Goal: Information Seeking & Learning: Compare options

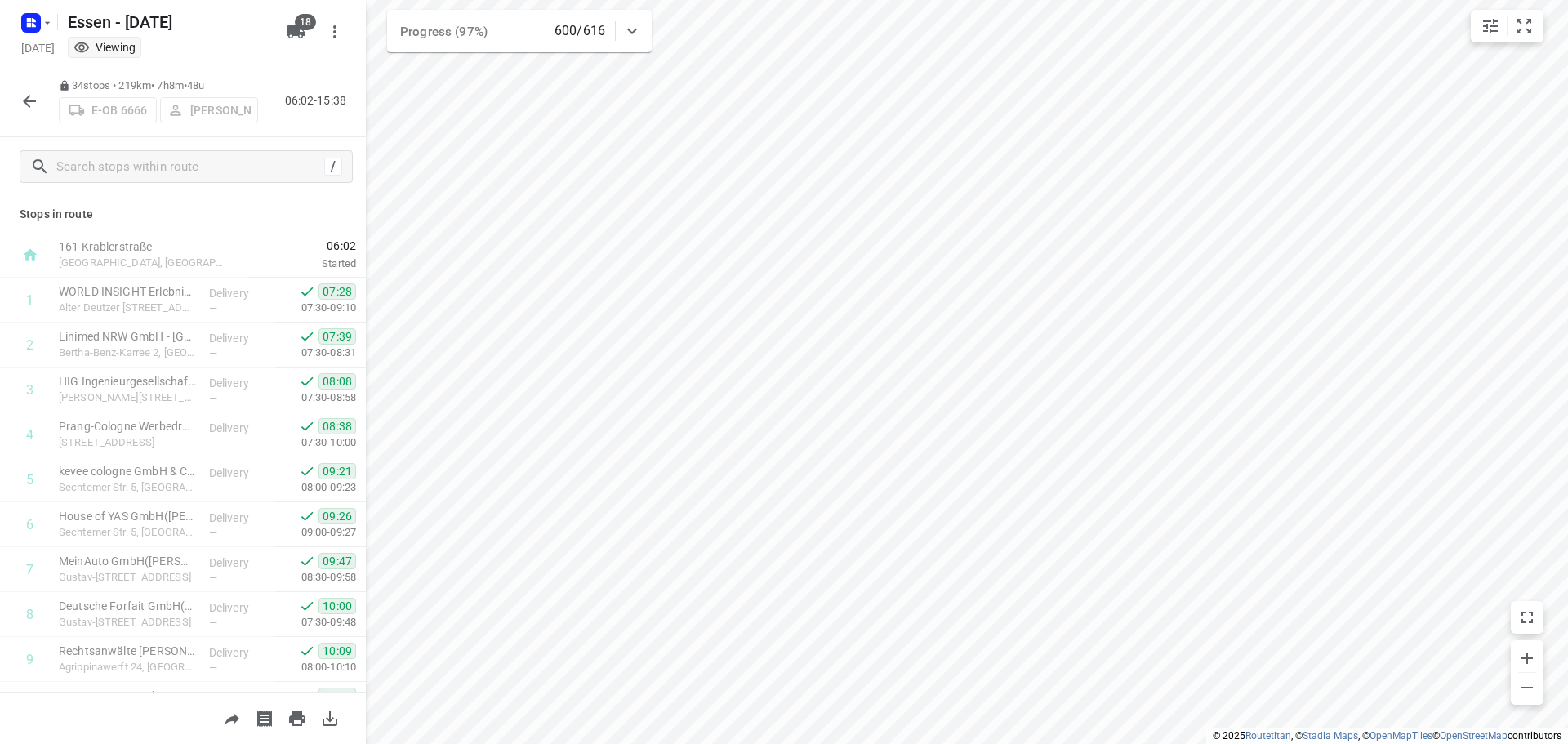
scroll to position [408, 0]
click at [36, 103] on icon "button" at bounding box center [29, 101] width 20 height 20
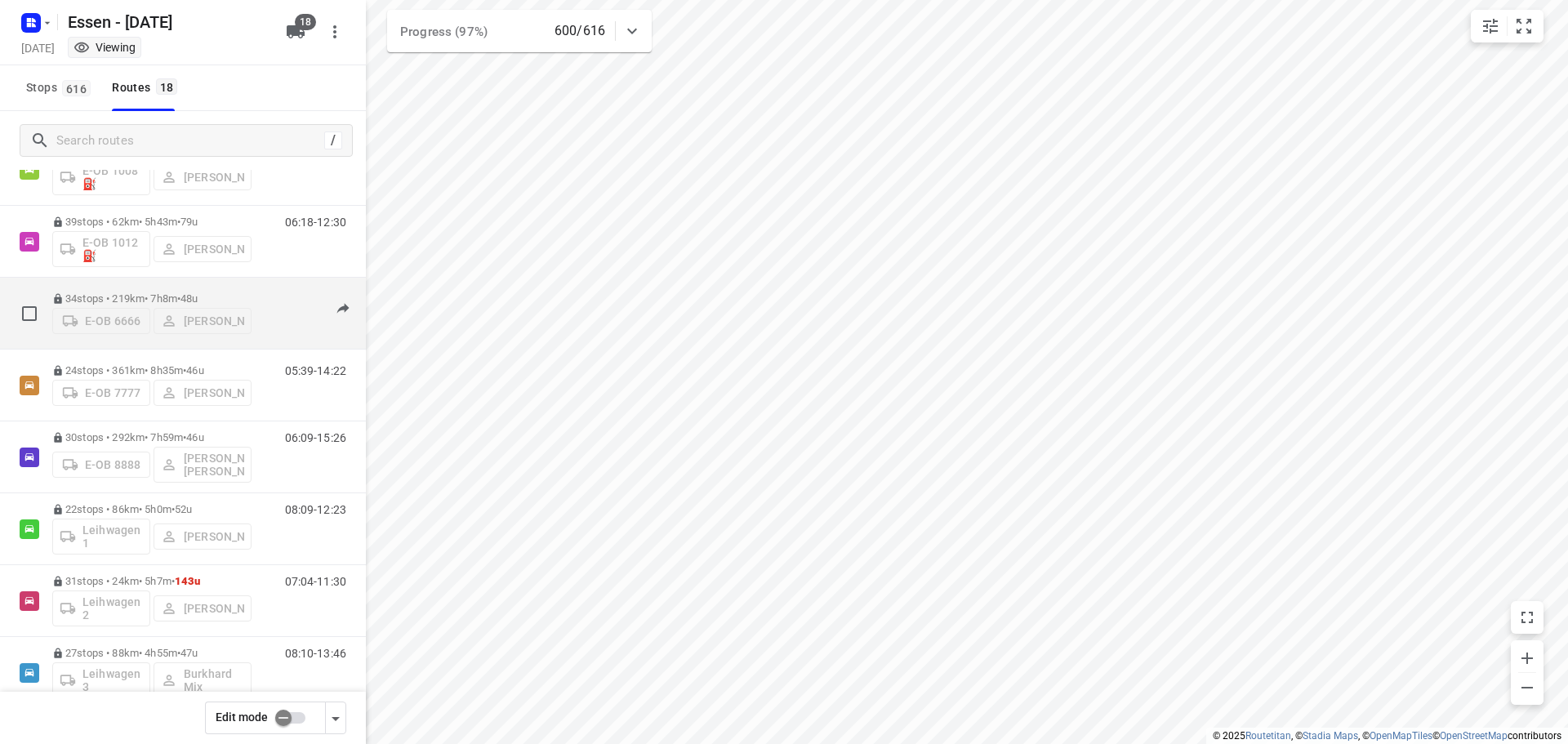
scroll to position [327, 0]
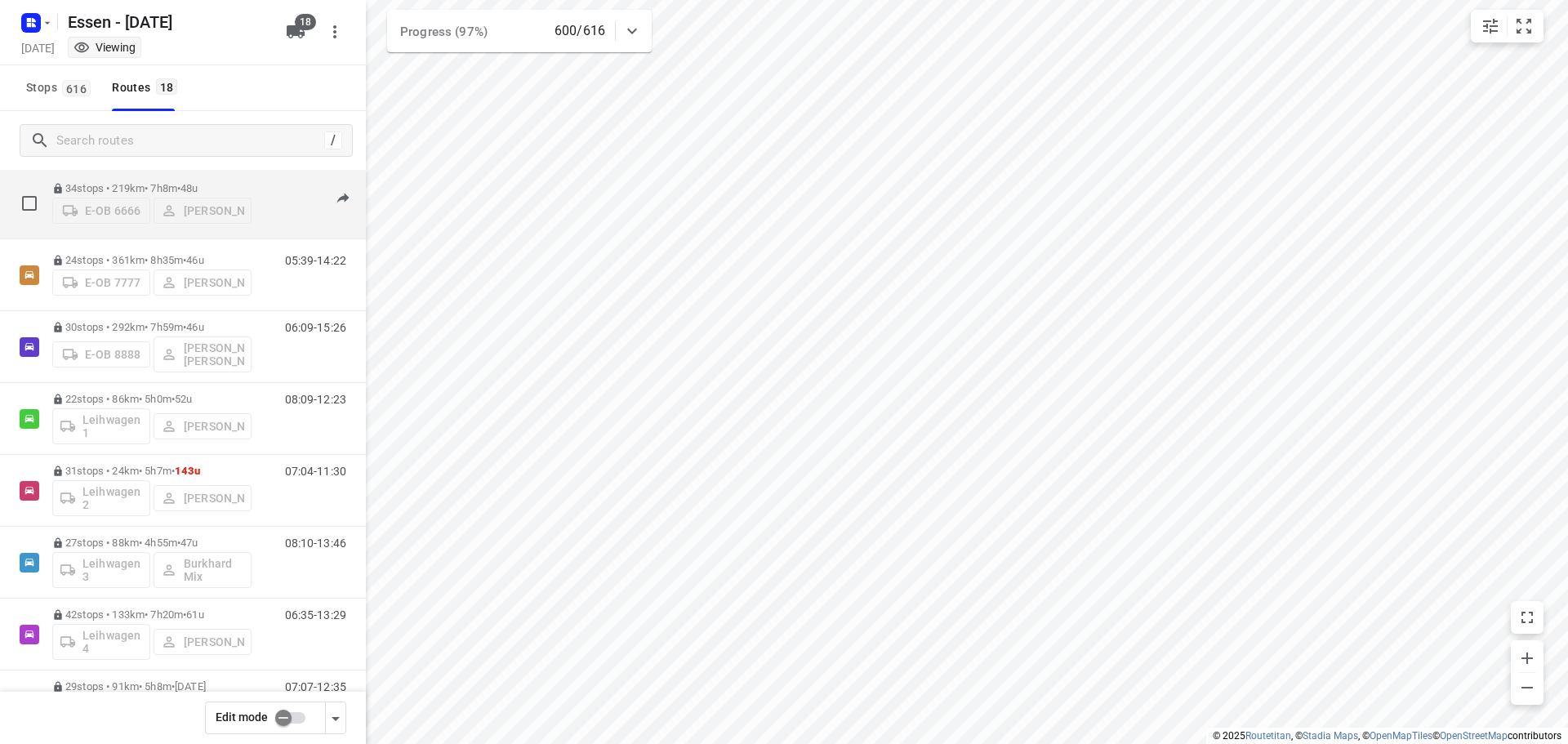
click at [139, 182] on p "34 stops • 219km • 7h8m • [DATE]" at bounding box center [151, 188] width 199 height 12
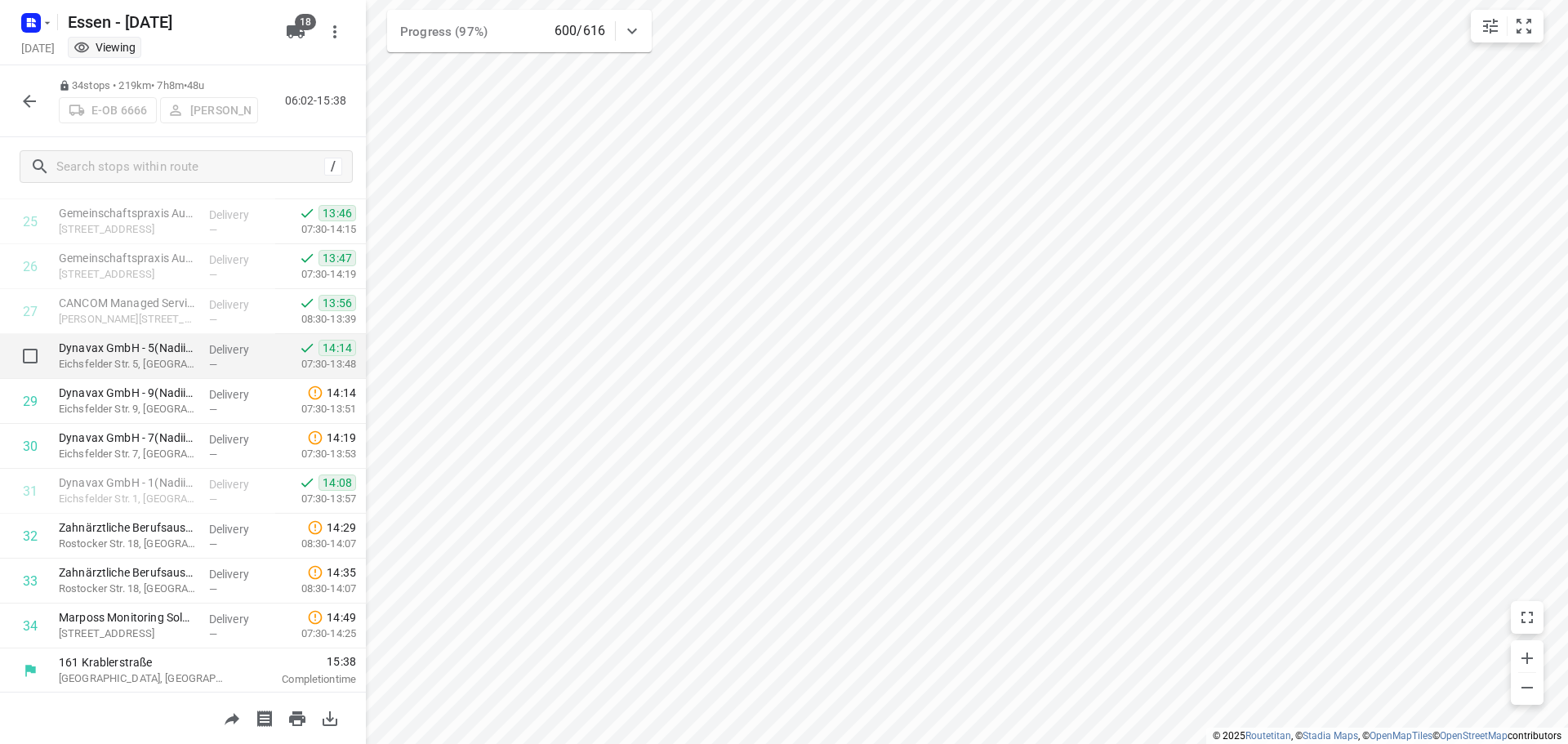
scroll to position [1159, 0]
click at [22, 95] on icon "button" at bounding box center [29, 101] width 20 height 20
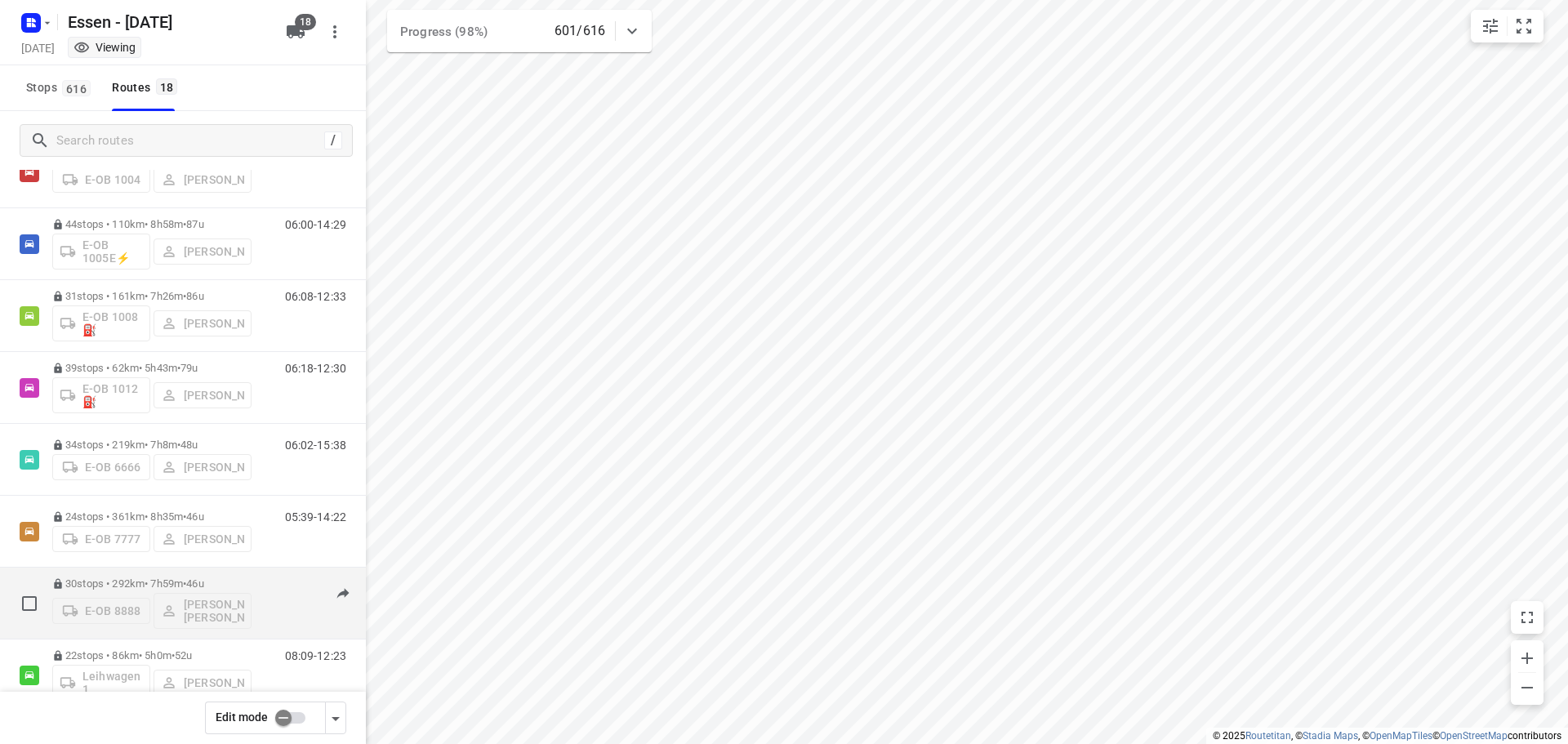
scroll to position [164, 0]
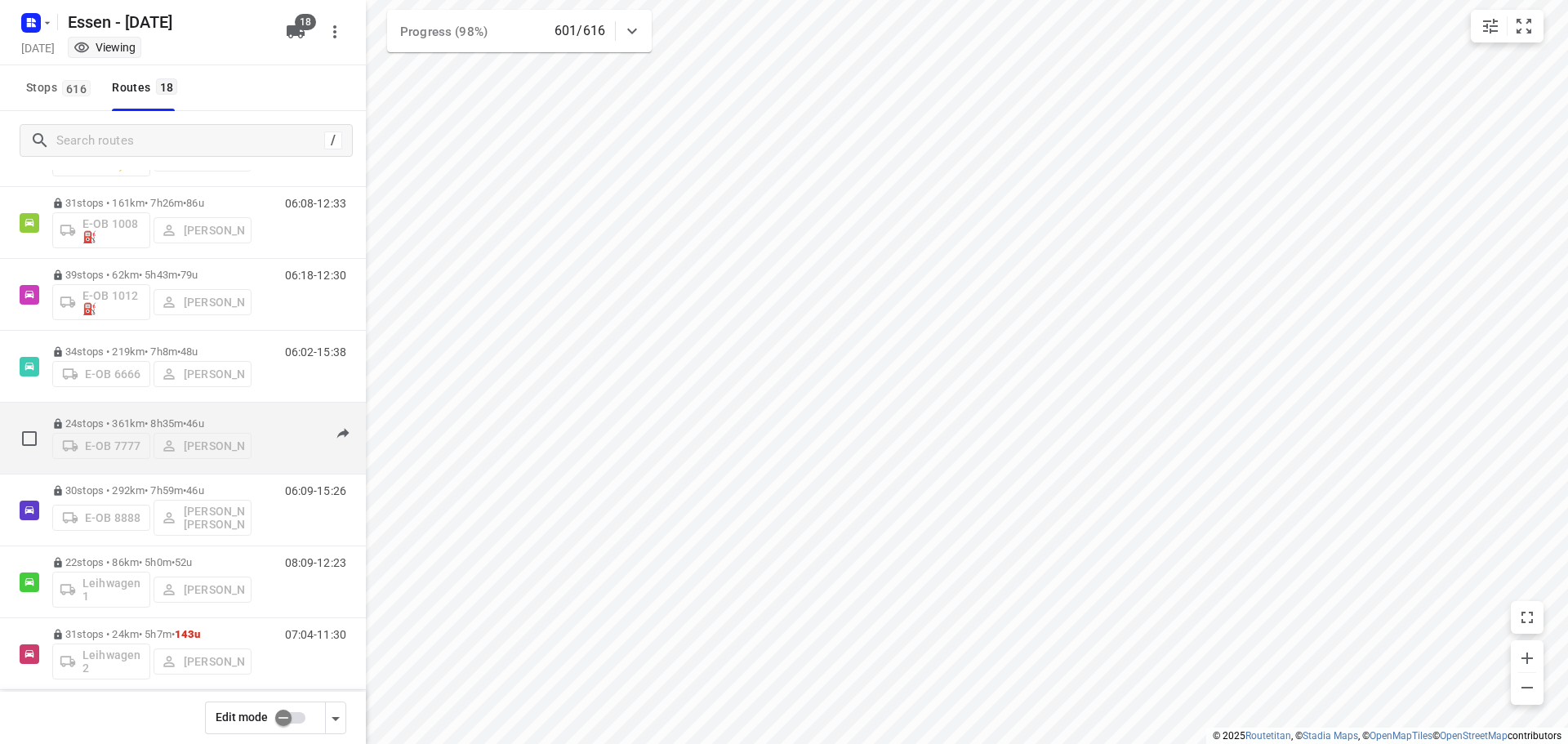
click at [161, 419] on p "24 stops • 361km • 8h35m • [DATE]" at bounding box center [151, 423] width 199 height 12
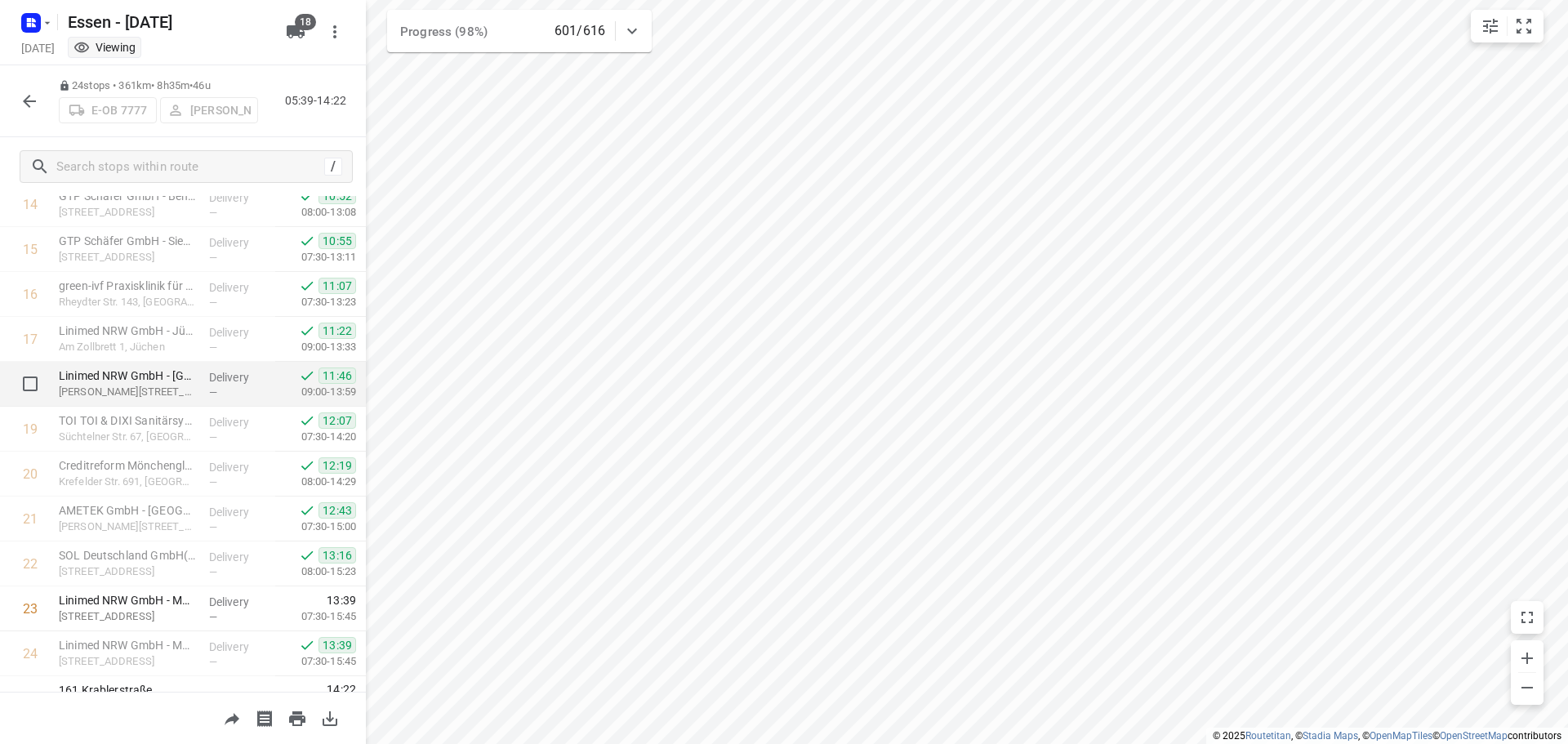
scroll to position [709, 0]
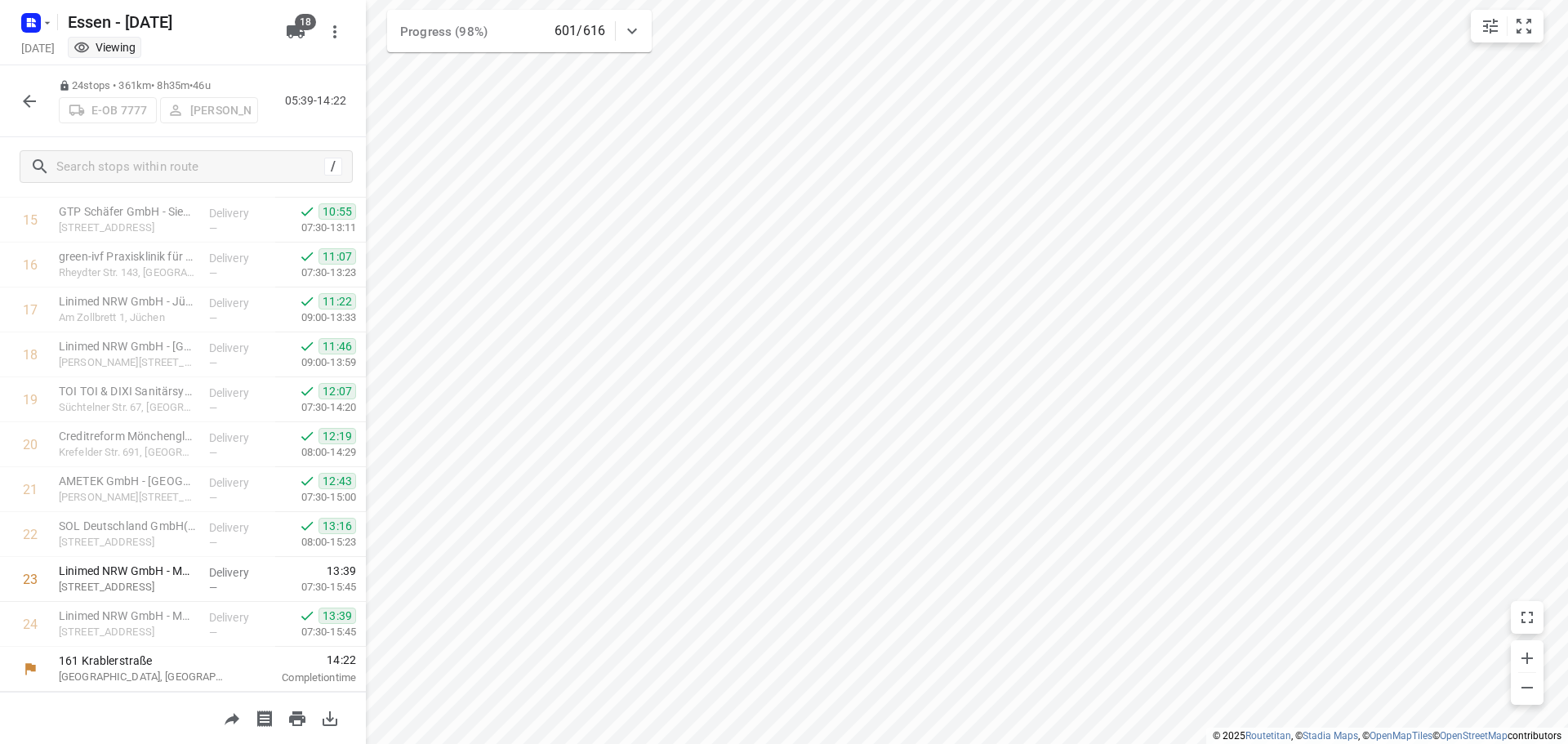
click at [21, 108] on icon "button" at bounding box center [29, 101] width 20 height 20
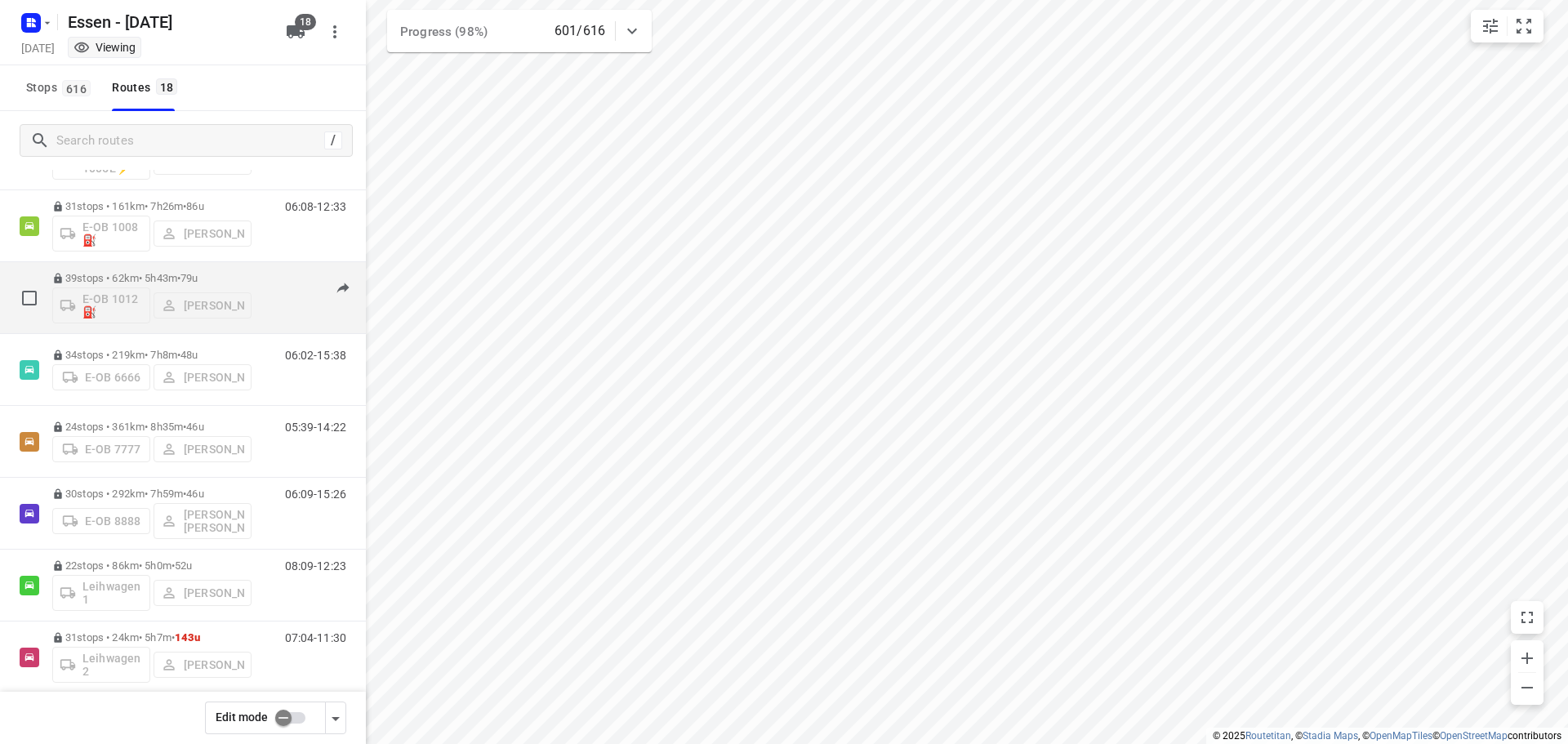
scroll to position [164, 0]
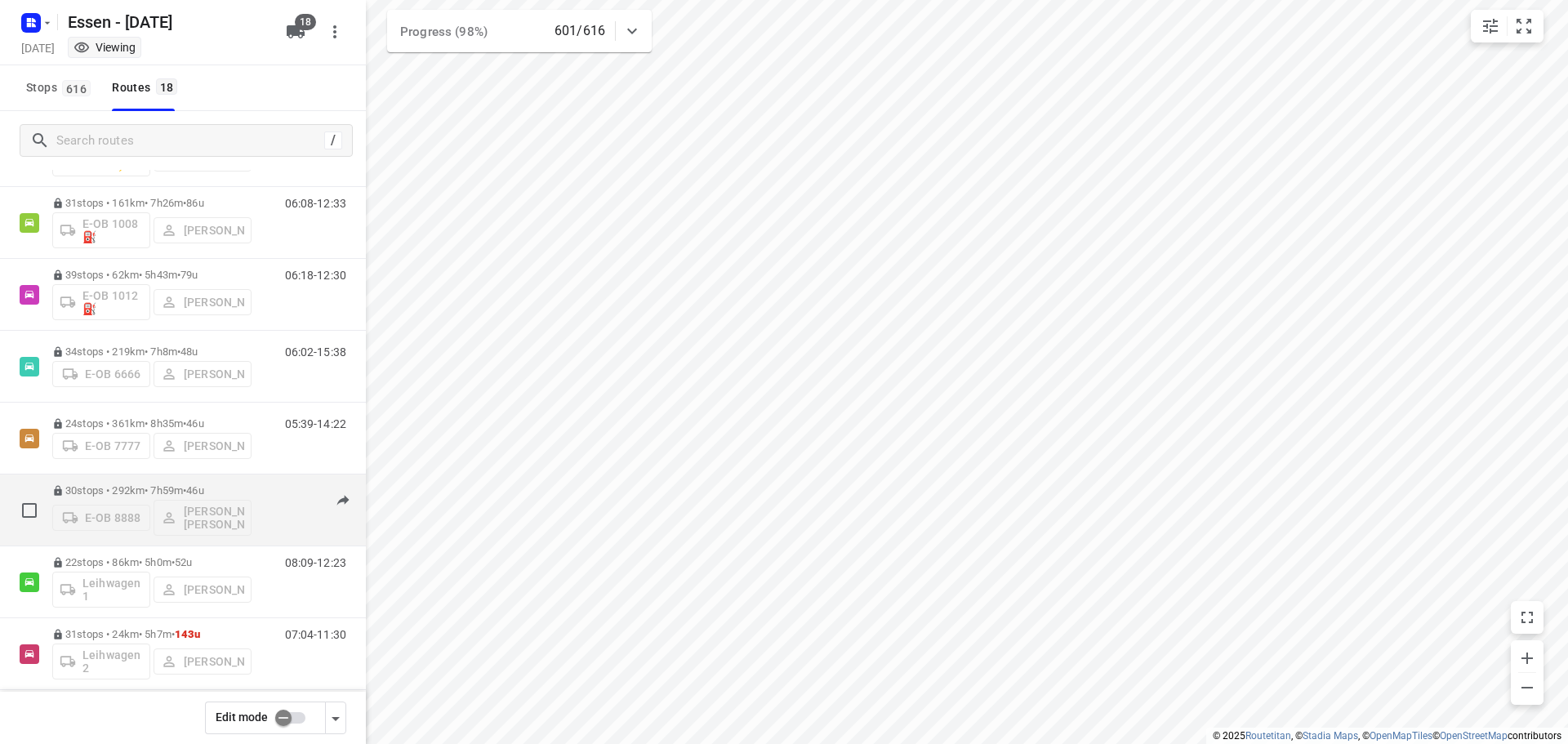
click at [136, 479] on div "30 stops • 292km • 7h59m • [DATE] E-OB 8888 [PERSON_NAME] [PERSON_NAME]" at bounding box center [151, 510] width 199 height 68
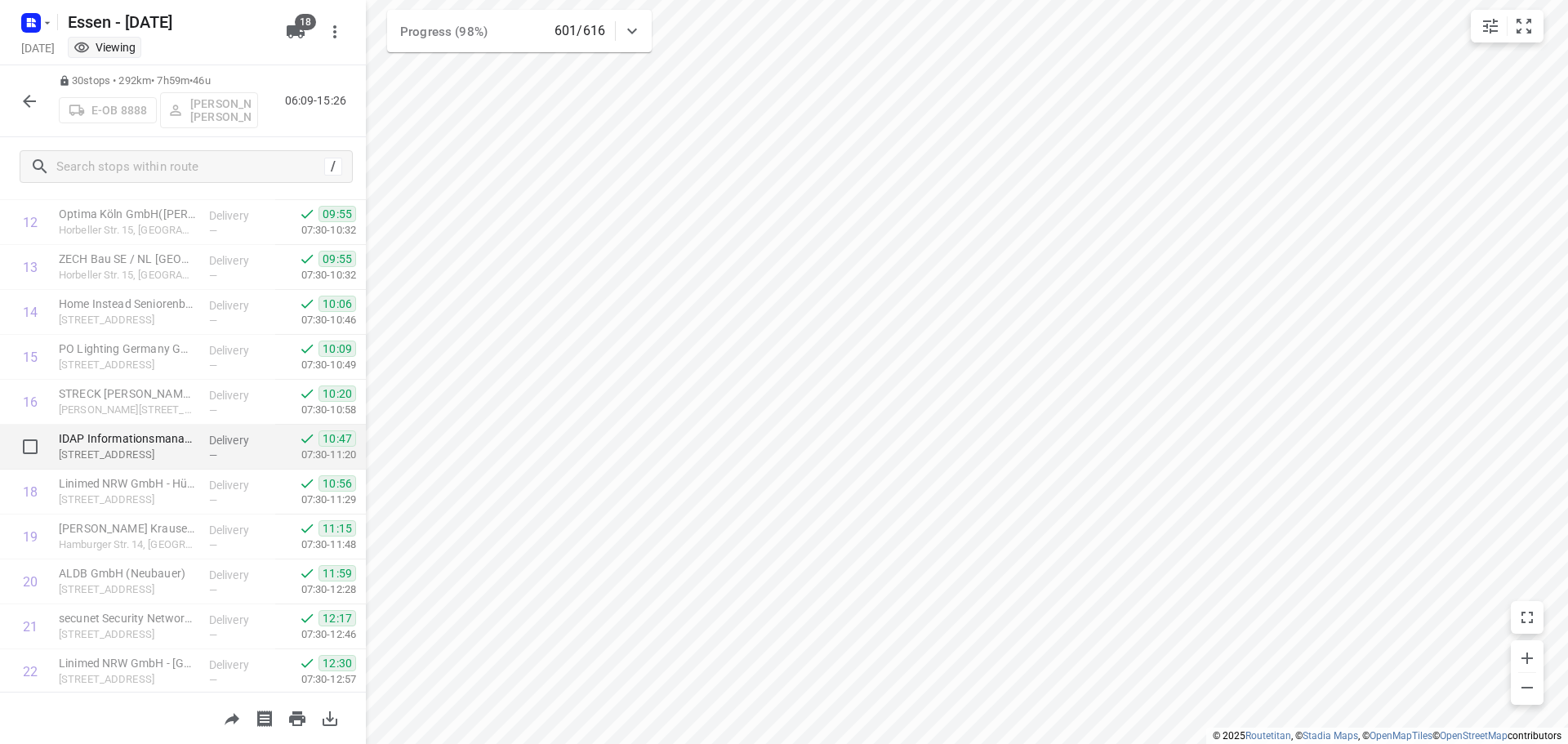
scroll to position [979, 0]
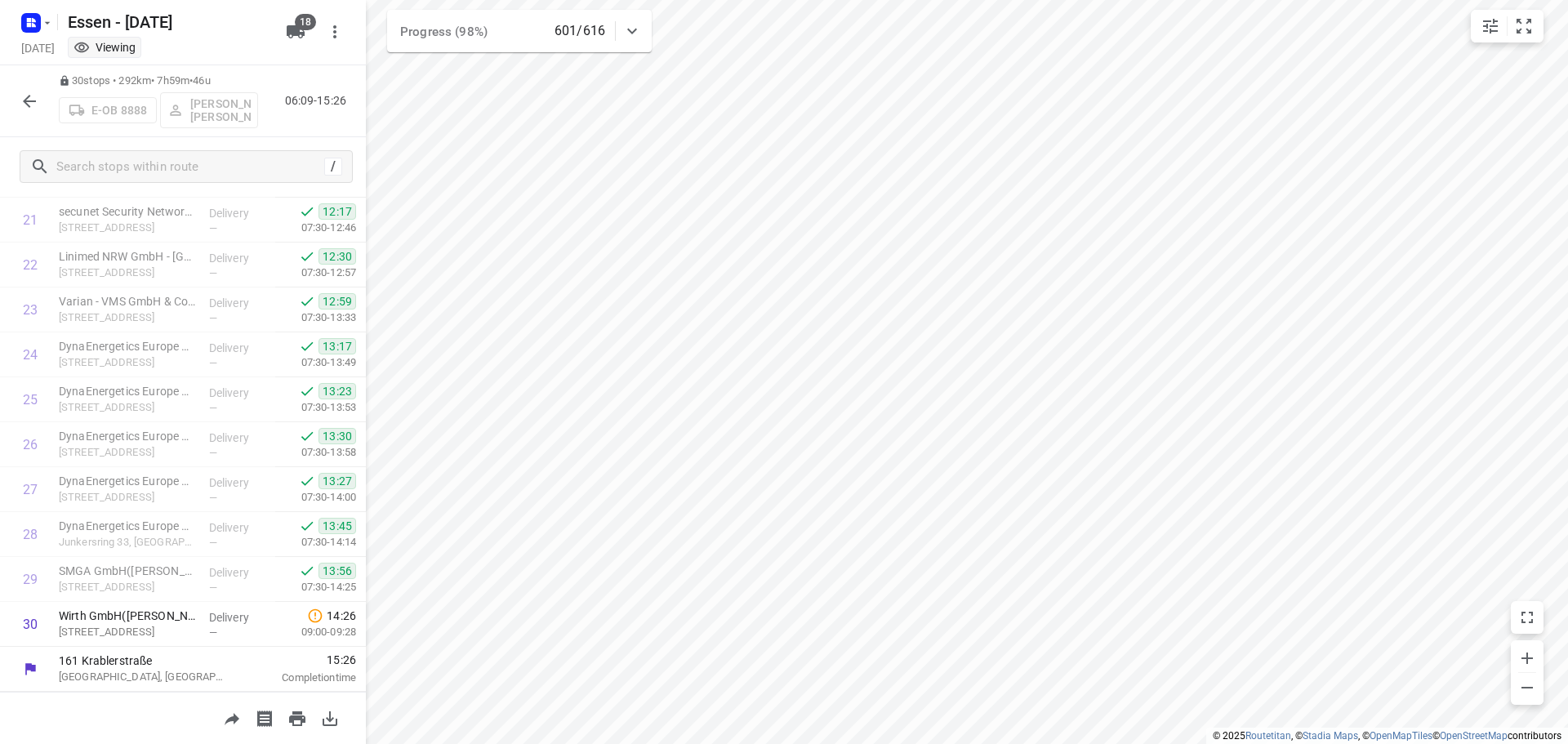
click at [22, 102] on icon "button" at bounding box center [29, 101] width 20 height 20
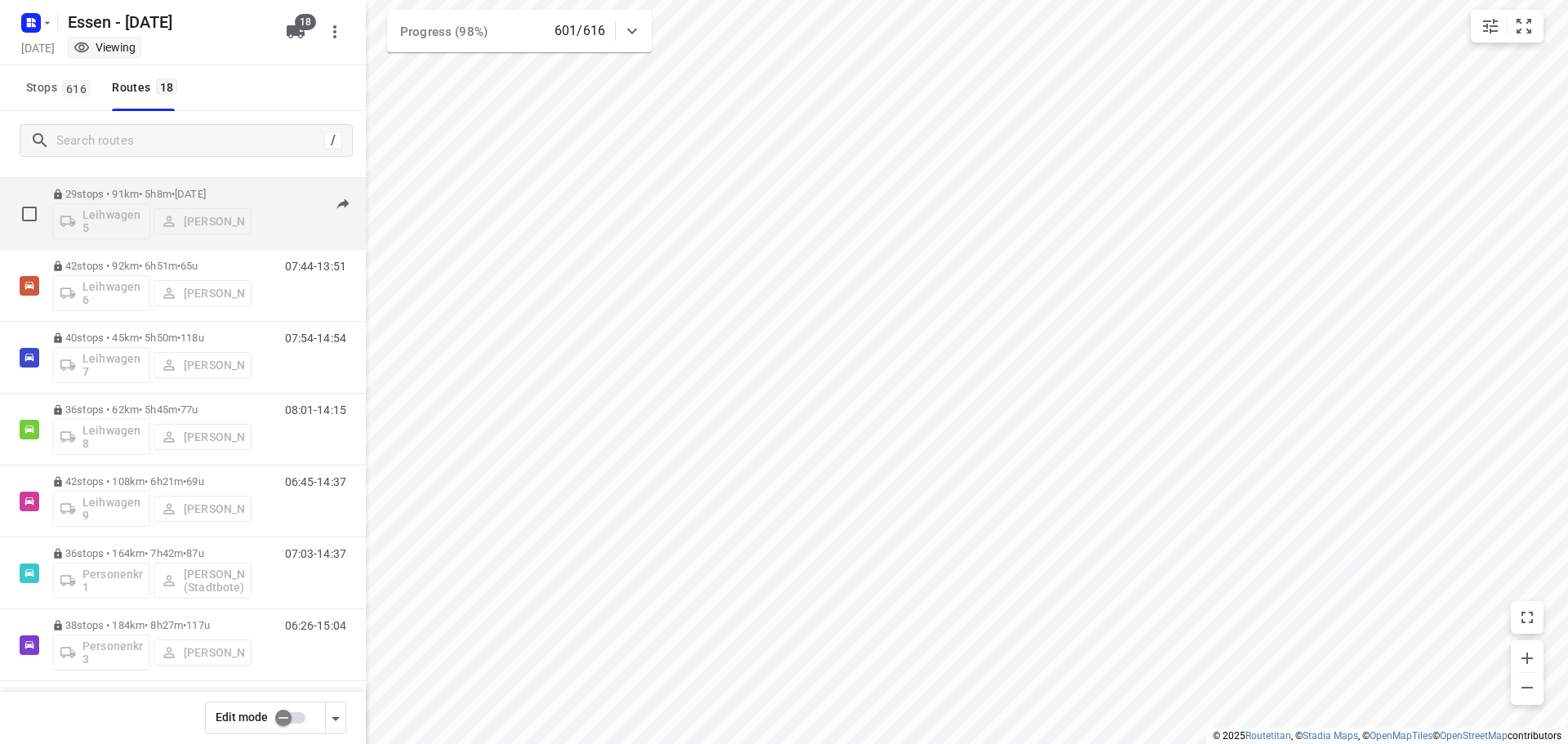
scroll to position [825, 0]
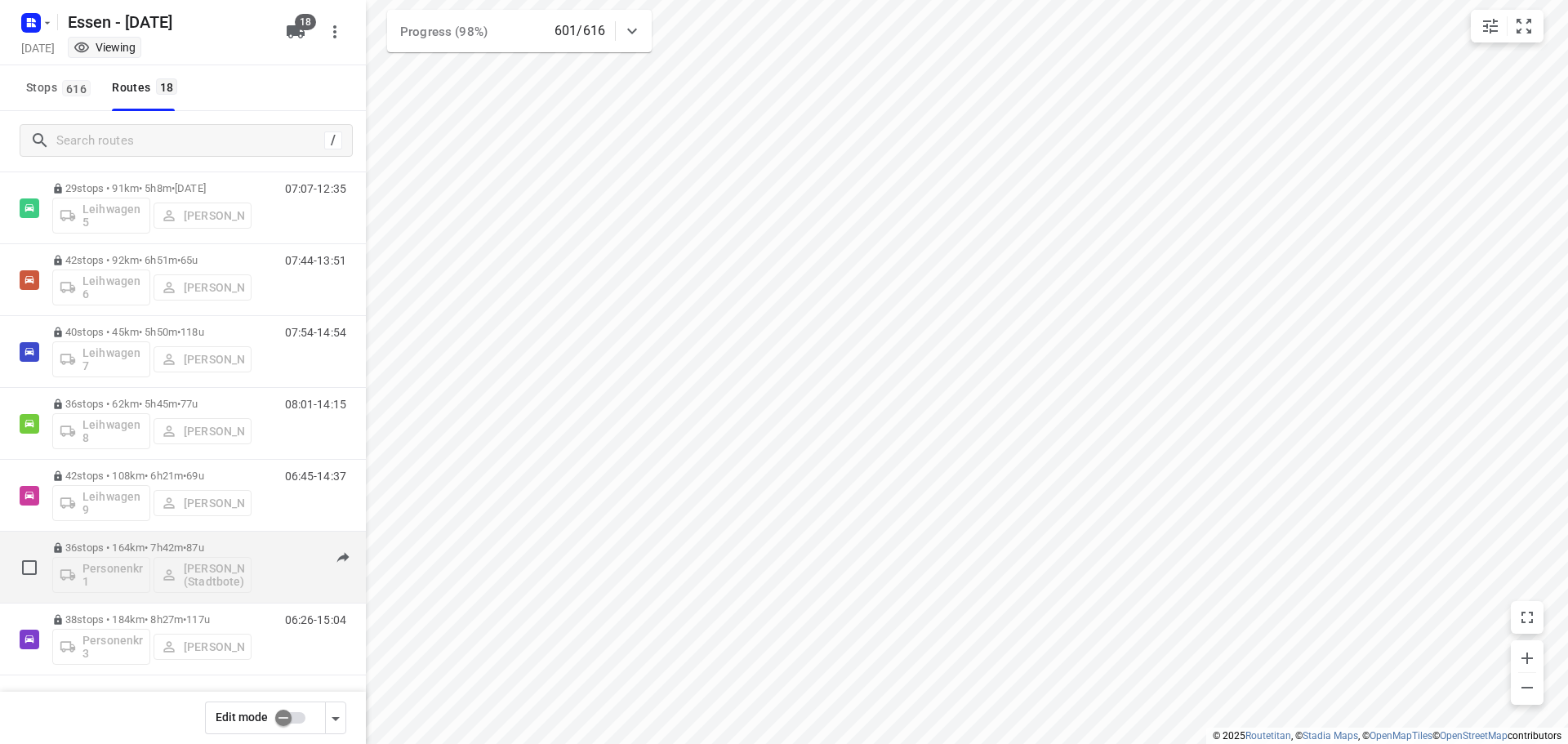
click at [147, 542] on p "36 stops • 164km • 7h42m • [DATE]" at bounding box center [151, 548] width 199 height 12
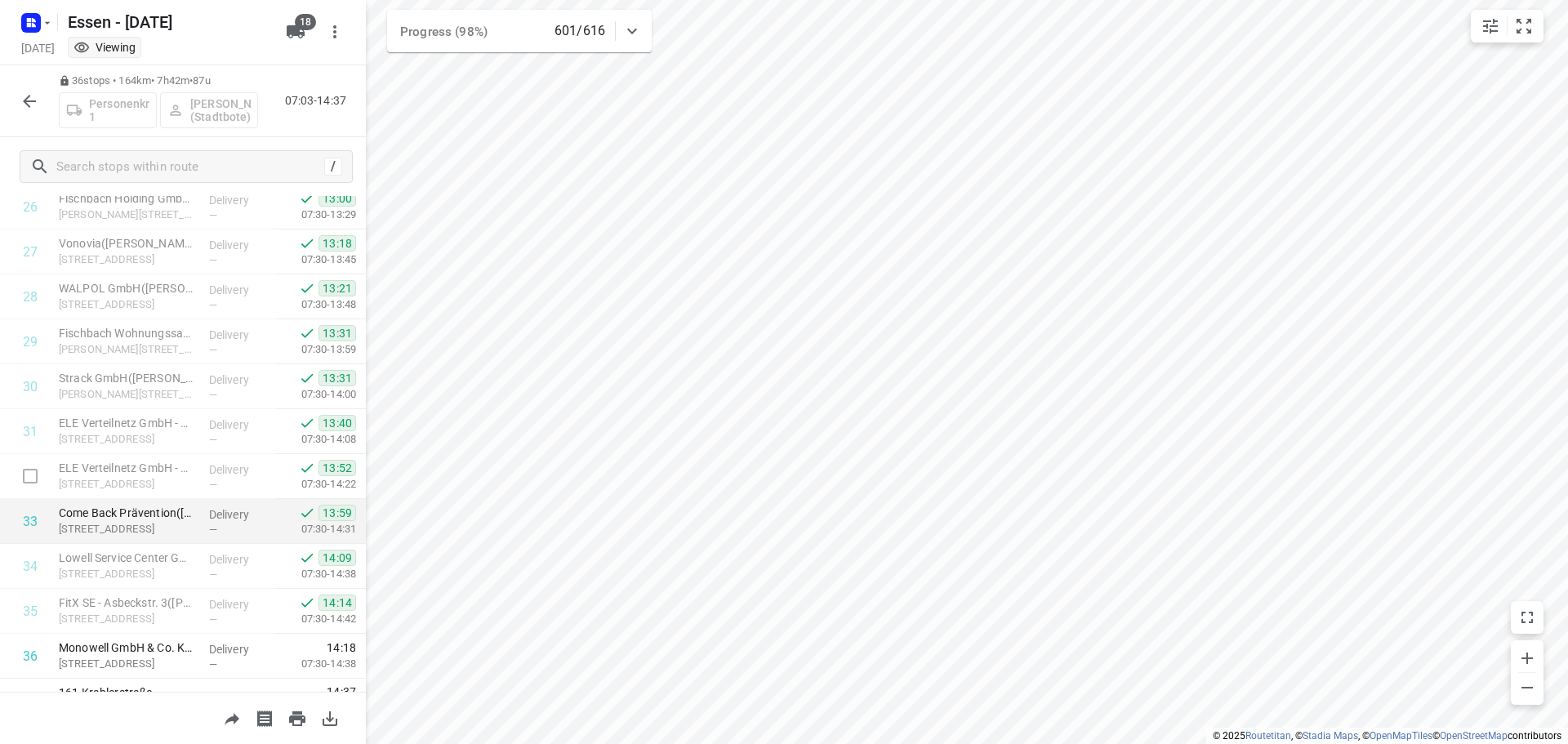
scroll to position [1249, 0]
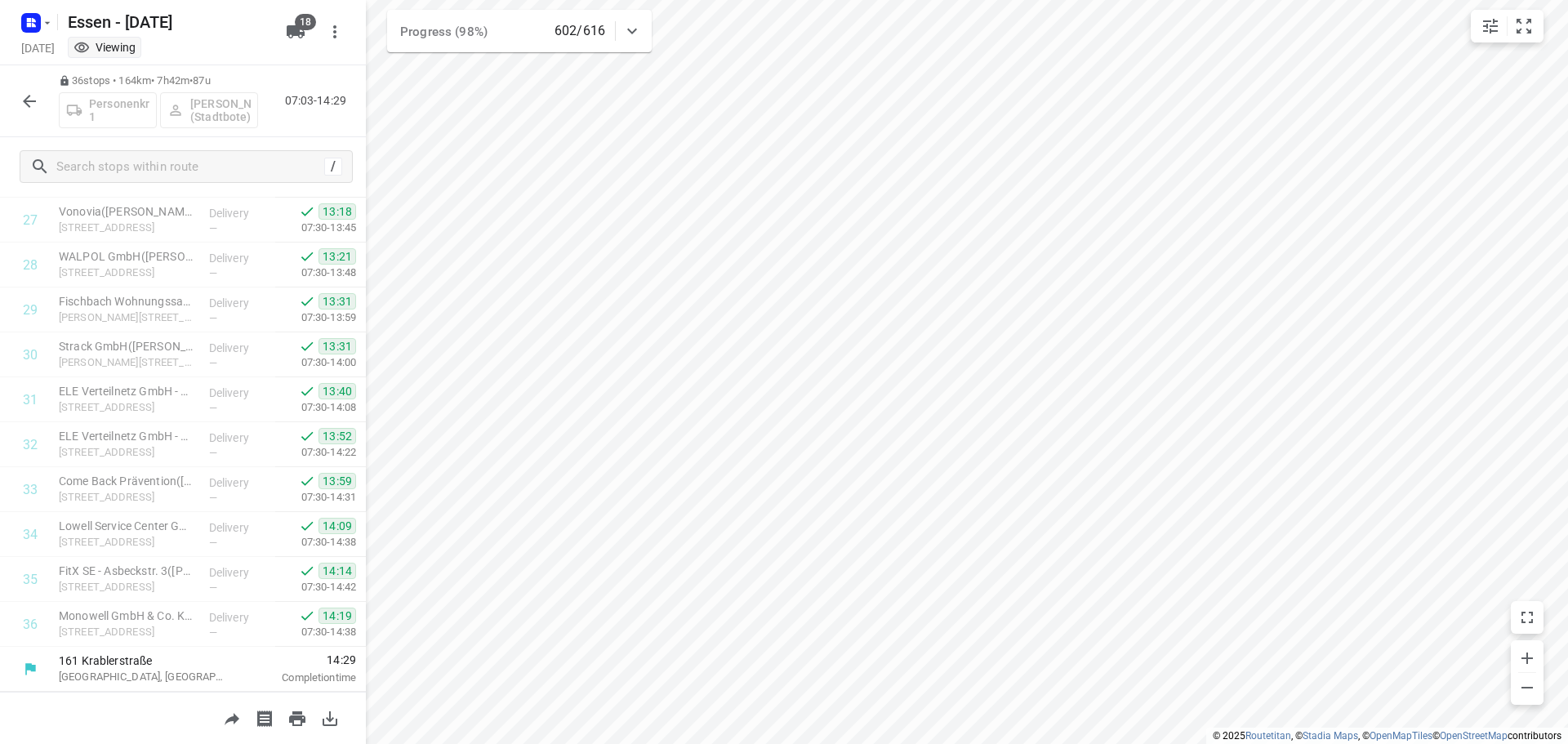
click at [20, 102] on button "button" at bounding box center [29, 101] width 33 height 33
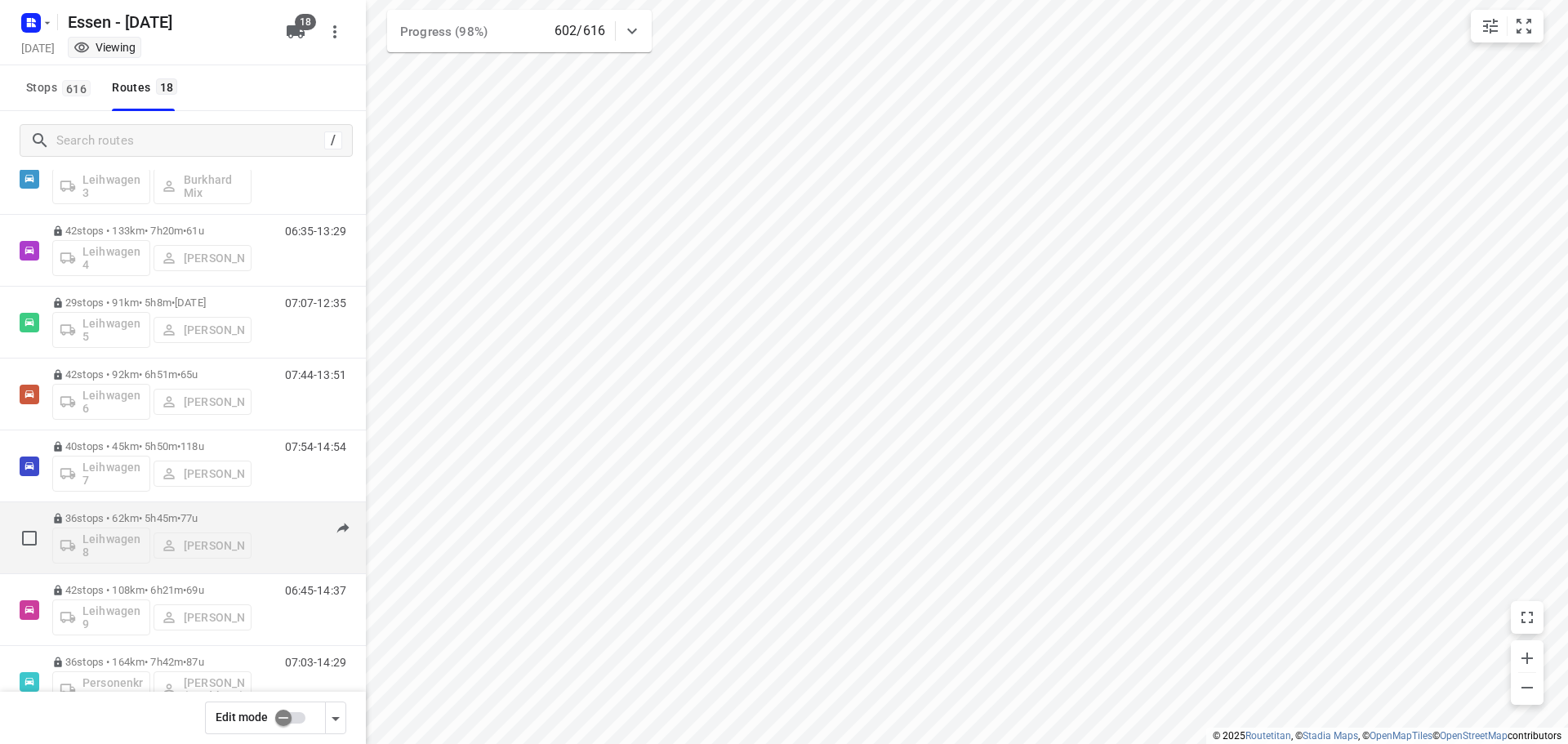
scroll to position [825, 0]
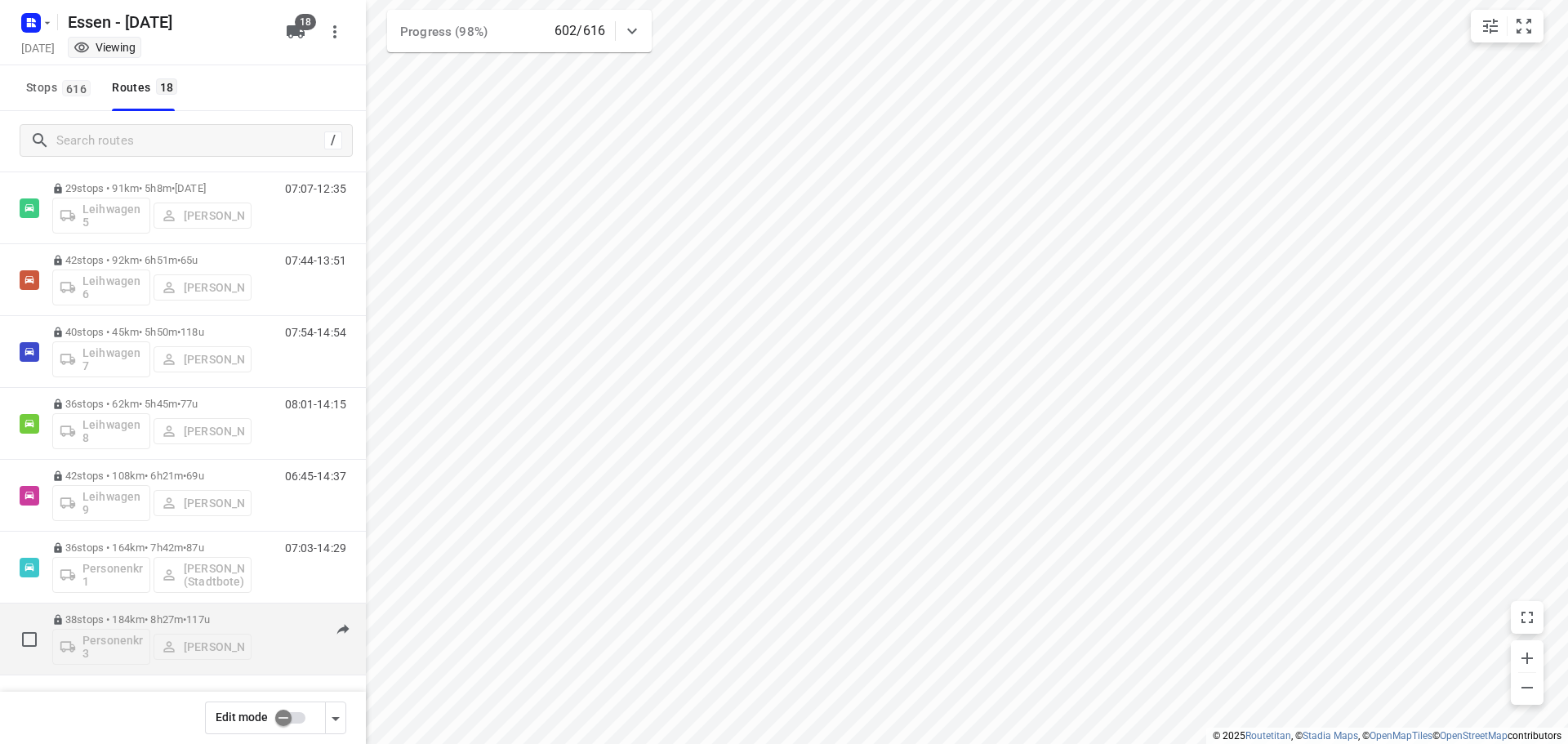
click at [159, 616] on p "38 stops • 184km • 8h27m • [DATE]" at bounding box center [151, 619] width 199 height 12
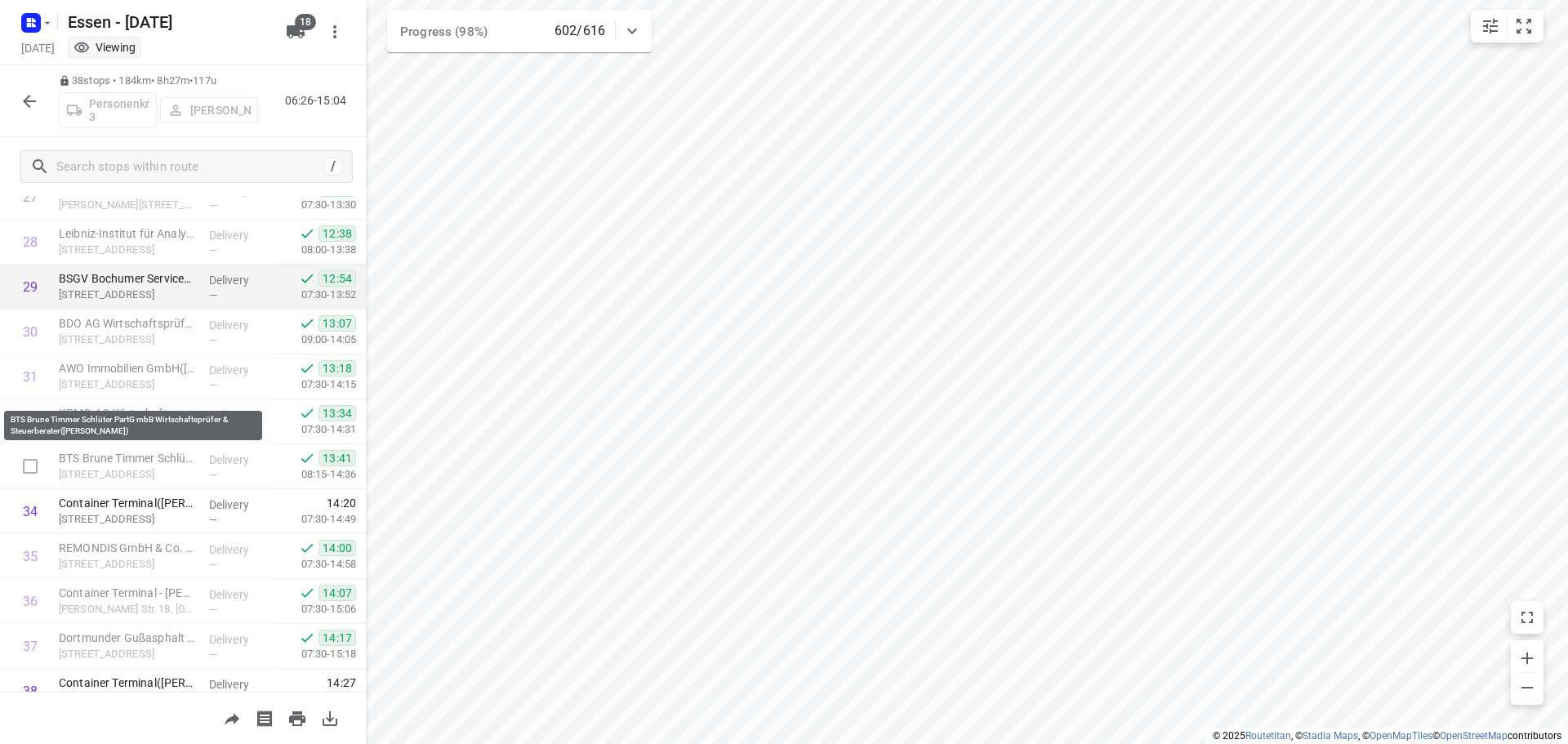
scroll to position [1338, 0]
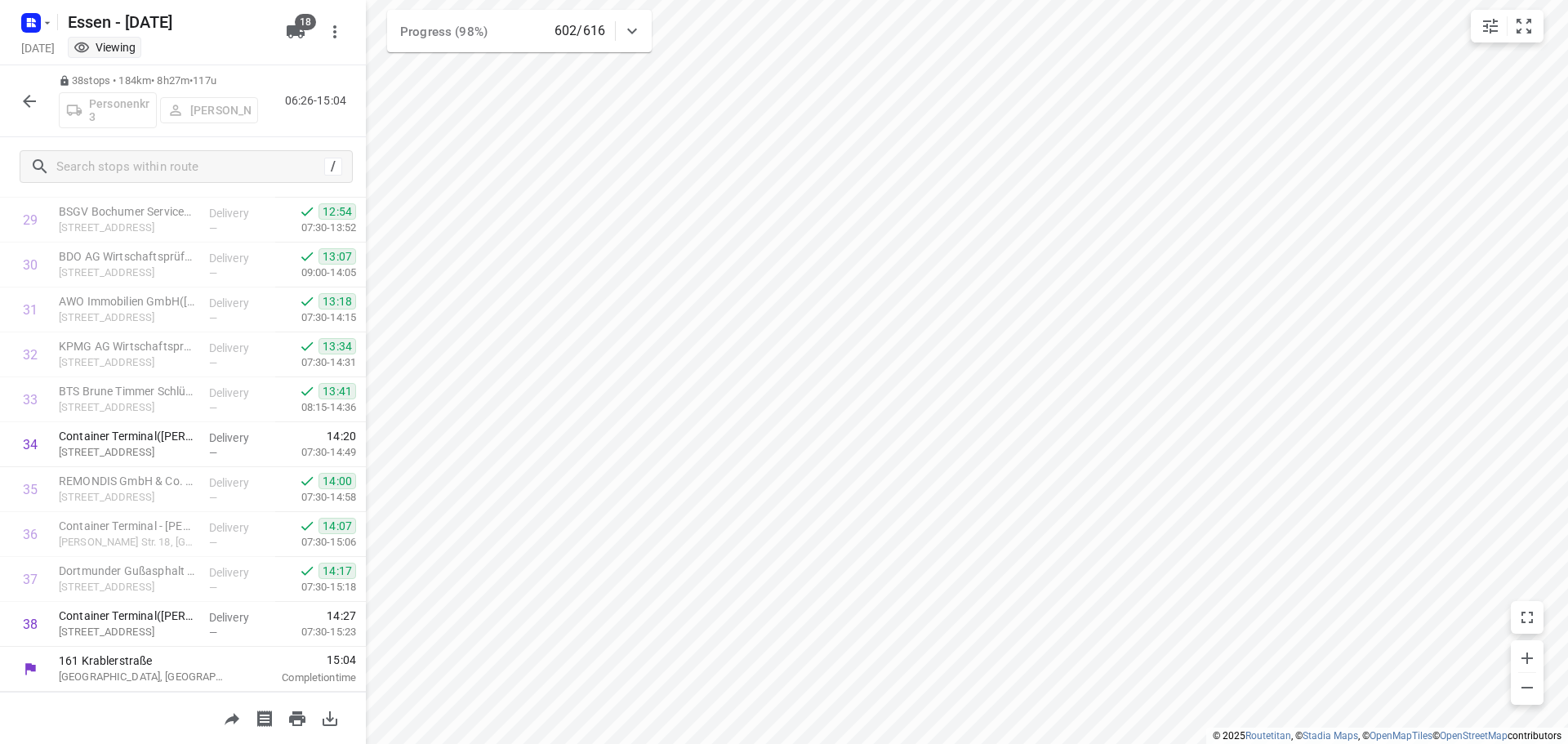
click at [23, 103] on icon "button" at bounding box center [29, 101] width 20 height 20
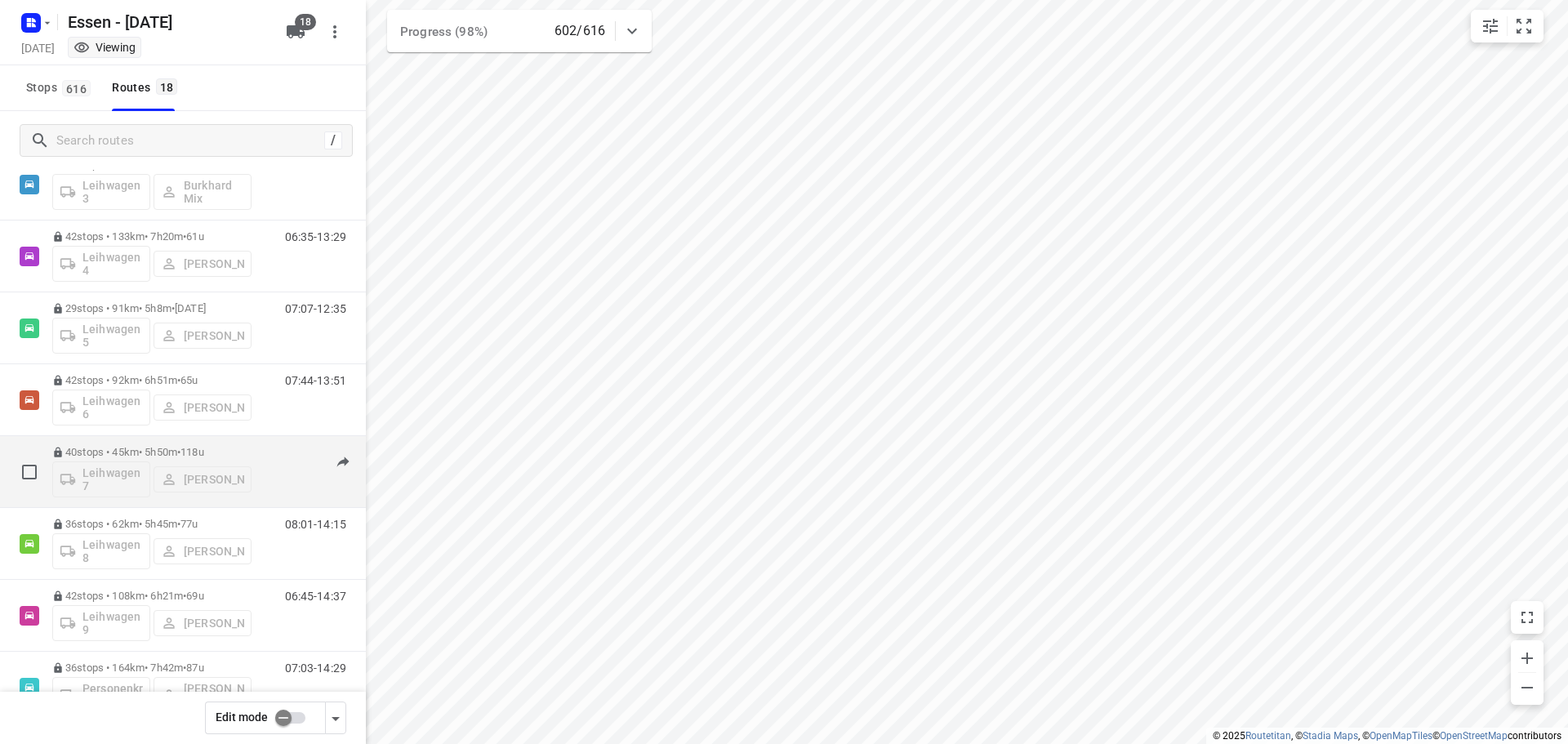
scroll to position [825, 0]
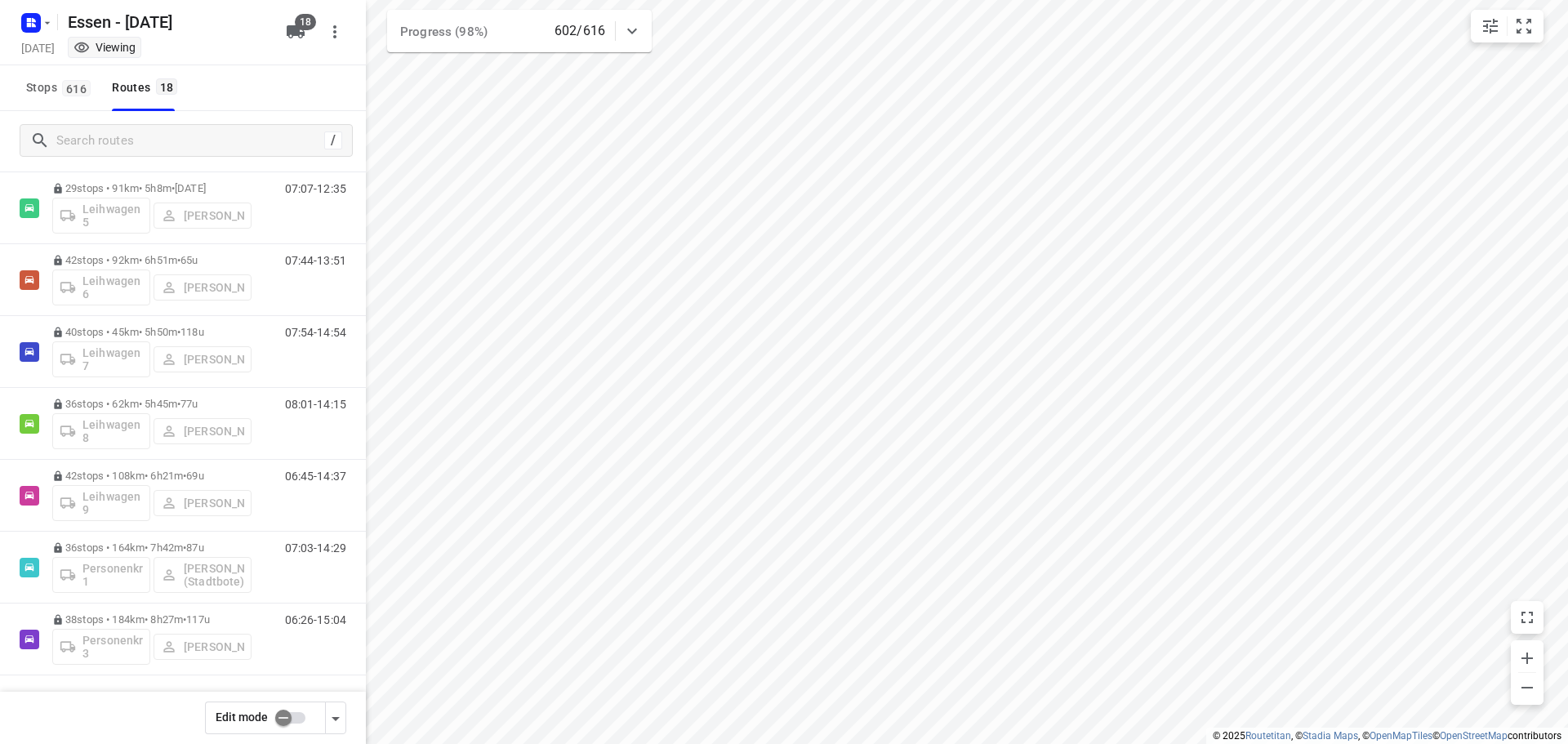
click at [289, 714] on input "checkbox" at bounding box center [284, 718] width 93 height 31
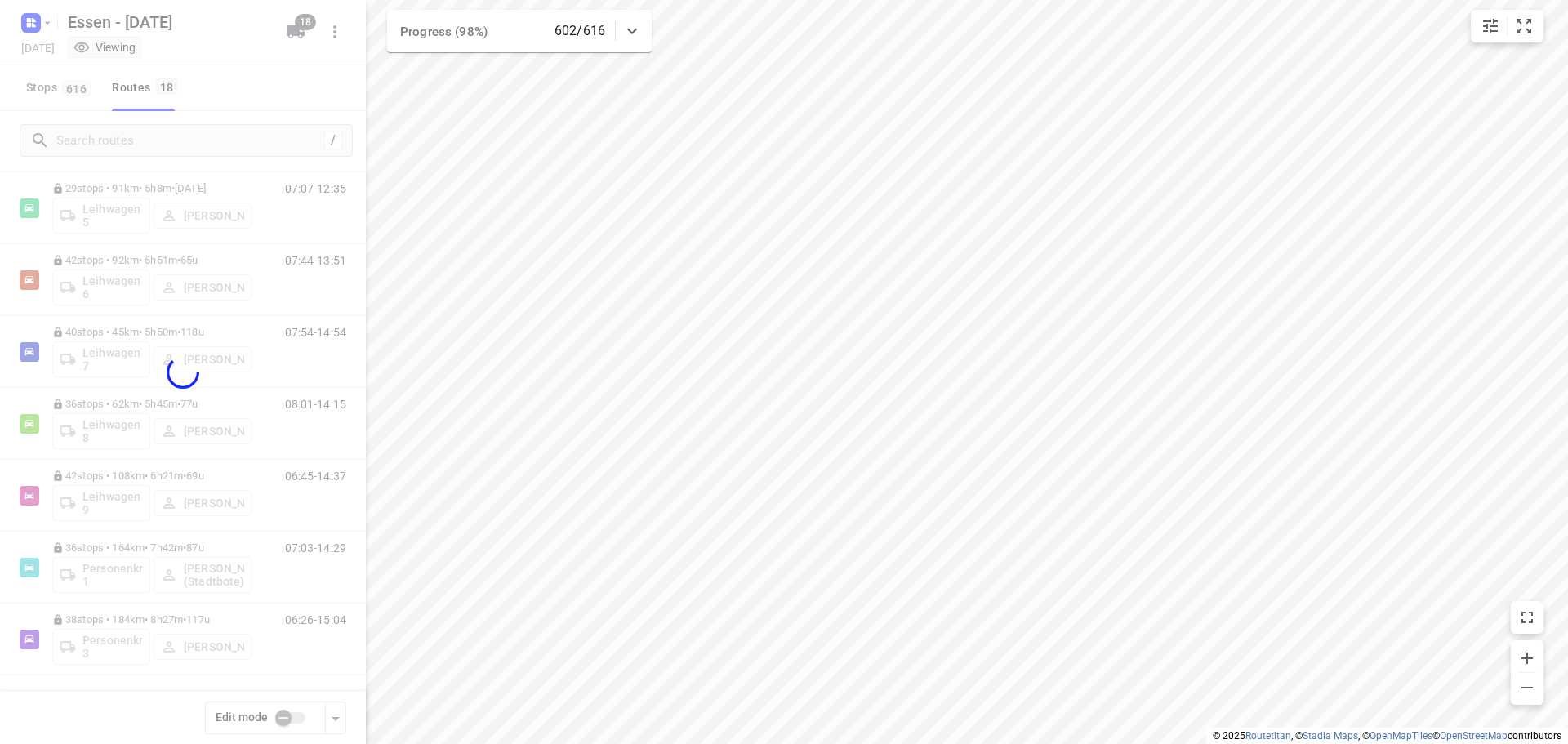
checkbox input "true"
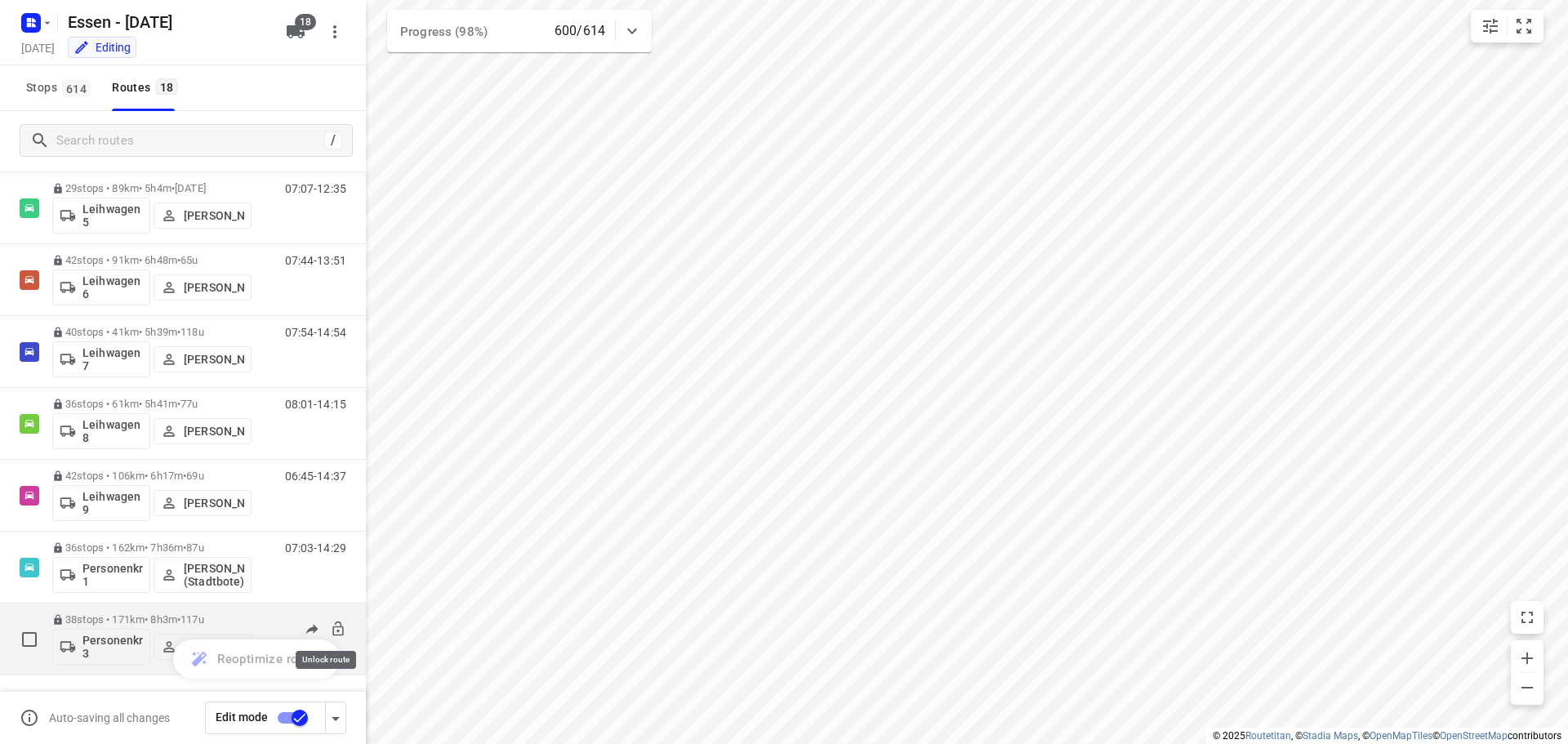
click at [330, 627] on icon at bounding box center [337, 628] width 16 height 16
click at [165, 620] on p "38 stops • 171km • 8h3m • [DATE]" at bounding box center [151, 619] width 199 height 12
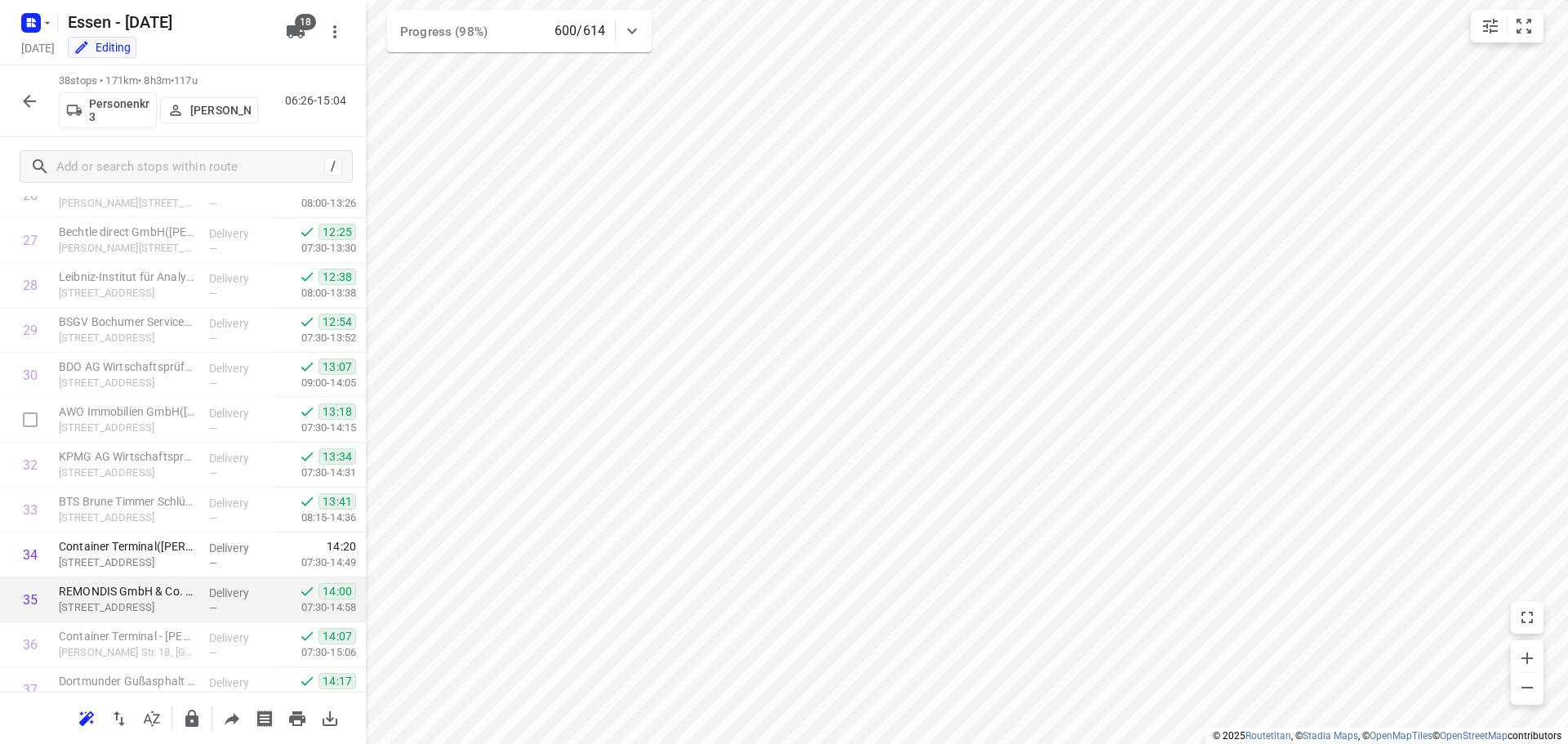
scroll to position [1338, 0]
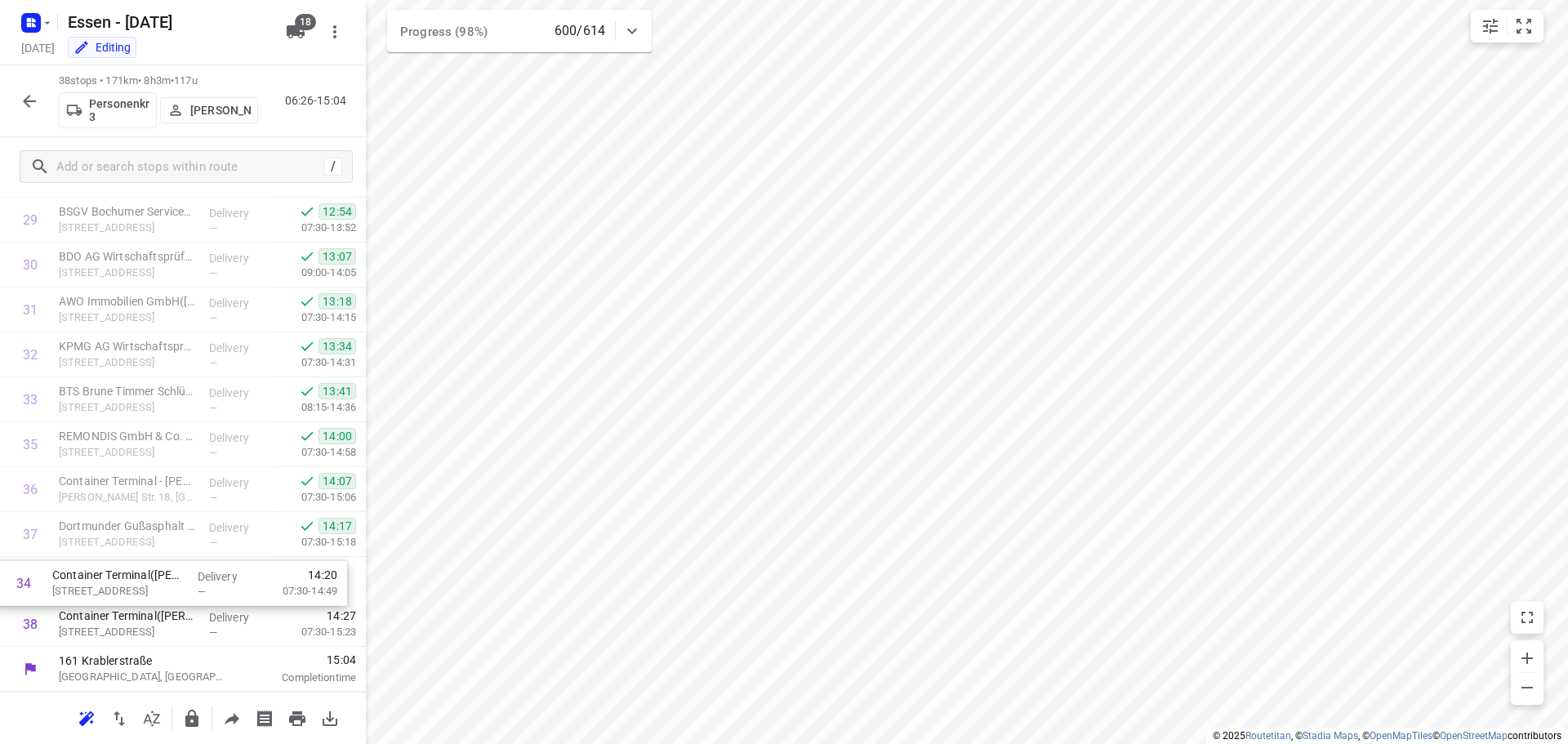
drag, startPoint x: 199, startPoint y: 446, endPoint x: 194, endPoint y: 592, distance: 146.1
click at [195, 718] on icon "button" at bounding box center [192, 719] width 13 height 17
click at [22, 114] on button "button" at bounding box center [29, 101] width 33 height 33
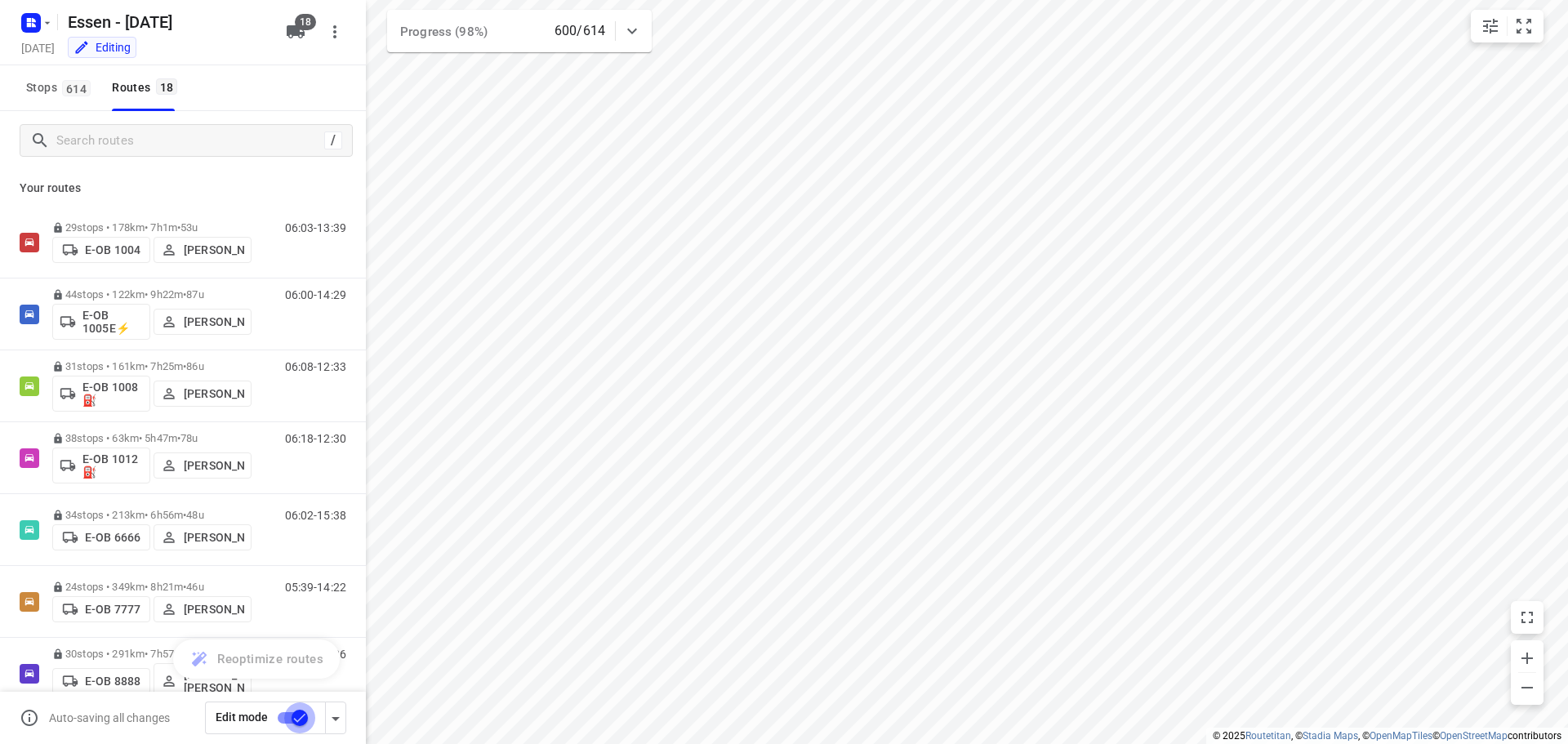
click at [302, 724] on input "checkbox" at bounding box center [300, 718] width 93 height 31
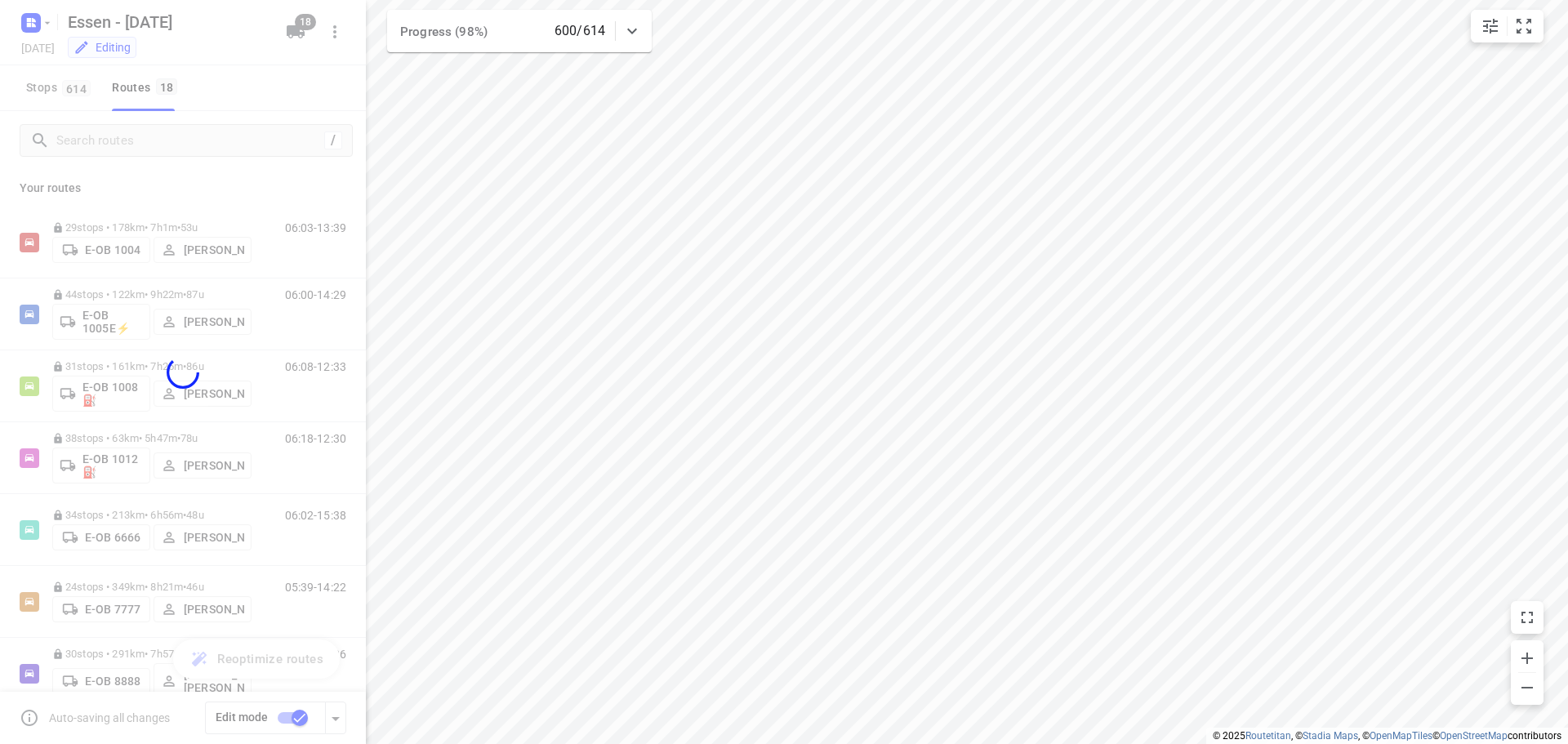
checkbox input "false"
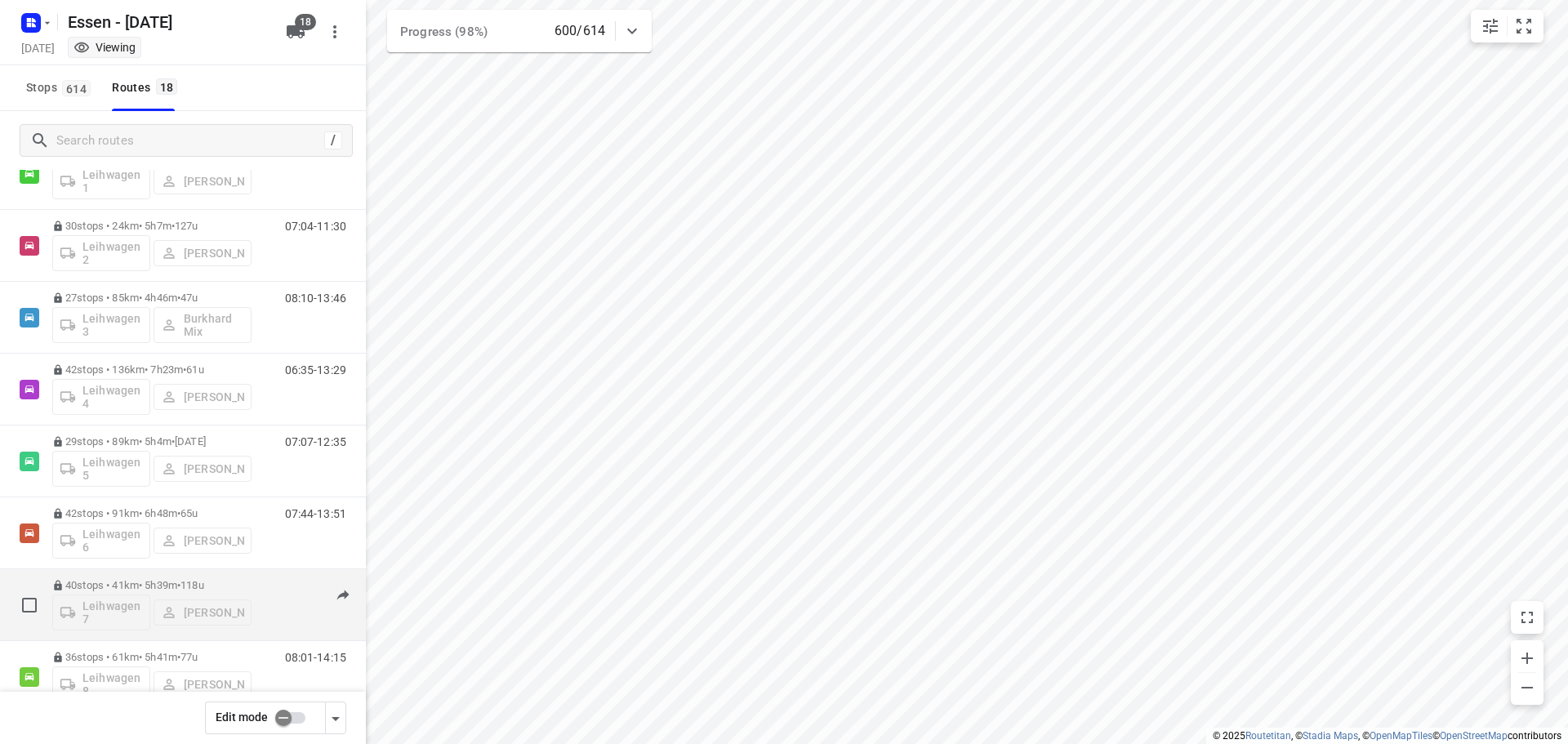
scroll to position [825, 0]
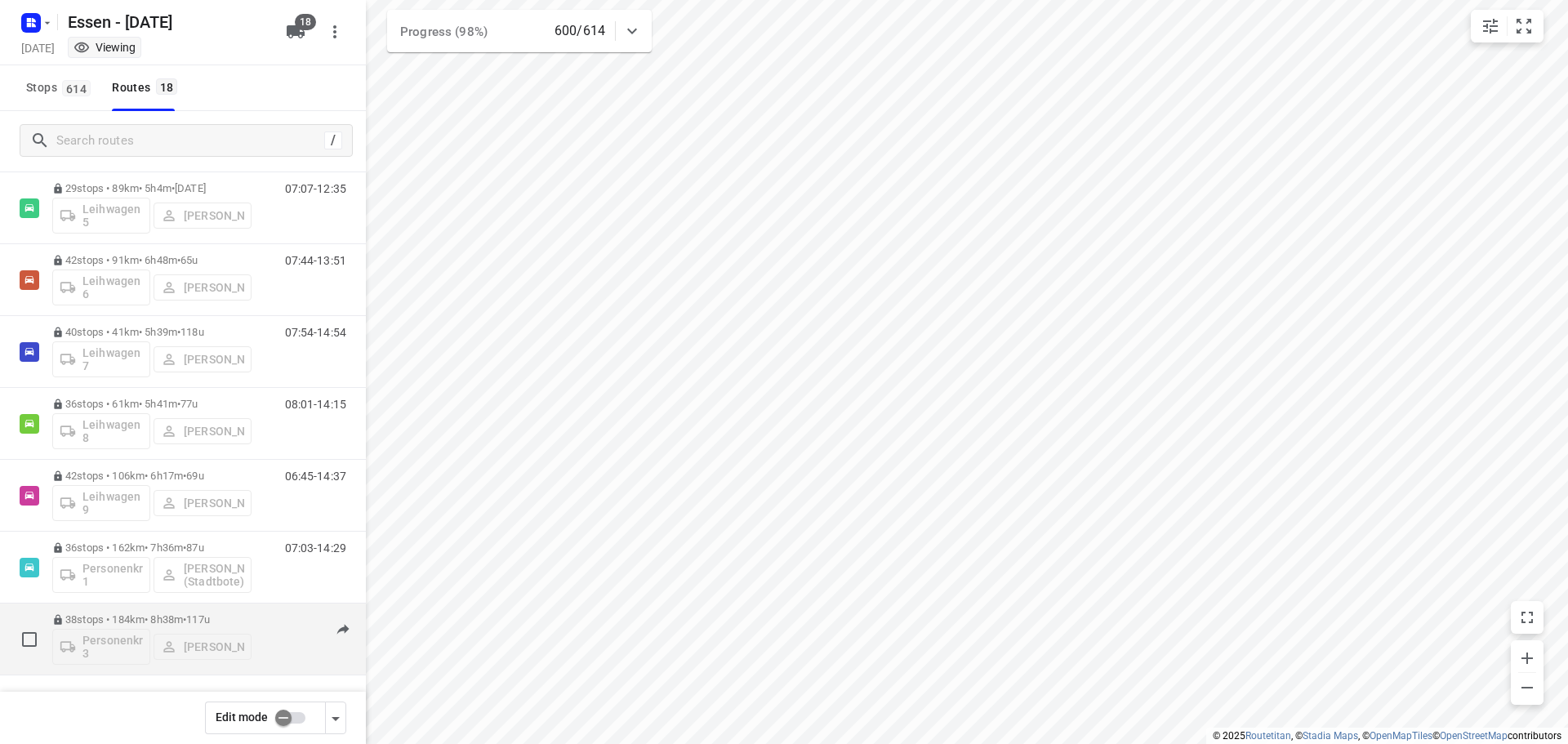
click at [178, 622] on p "38 stops • 184km • 8h38m • [DATE]" at bounding box center [151, 619] width 199 height 12
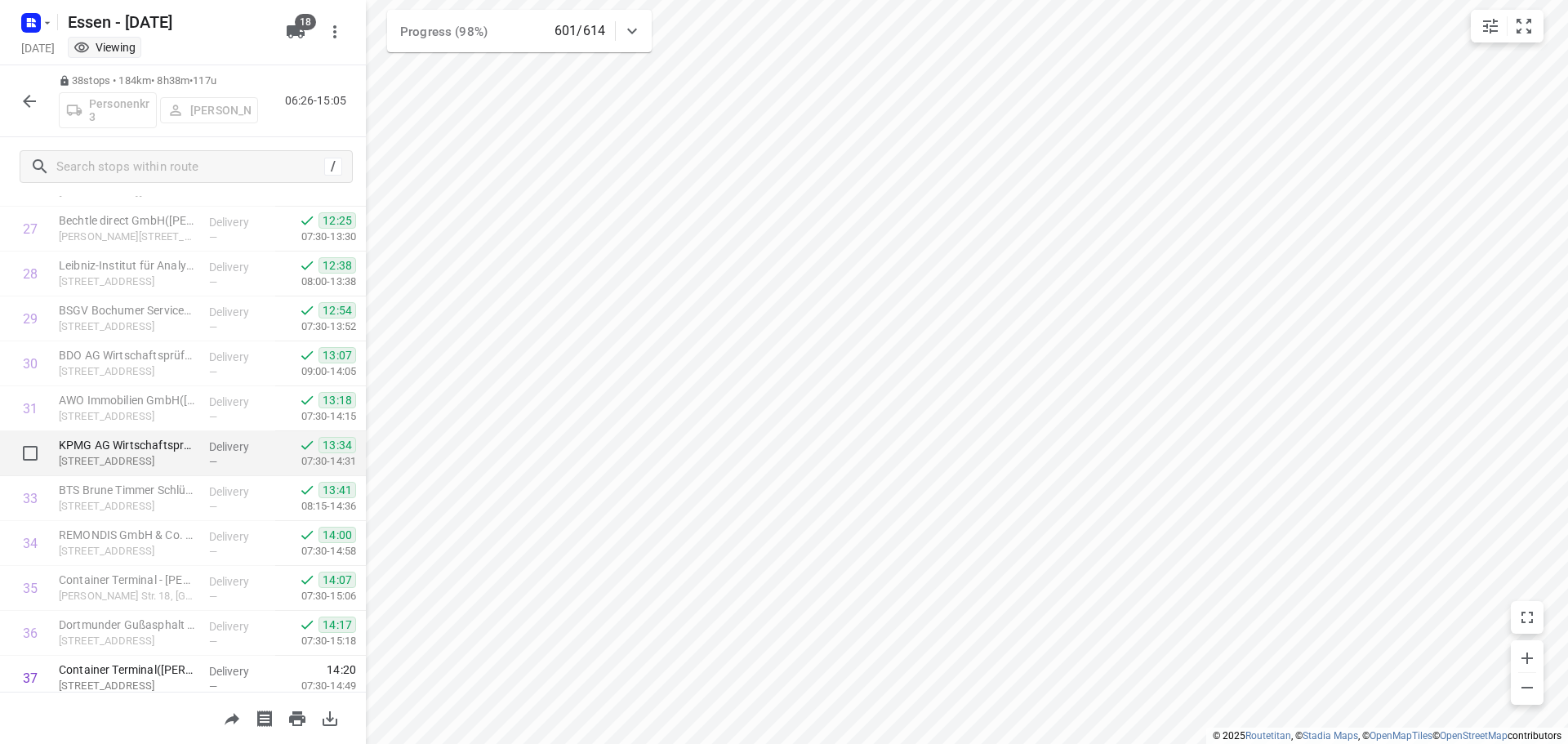
scroll to position [1338, 0]
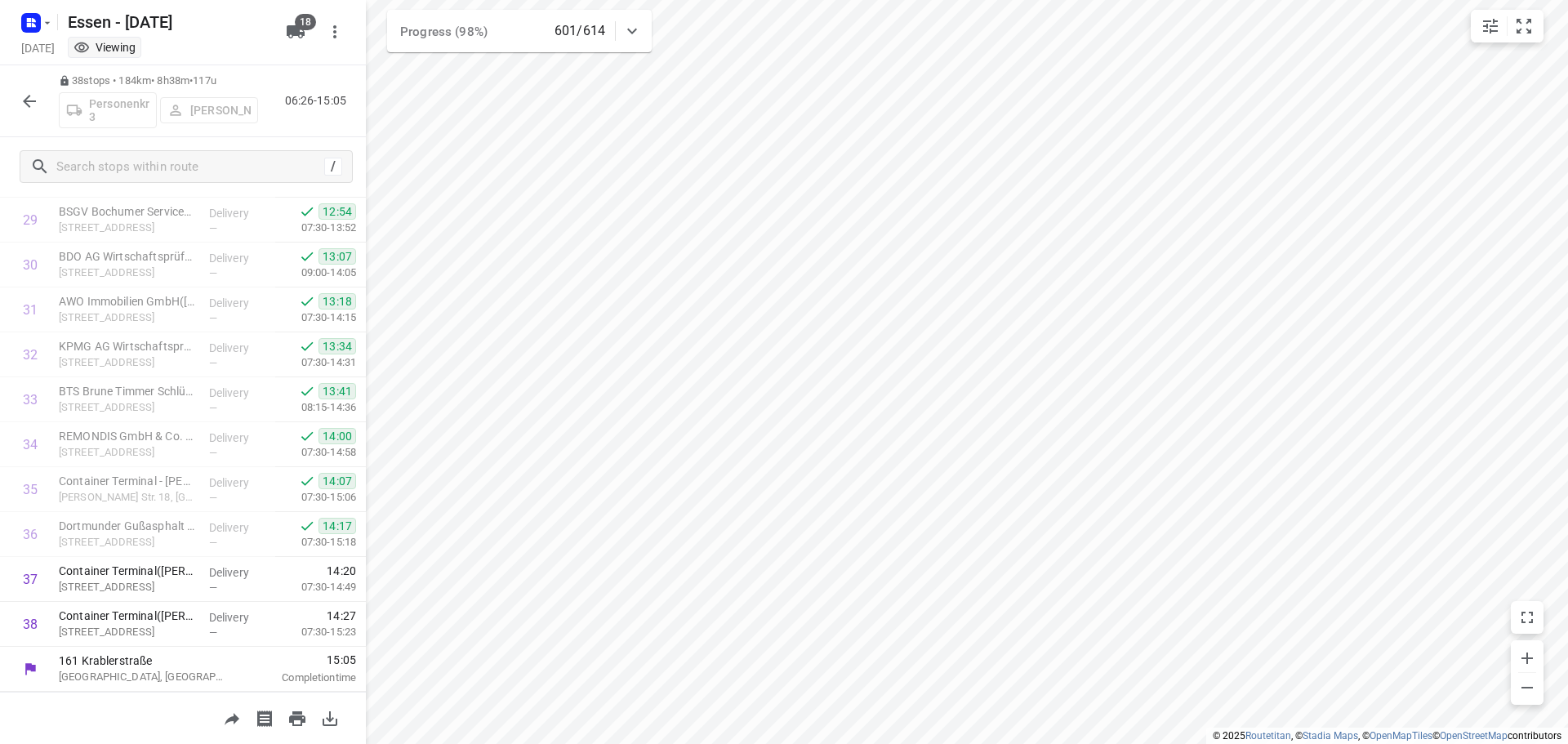
click at [26, 101] on icon "button" at bounding box center [29, 101] width 13 height 13
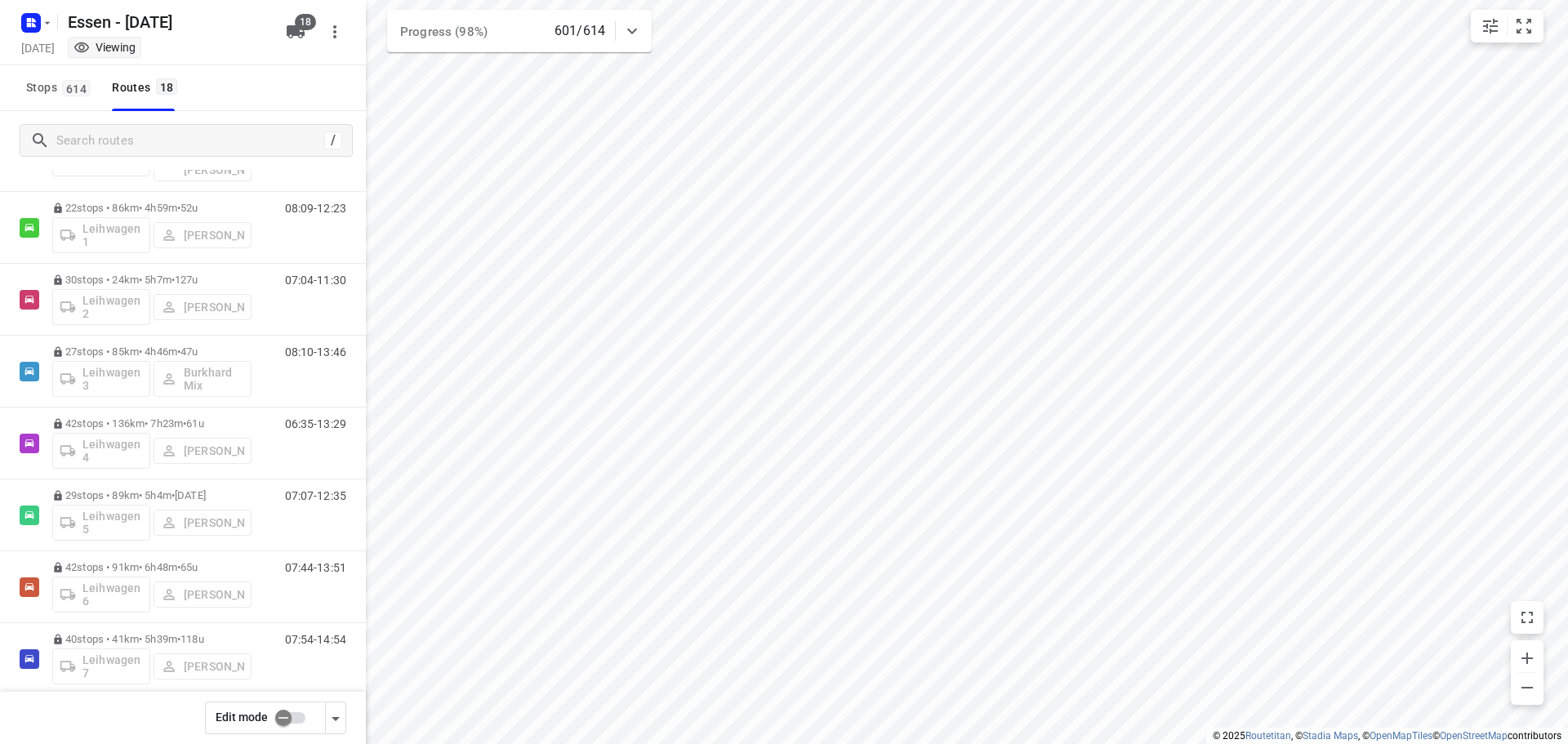
scroll to position [825, 0]
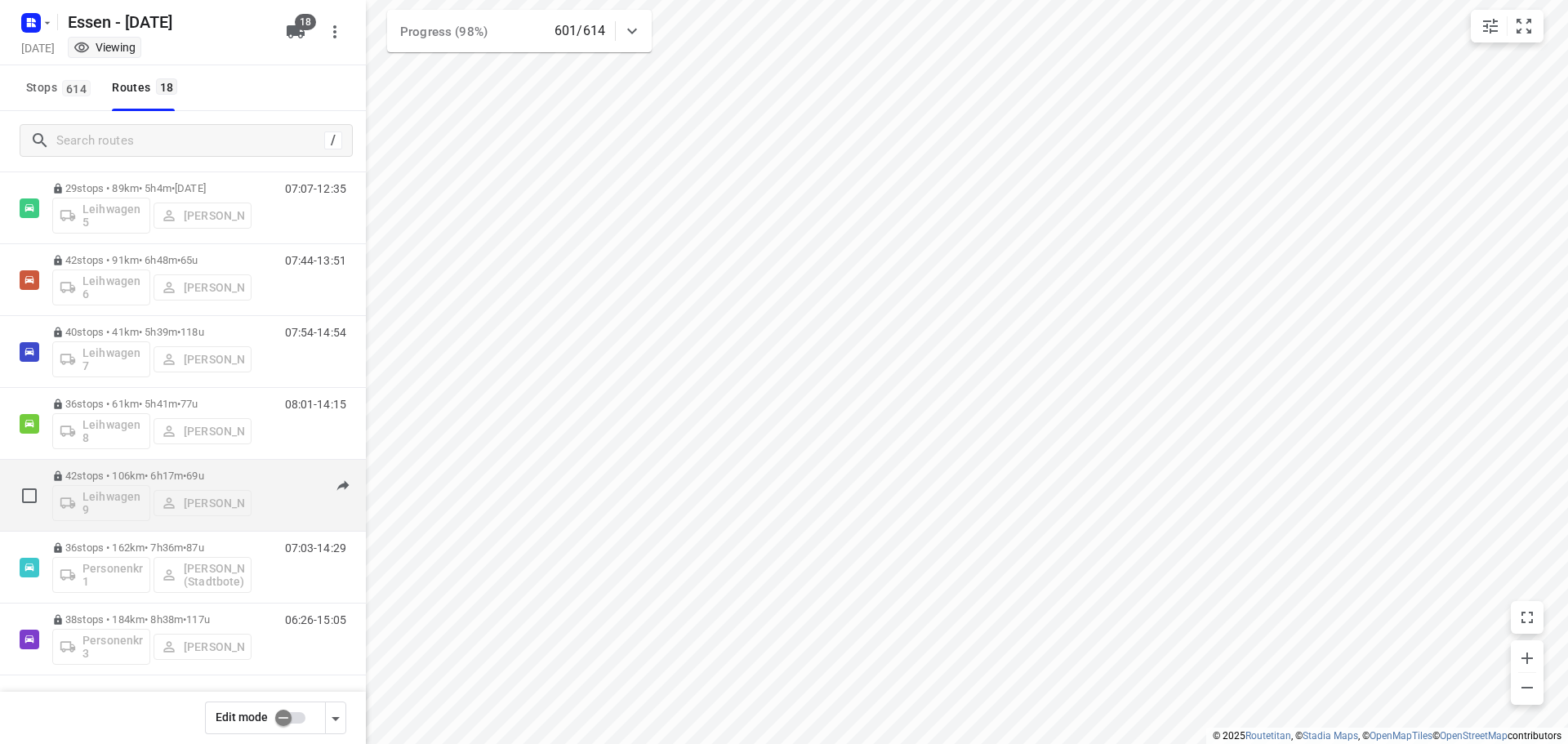
click at [148, 476] on p "42 stops • 106km • 6h17m • [DATE]" at bounding box center [151, 476] width 199 height 12
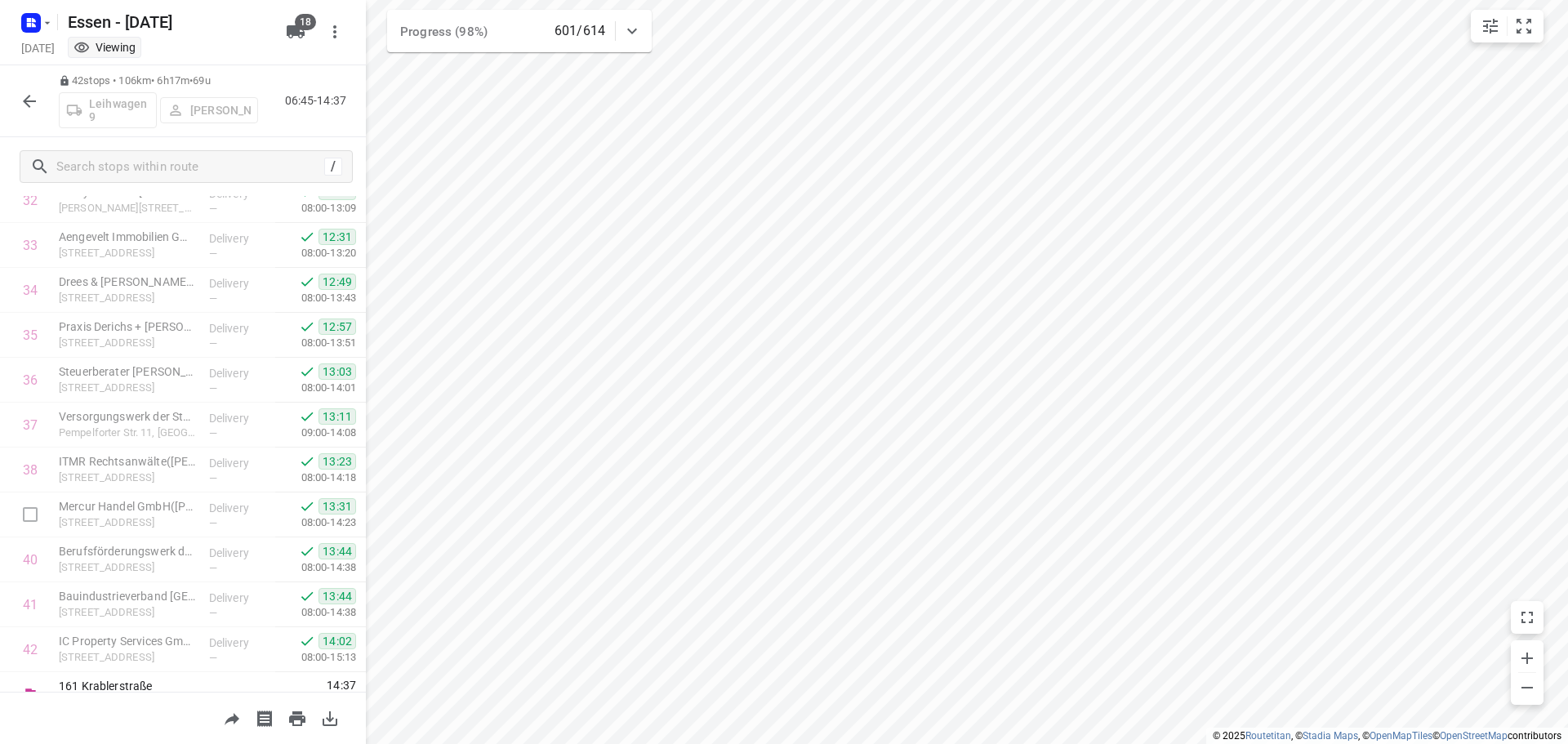
scroll to position [1518, 0]
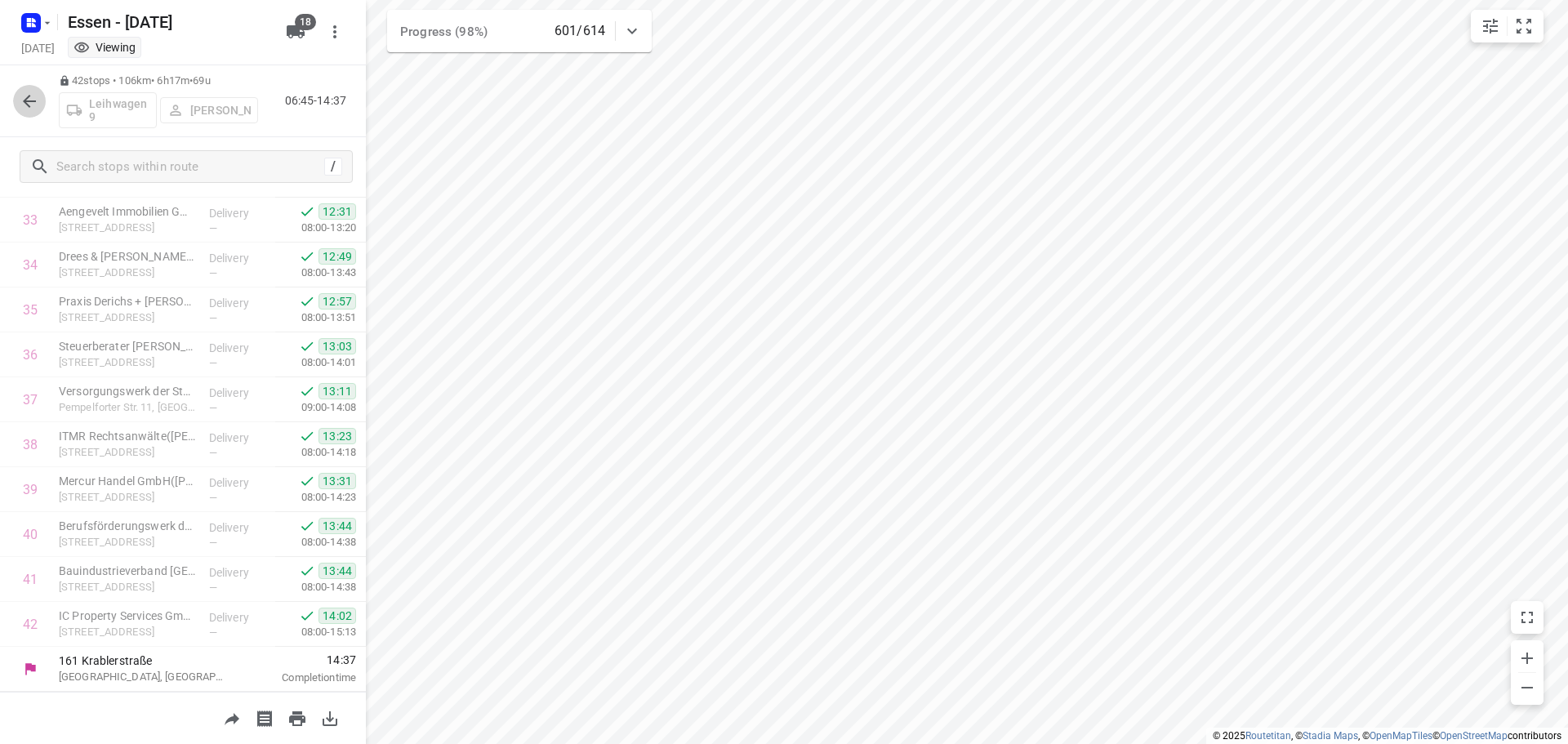
click at [31, 108] on icon "button" at bounding box center [29, 101] width 20 height 20
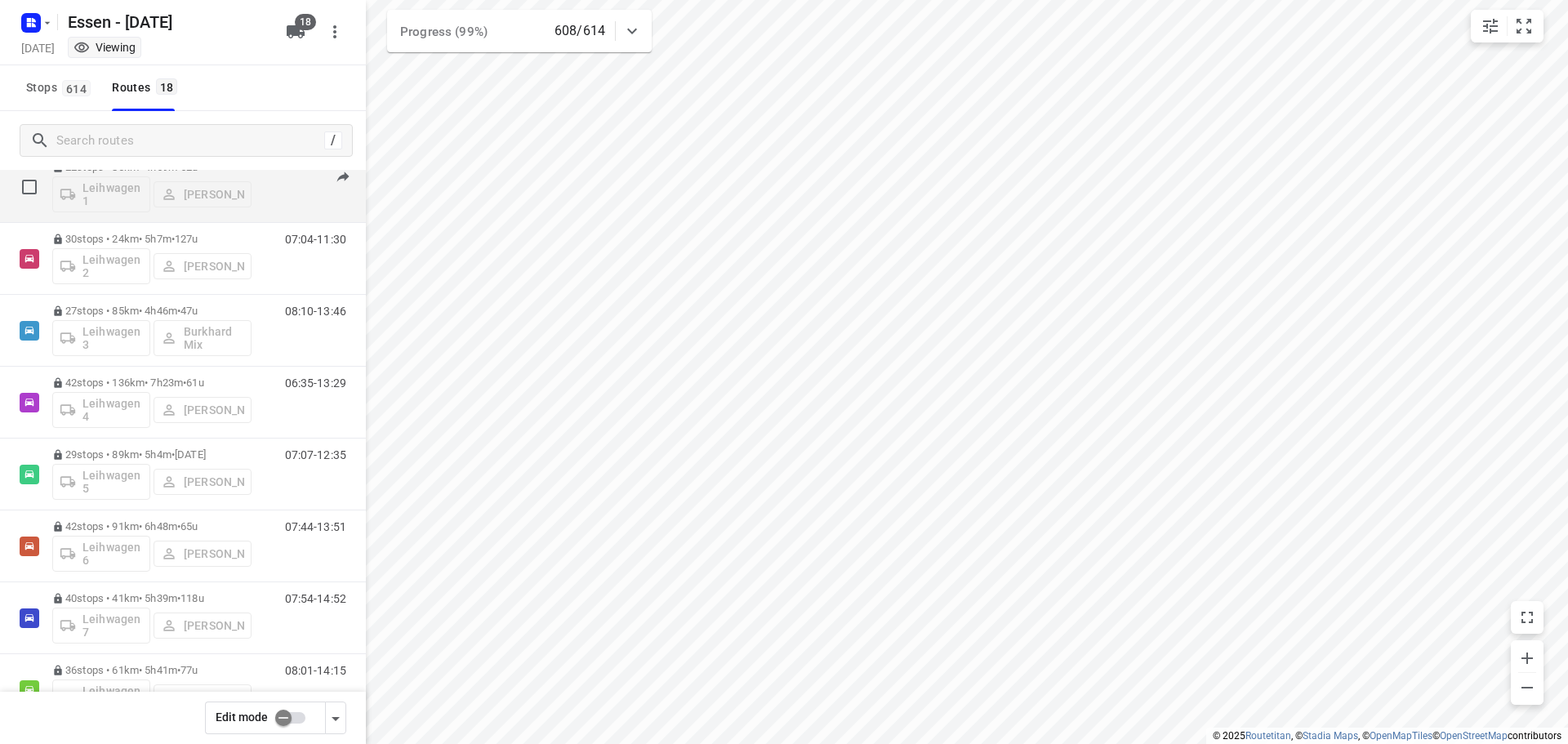
scroll to position [572, 0]
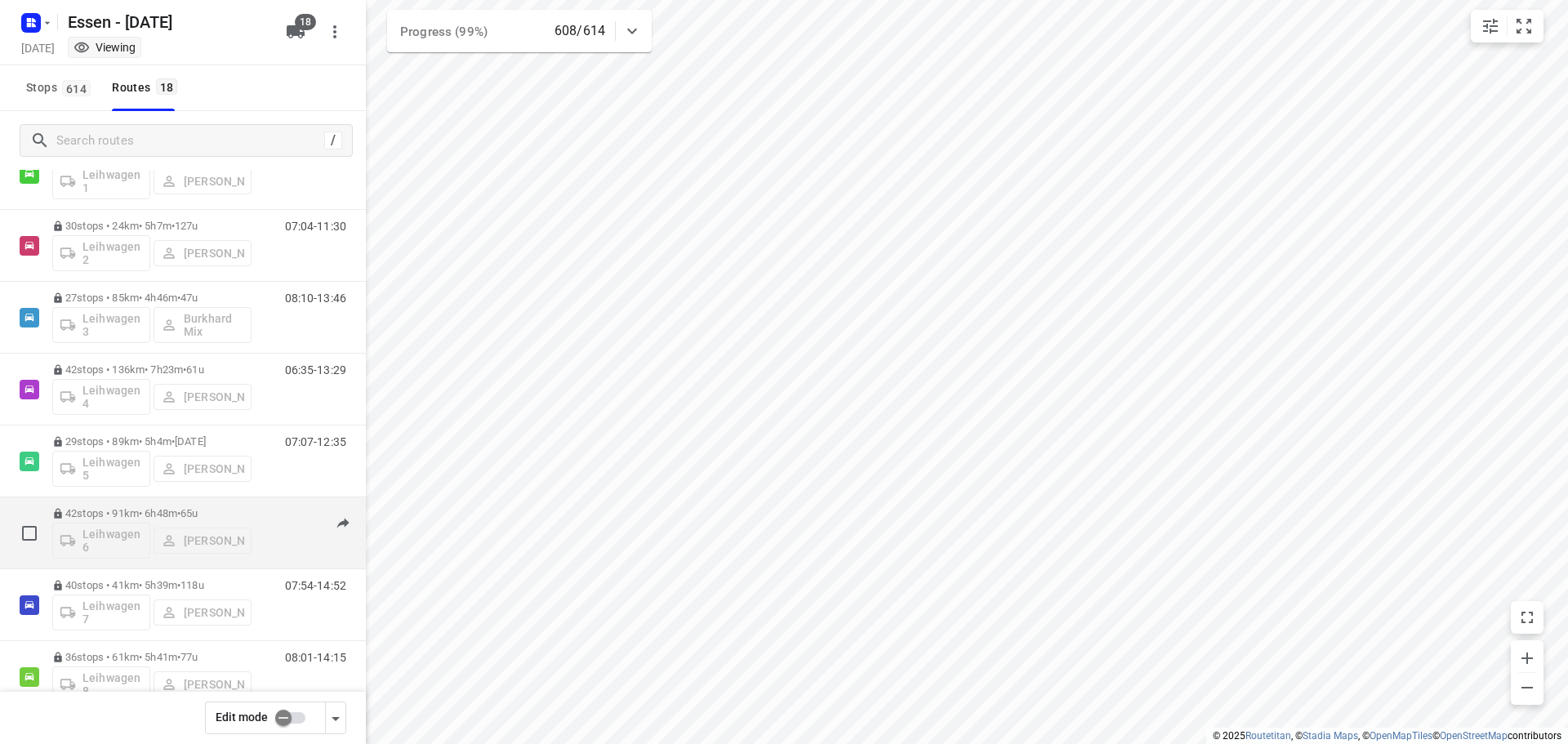
click at [172, 513] on p "42 stops • 91km • 6h48m • [DATE]" at bounding box center [151, 513] width 199 height 12
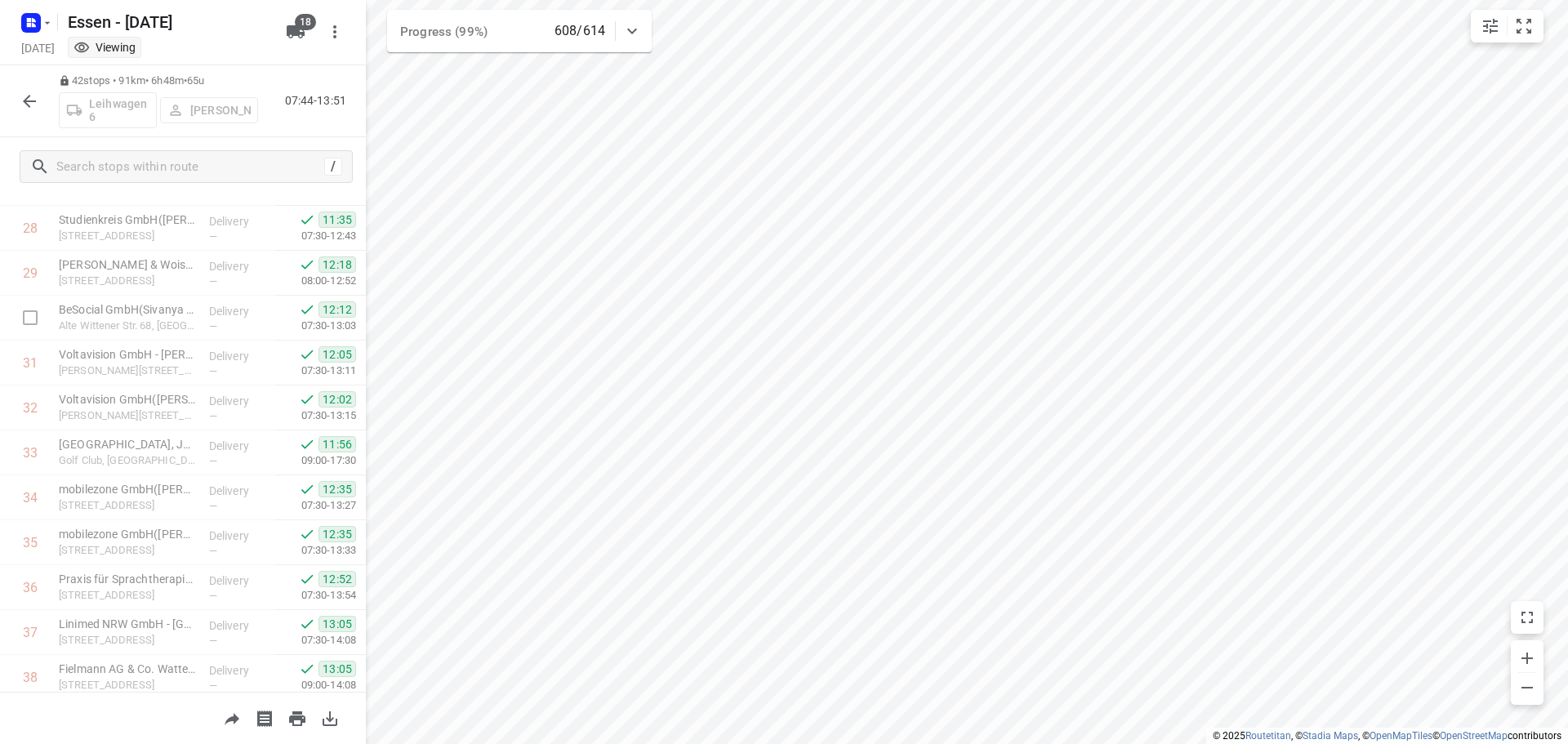
scroll to position [1308, 0]
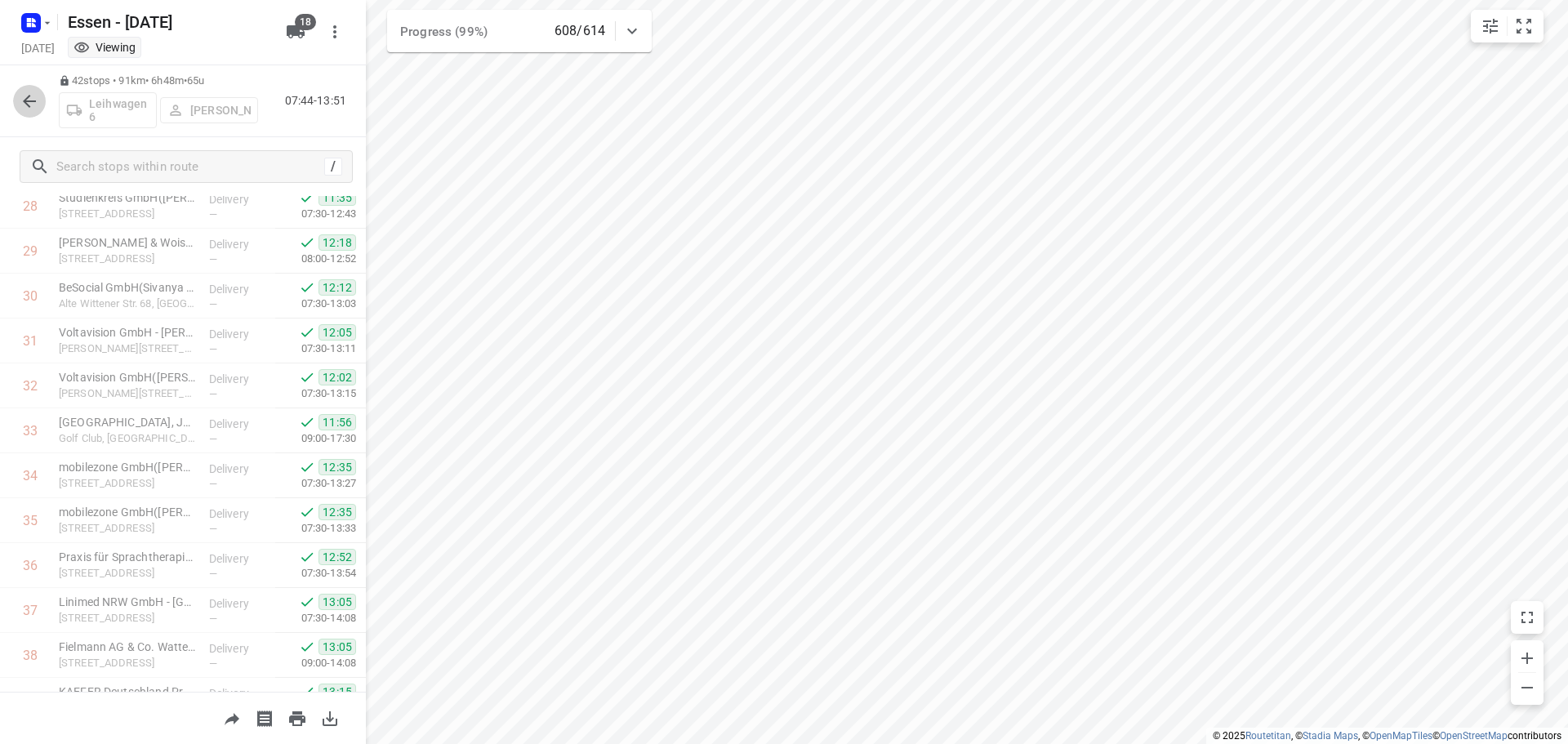
click at [34, 107] on icon "button" at bounding box center [29, 101] width 20 height 20
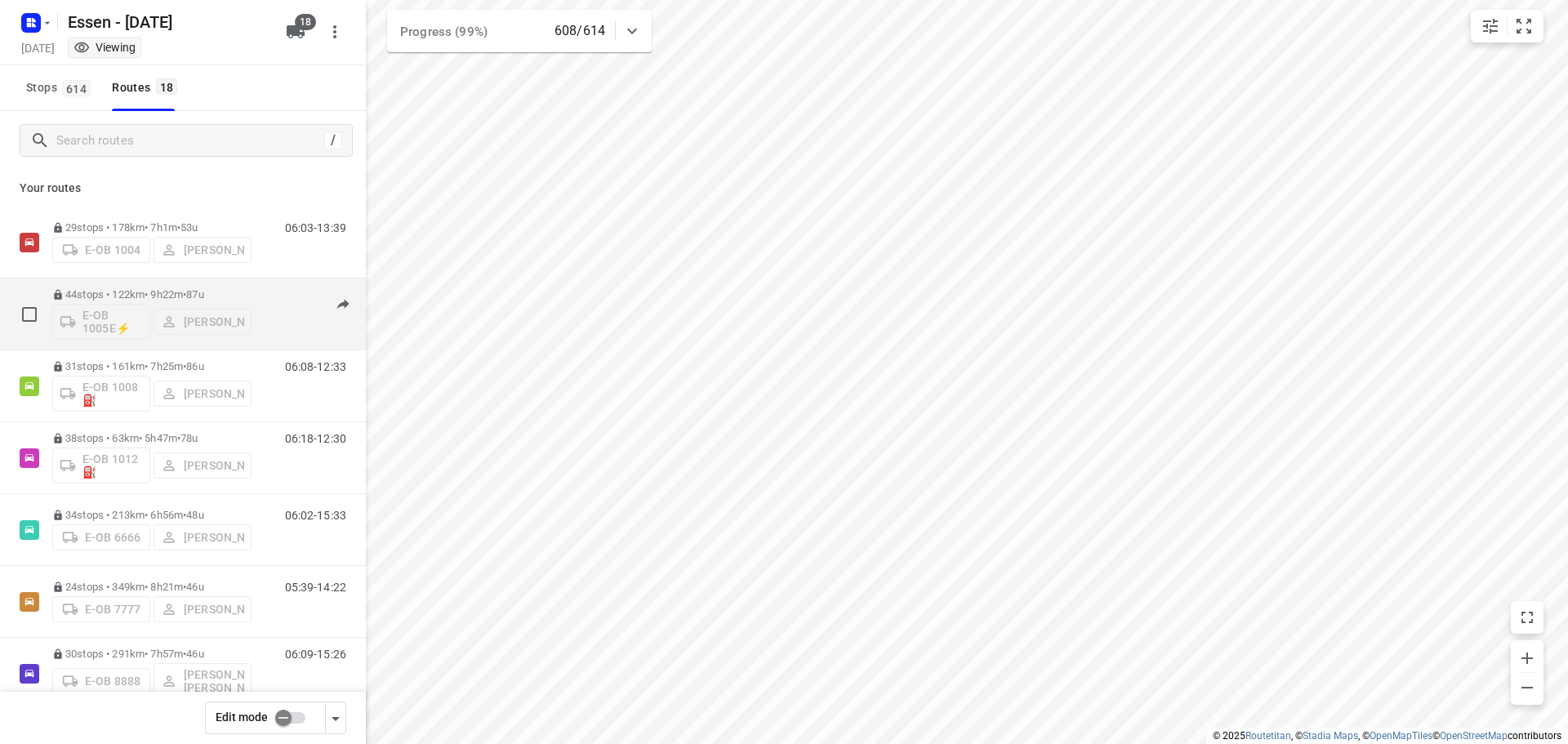
click at [178, 290] on p "44 stops • 122km • 9h22m • [DATE]" at bounding box center [151, 294] width 199 height 12
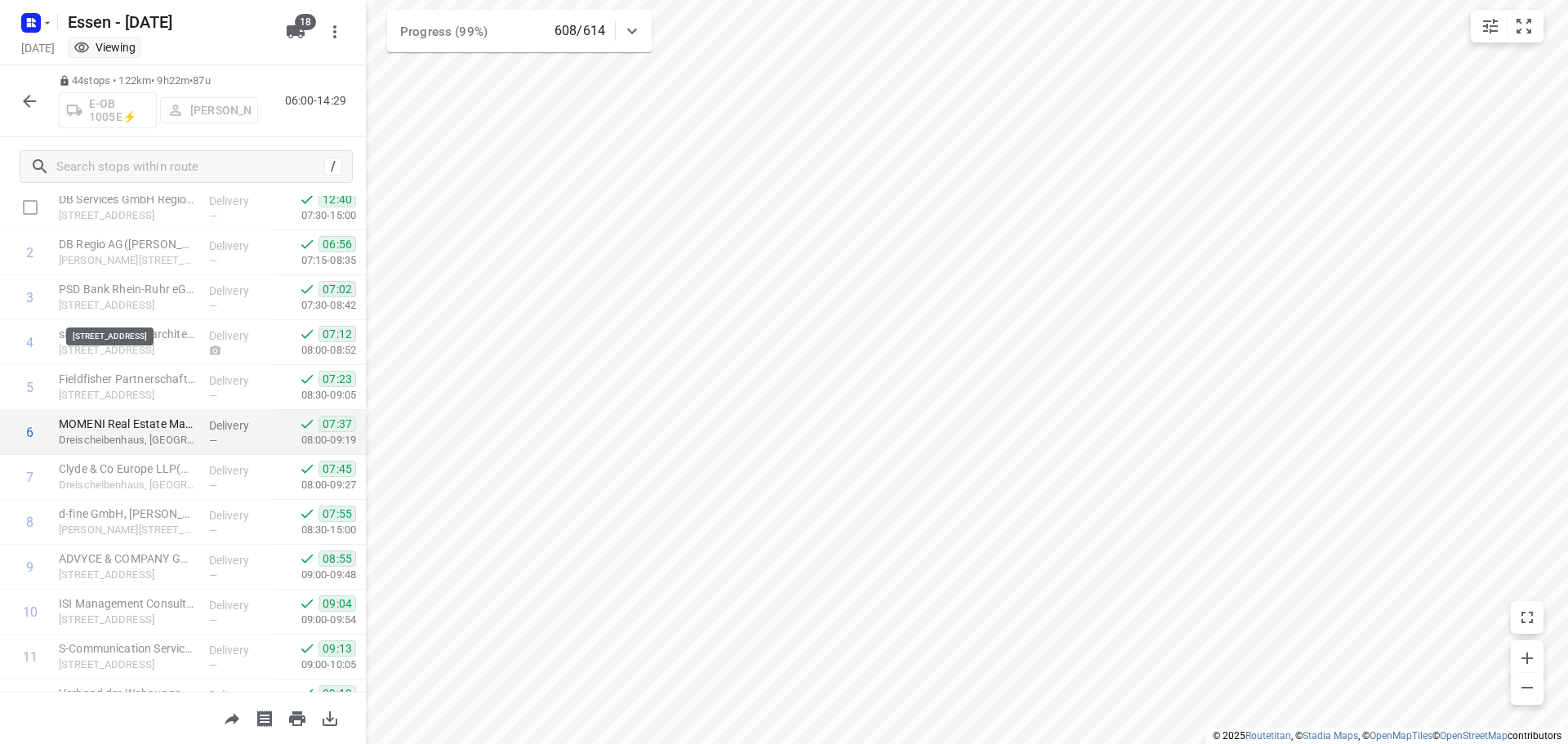
scroll to position [0, 0]
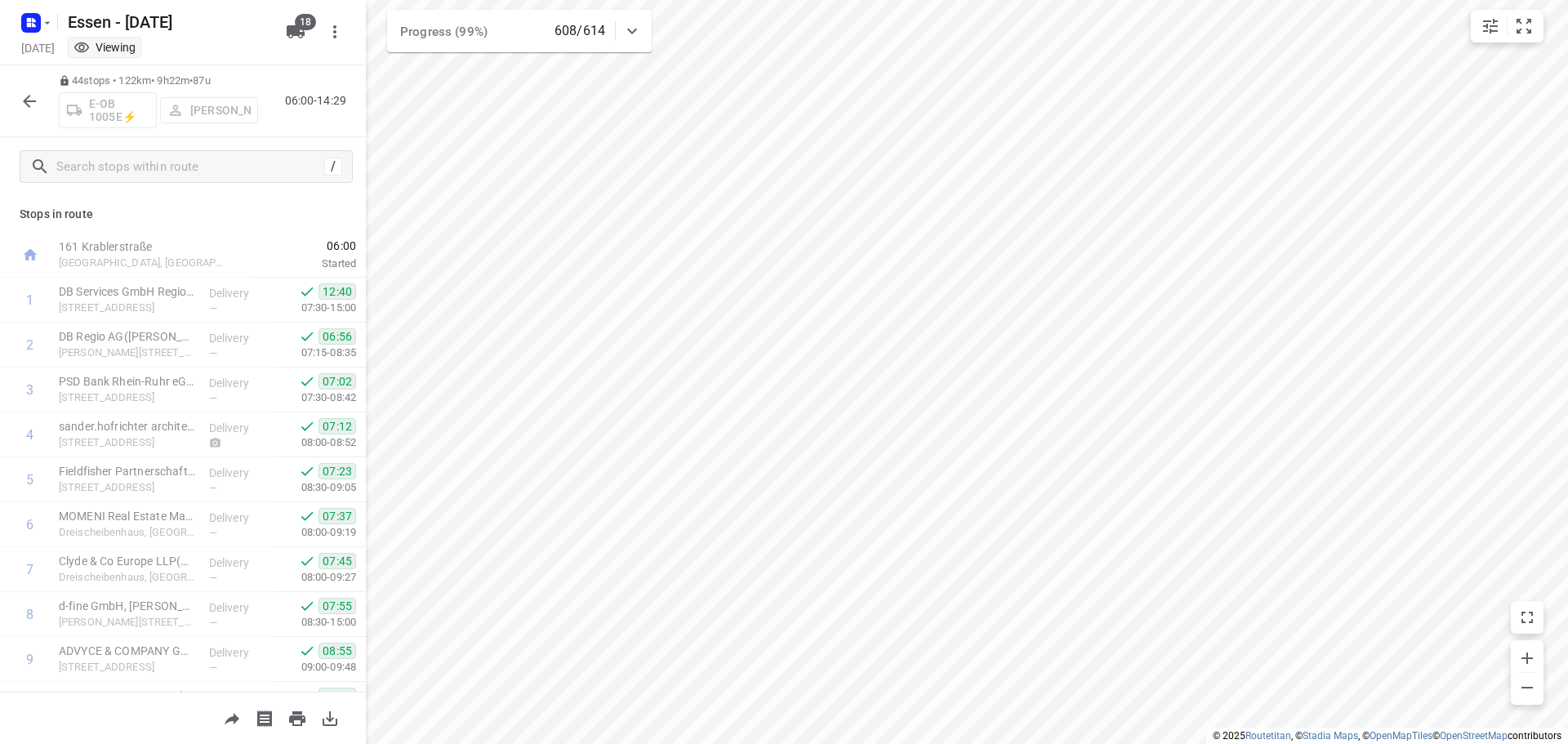
click at [28, 103] on icon "button" at bounding box center [29, 101] width 20 height 20
click at [24, 106] on icon "button" at bounding box center [29, 101] width 20 height 20
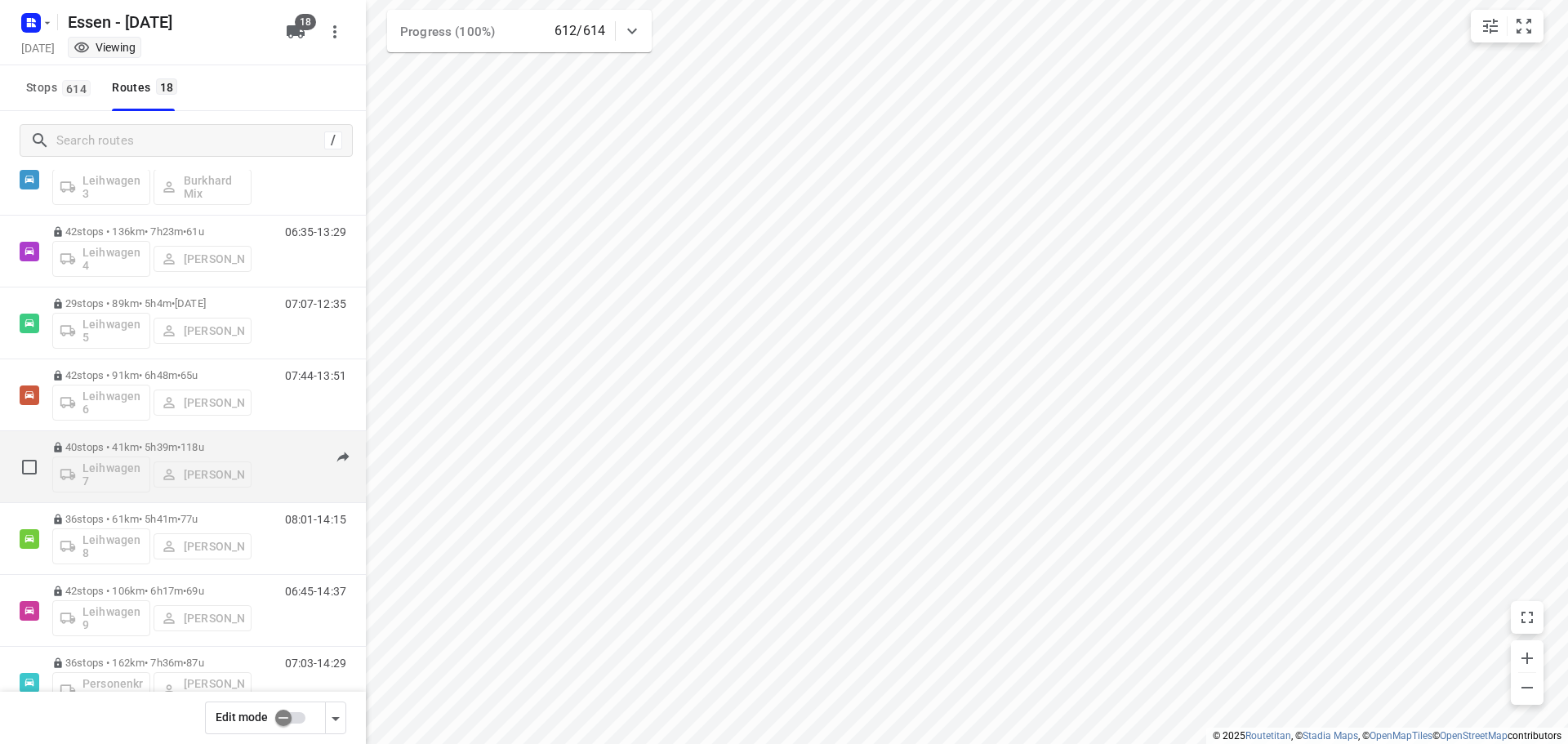
scroll to position [736, 0]
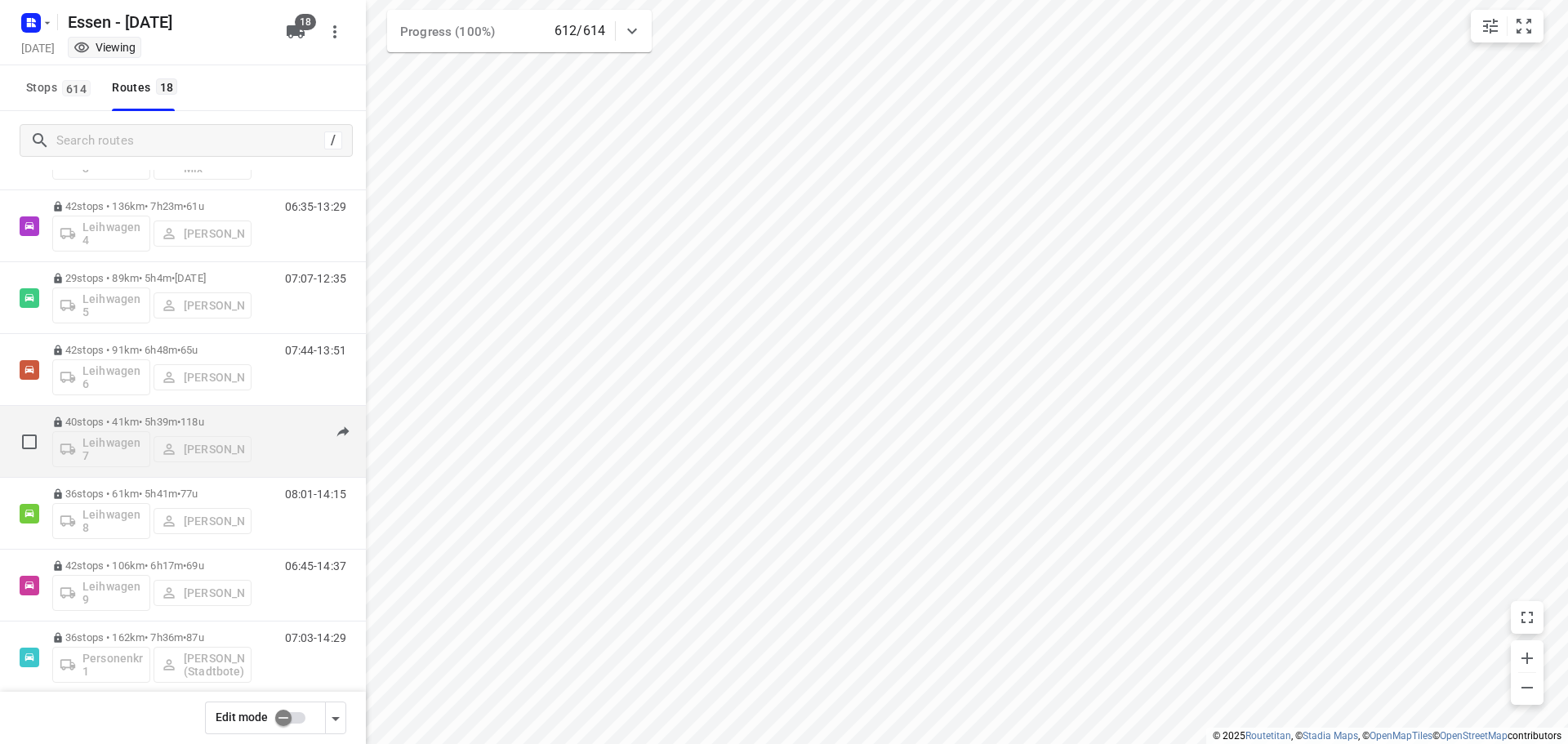
click at [149, 420] on p "40 stops • 41km • 5h39m • [DATE]" at bounding box center [151, 422] width 199 height 12
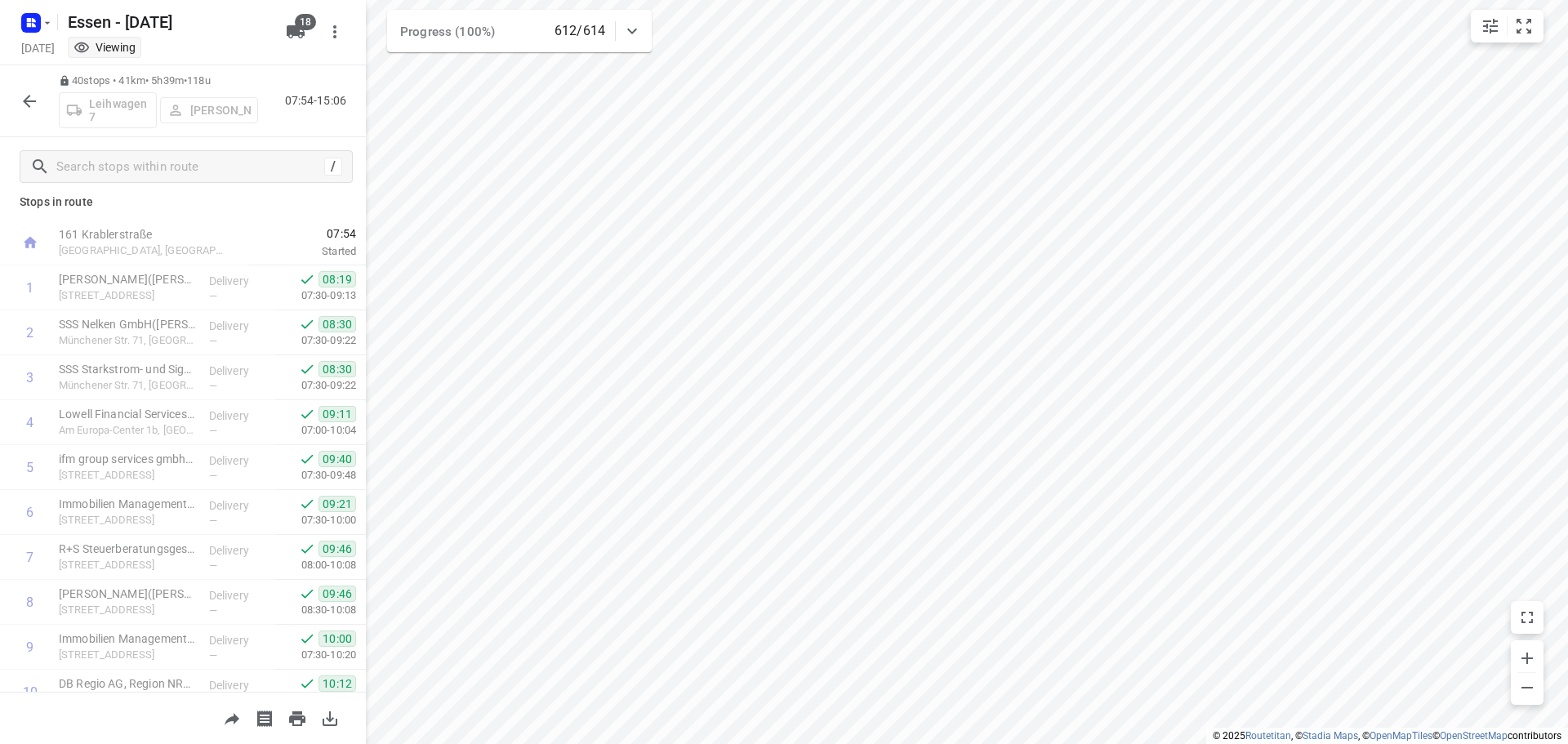
scroll to position [0, 0]
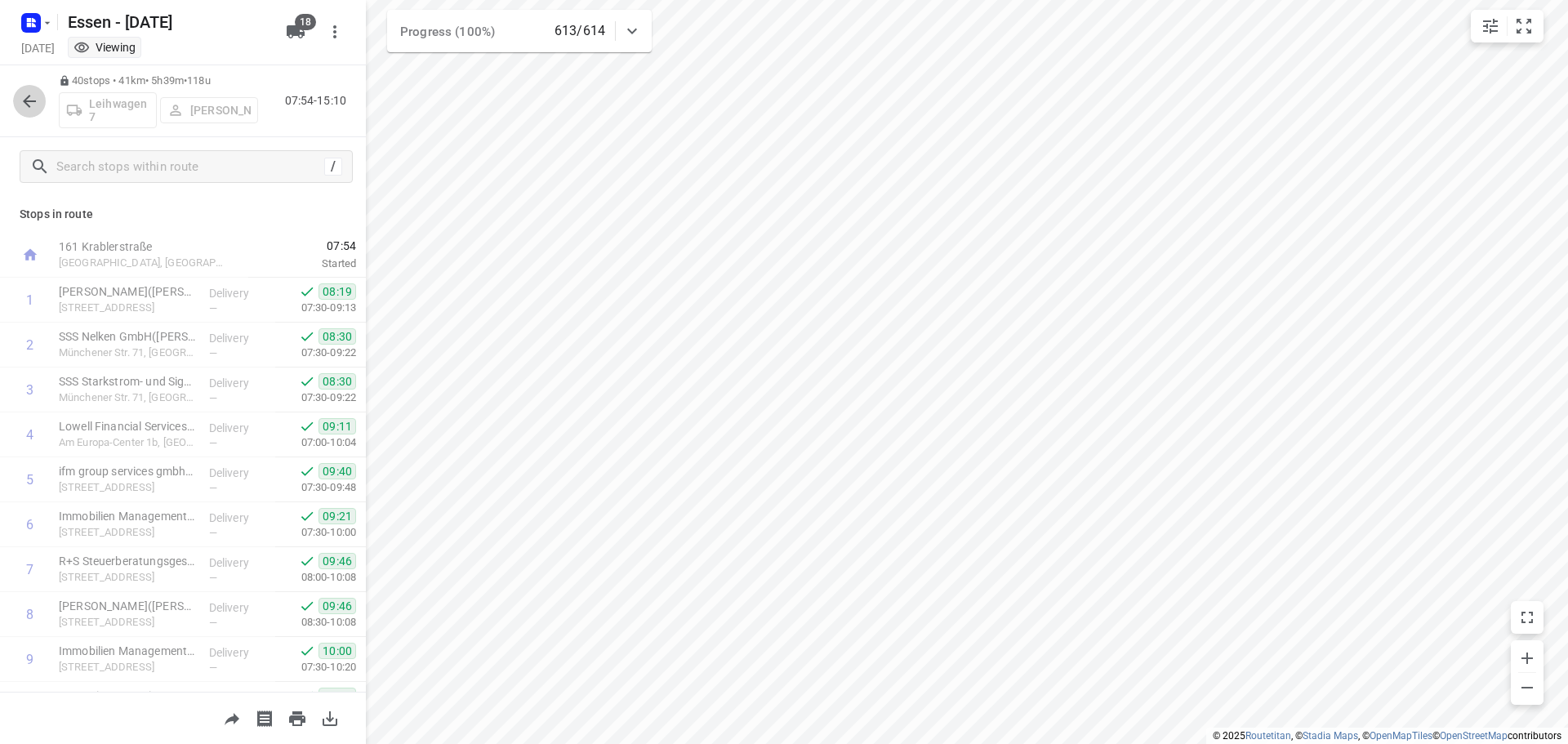
click at [29, 105] on icon "button" at bounding box center [29, 101] width 13 height 13
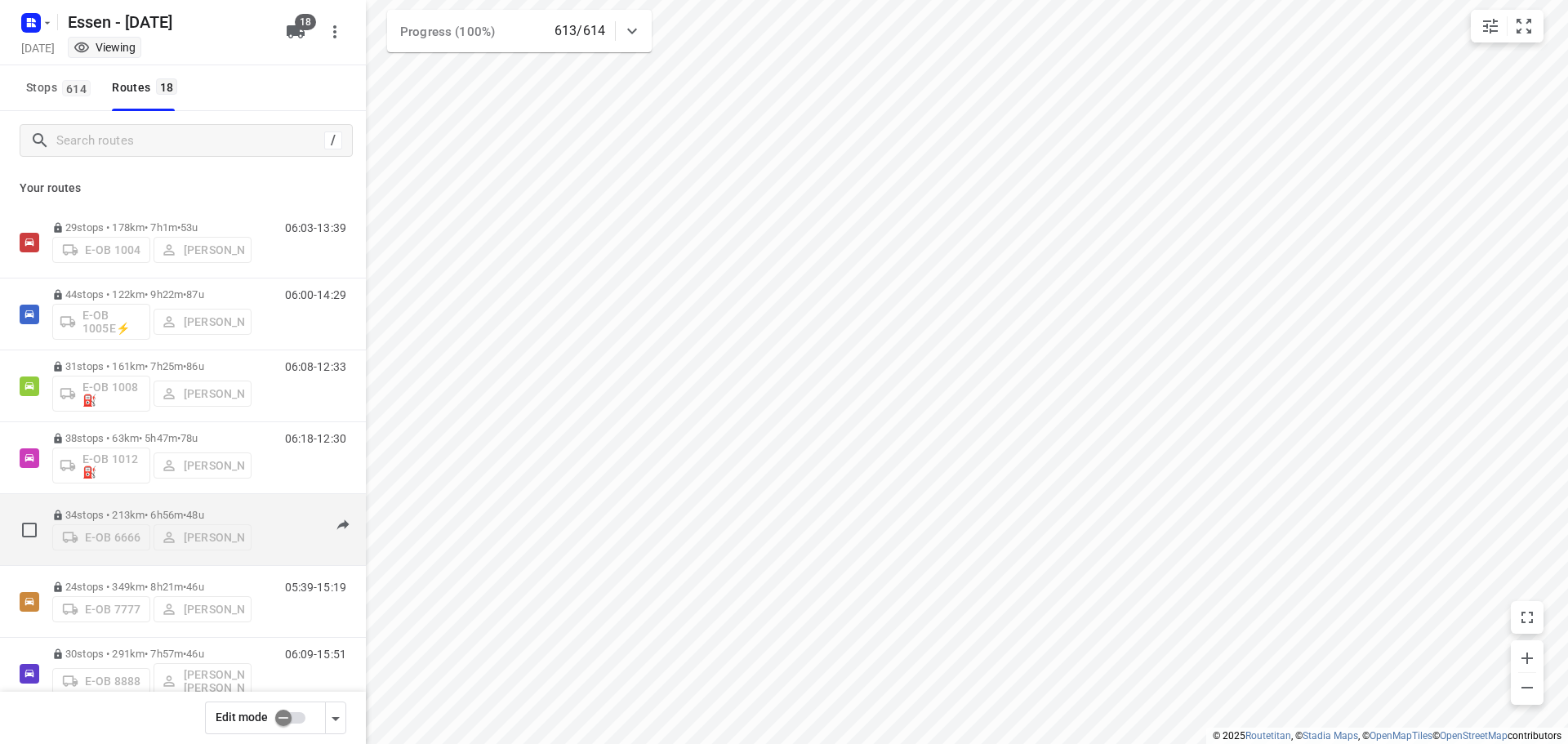
click at [121, 522] on div "E-OB 6666 [PERSON_NAME]" at bounding box center [151, 536] width 199 height 29
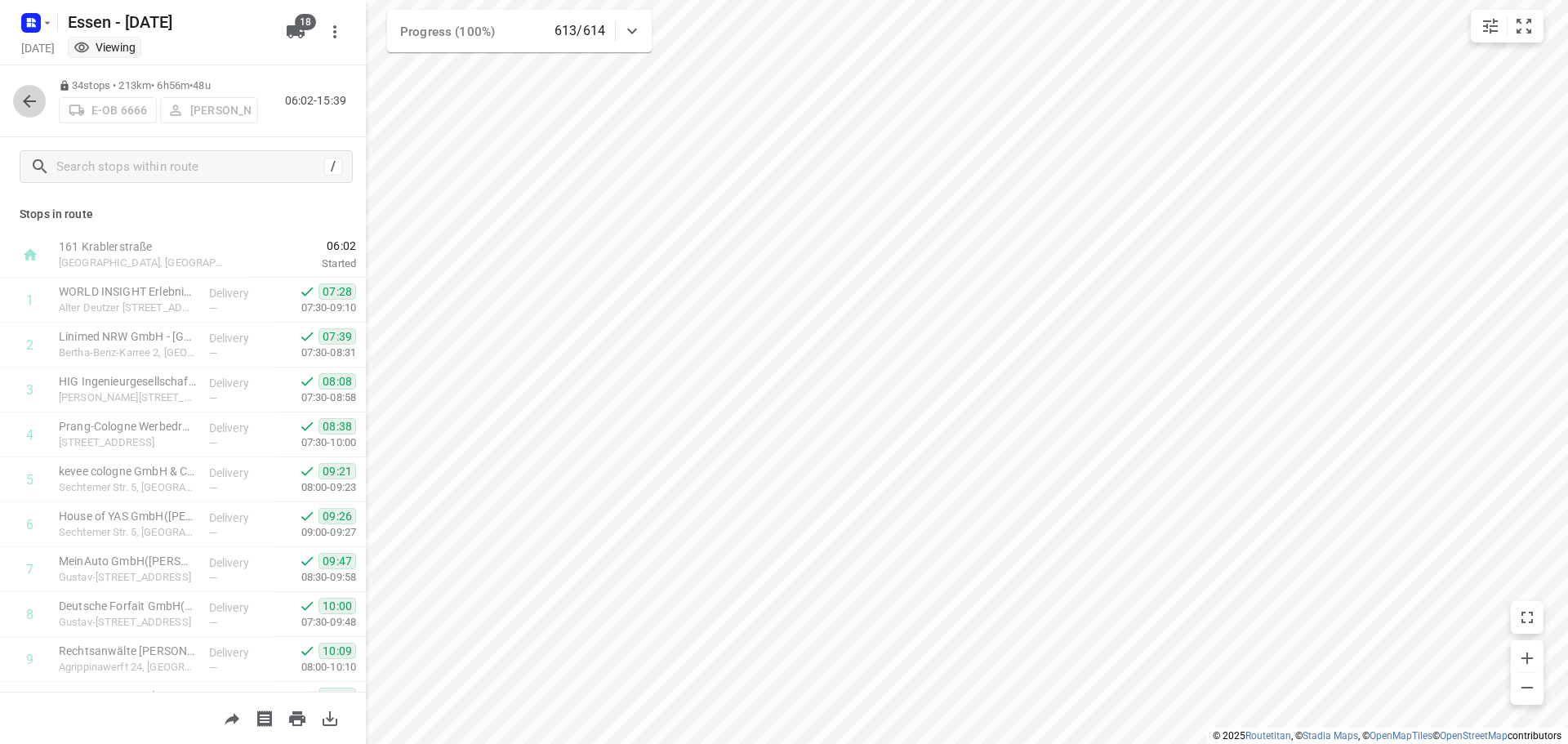
click at [25, 102] on icon "button" at bounding box center [29, 101] width 13 height 13
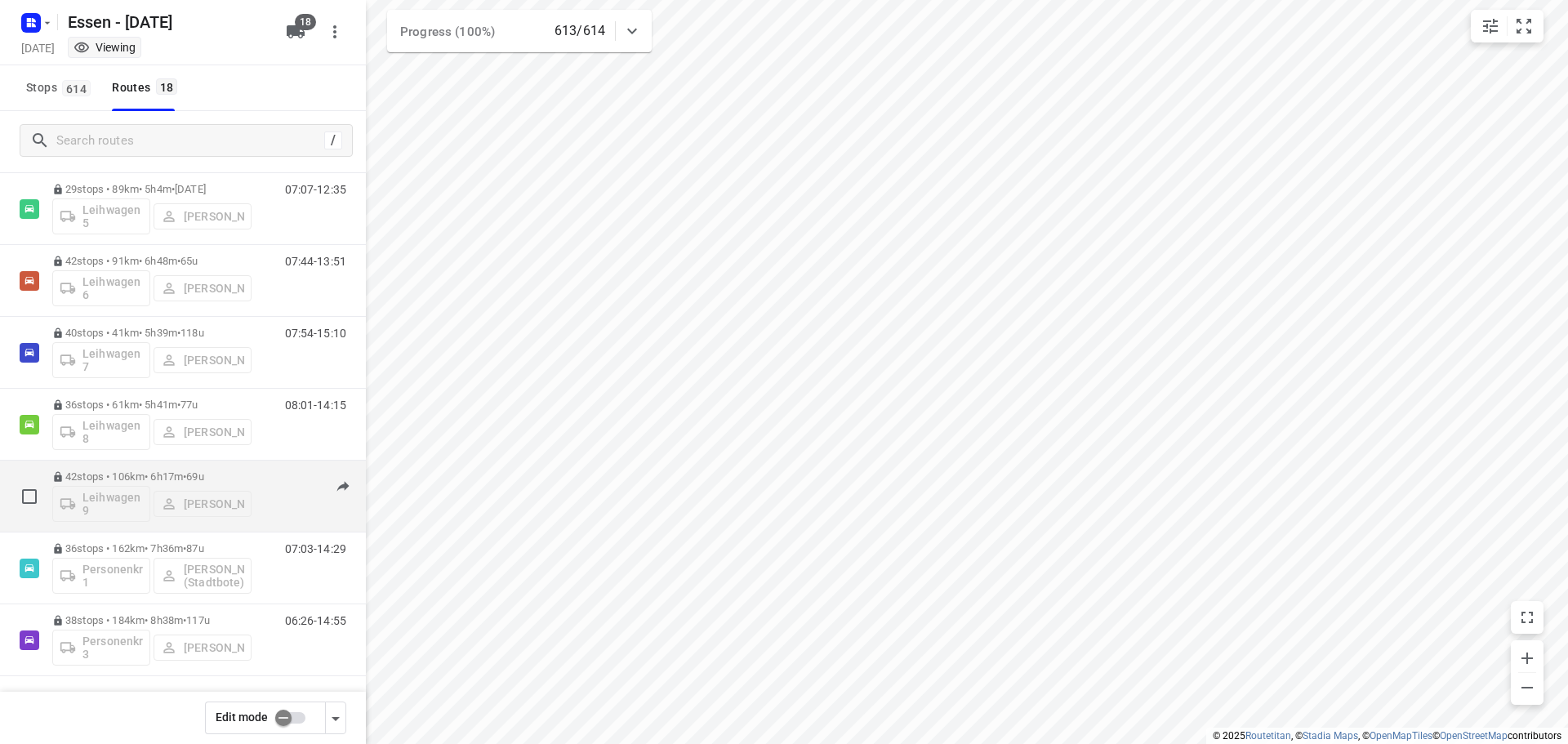
scroll to position [825, 0]
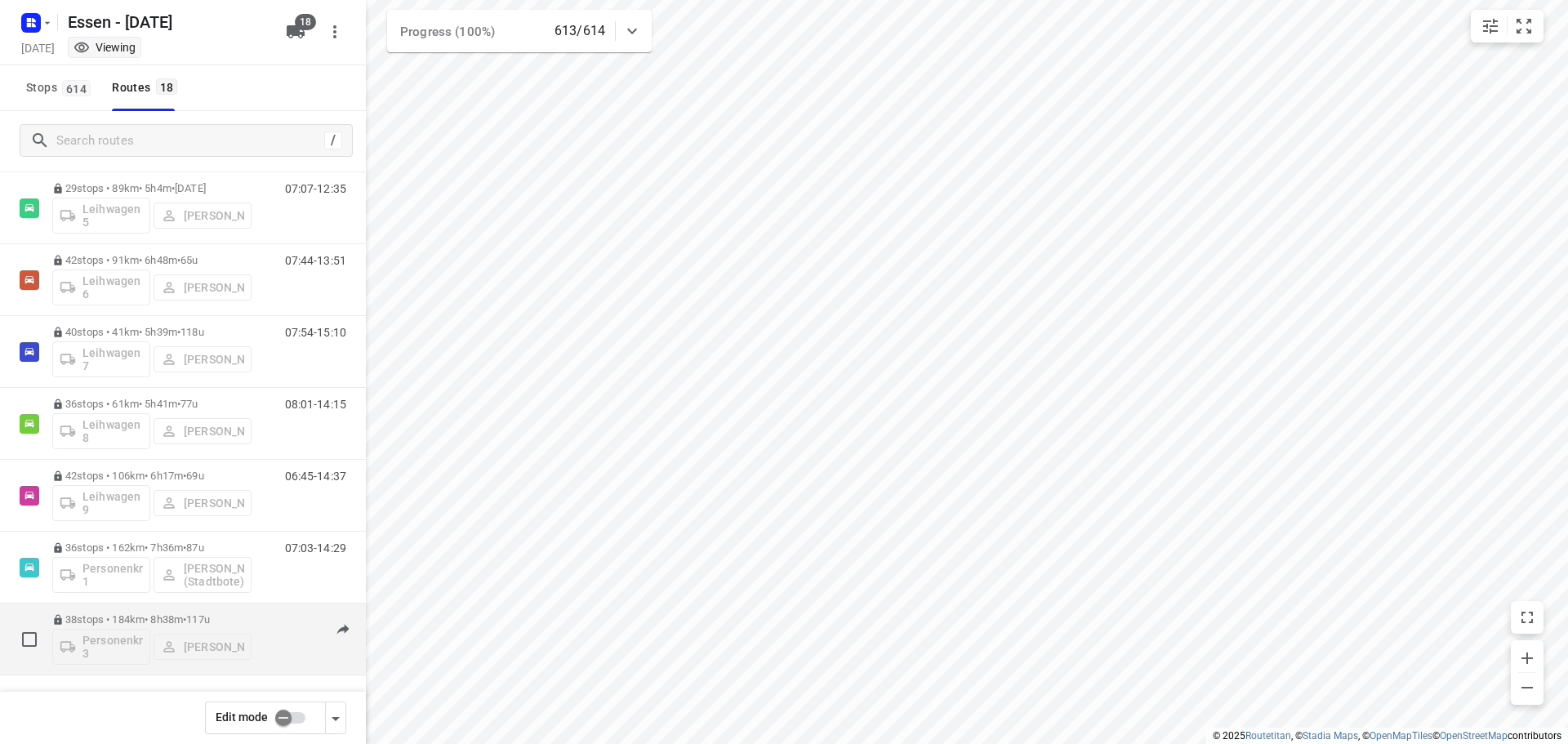
click at [168, 618] on p "38 stops • 184km • 8h38m • [DATE]" at bounding box center [151, 619] width 199 height 12
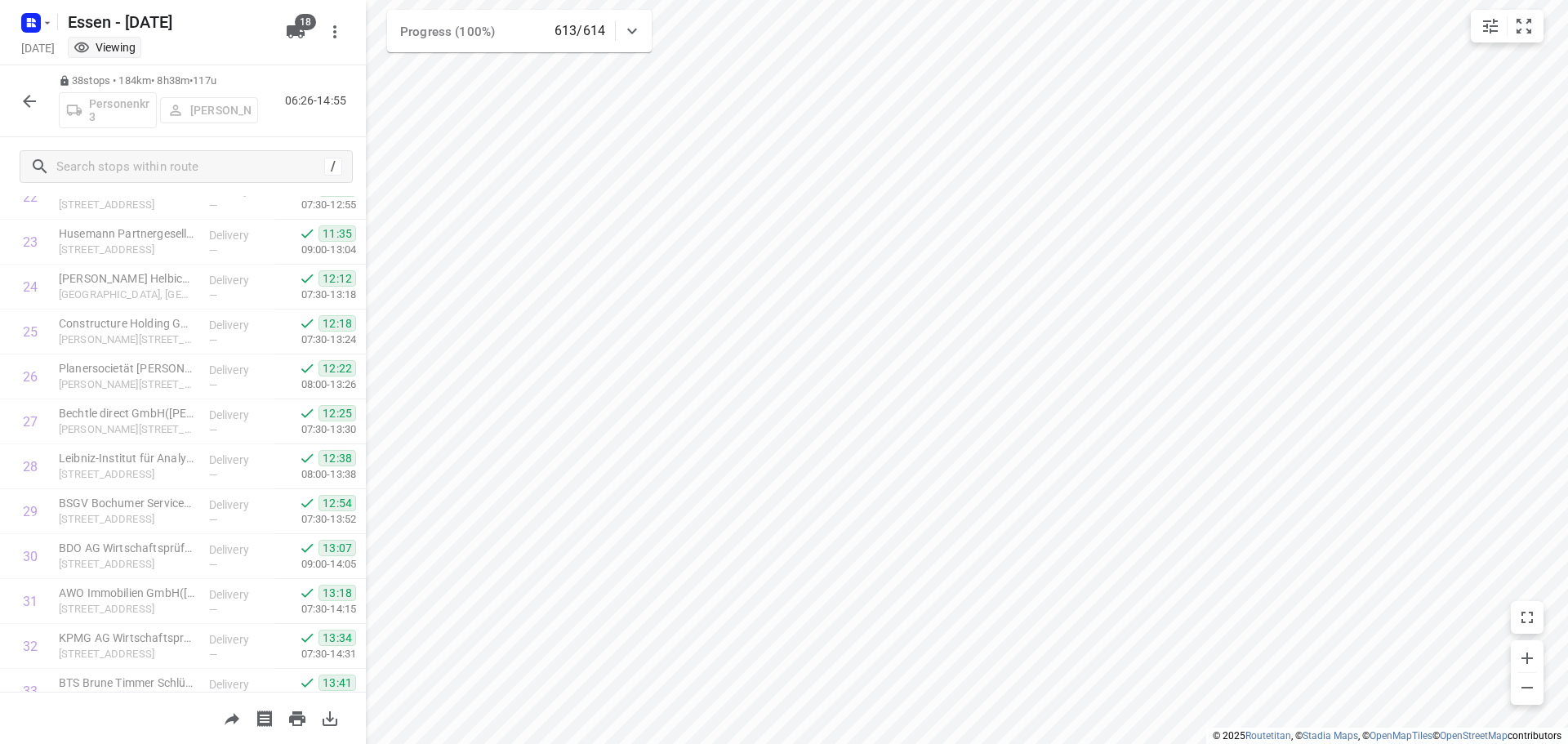
scroll to position [685, 0]
click at [31, 106] on icon "button" at bounding box center [29, 101] width 20 height 20
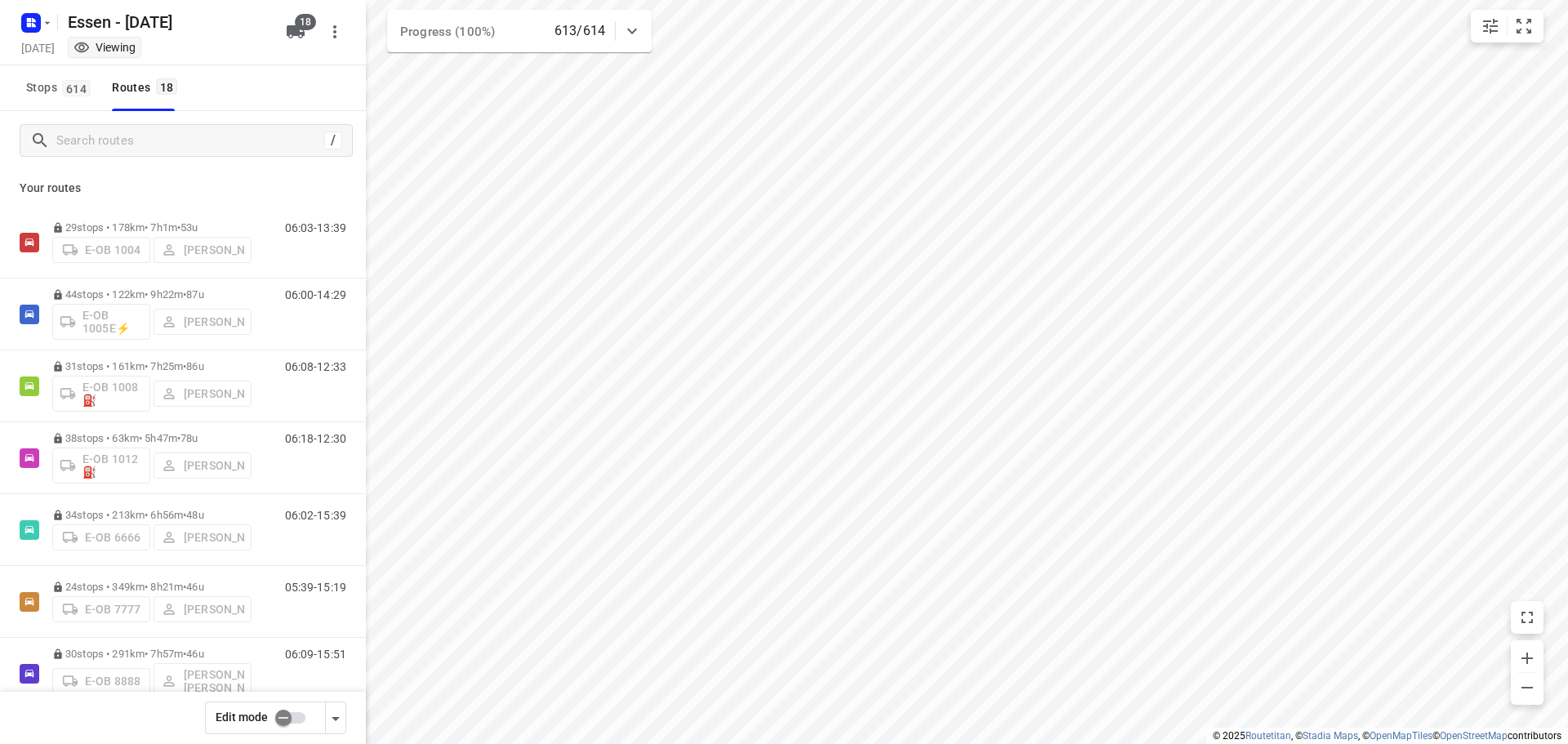
click at [630, 35] on icon at bounding box center [632, 31] width 20 height 20
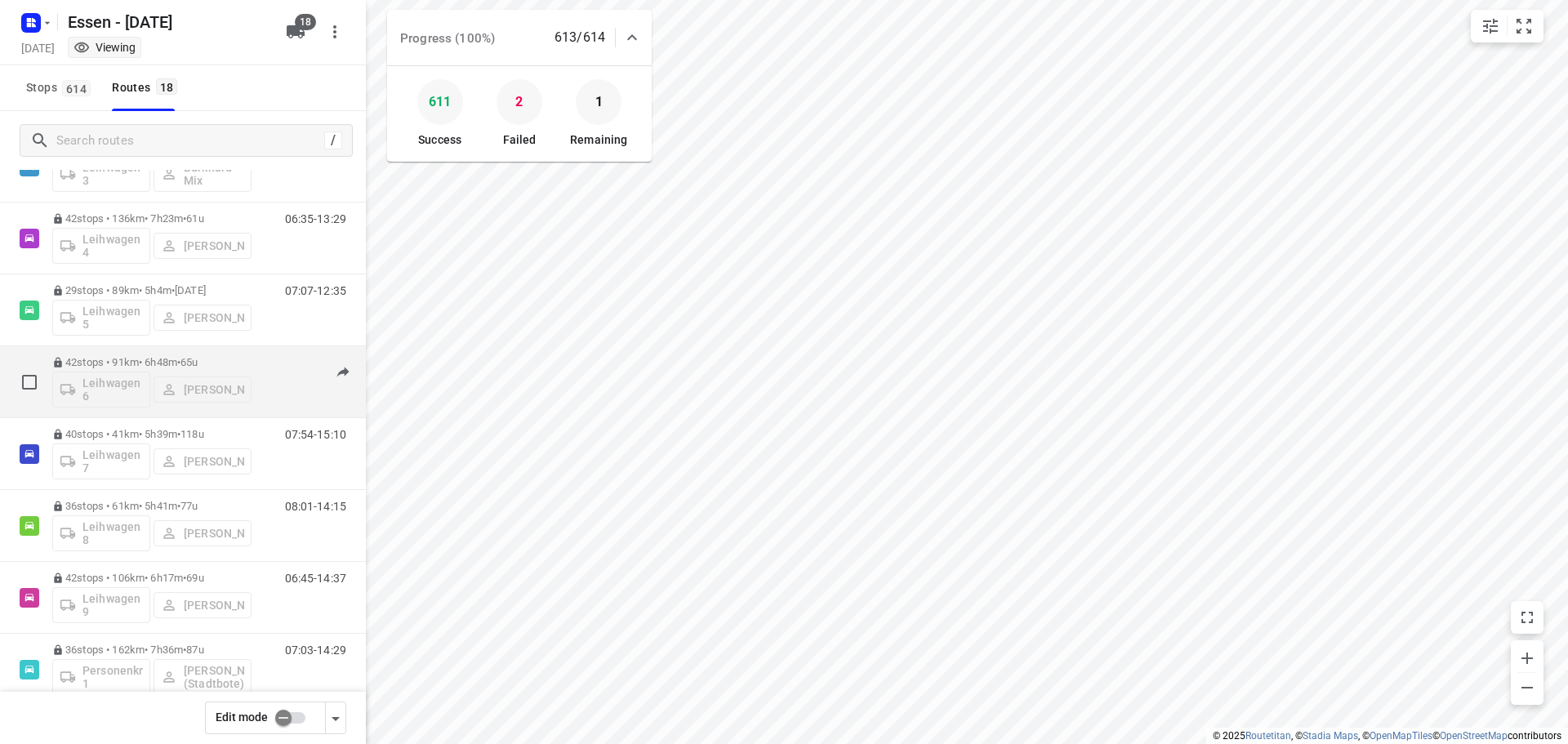
scroll to position [736, 0]
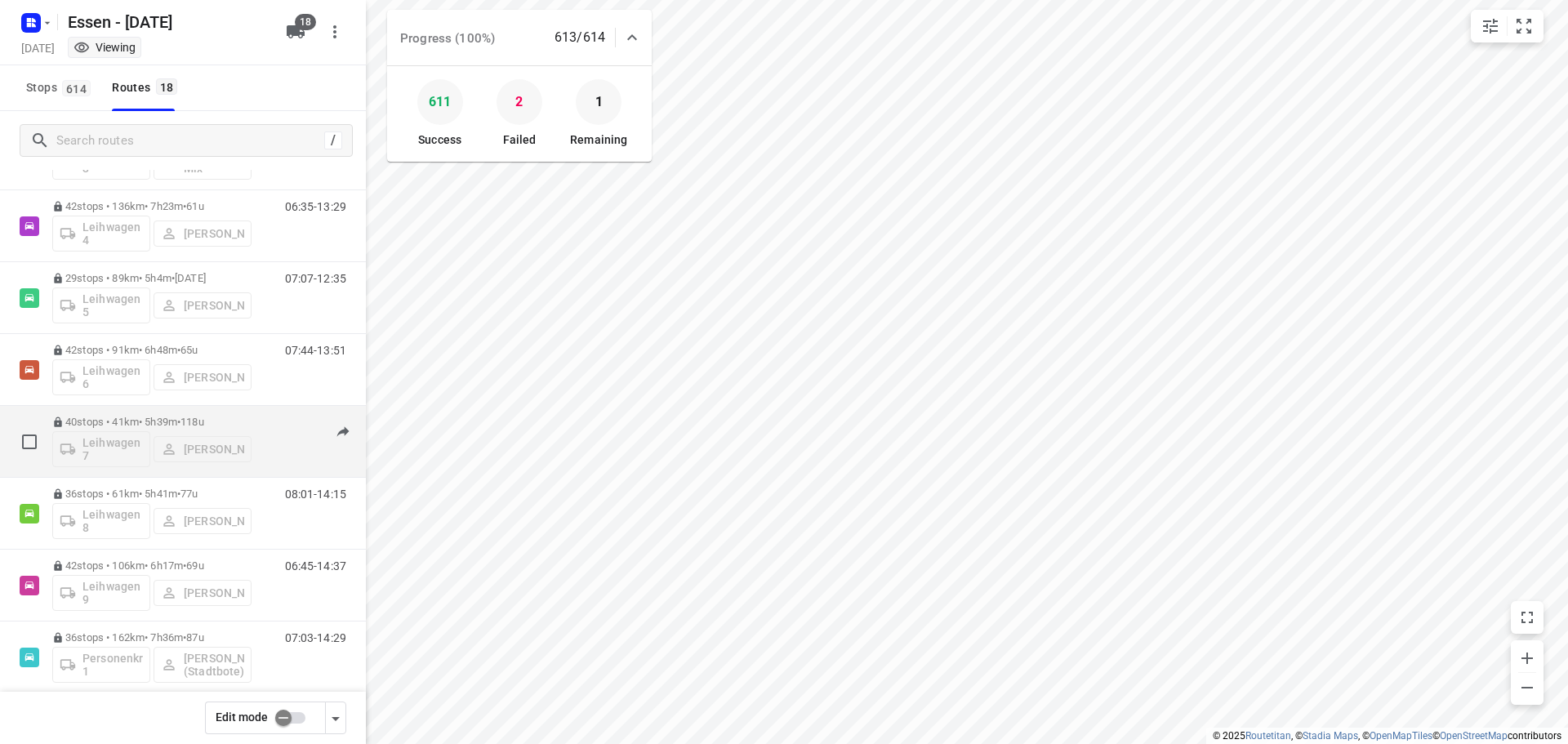
click at [150, 427] on p "40 stops • 41km • 5h39m • [DATE]" at bounding box center [151, 422] width 199 height 12
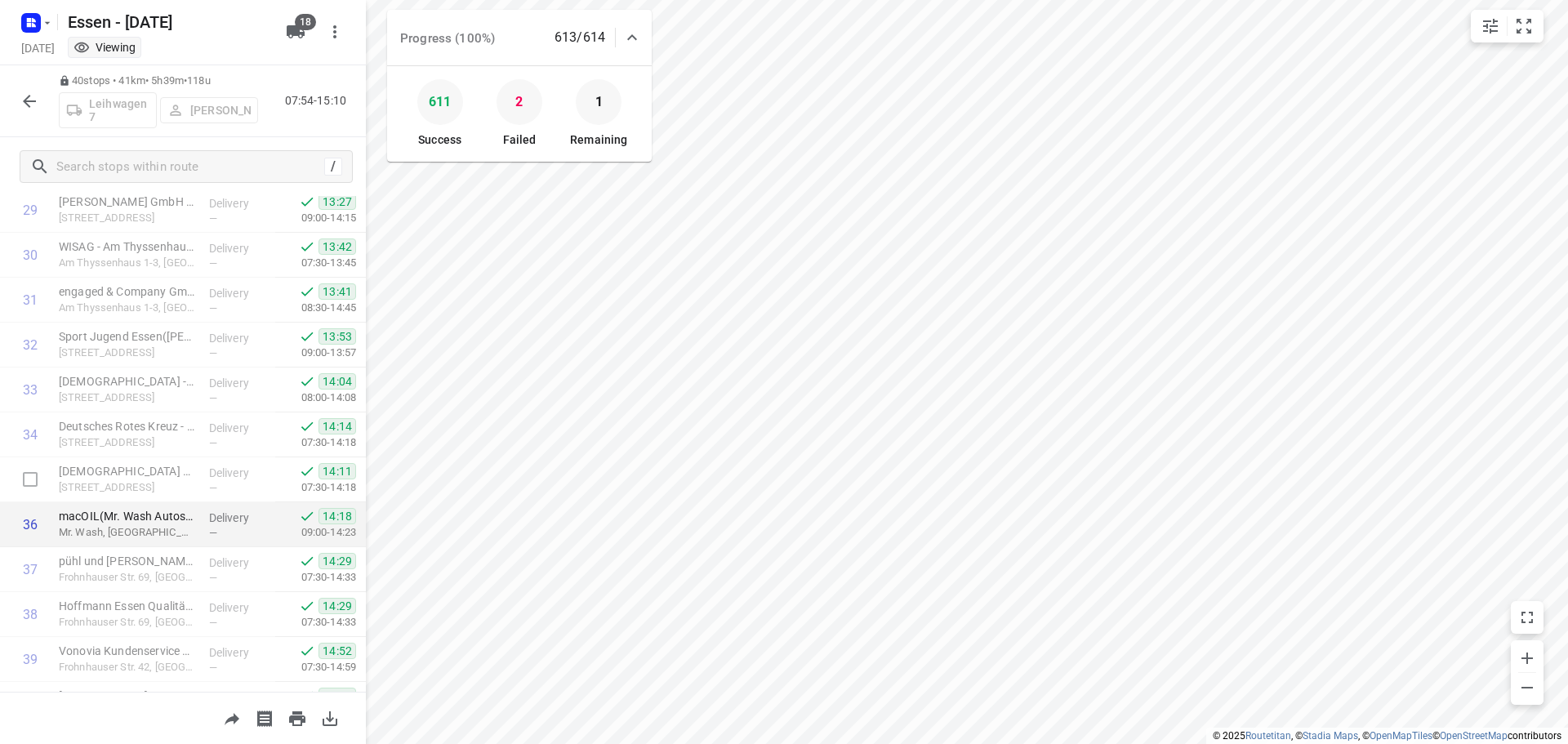
scroll to position [1428, 0]
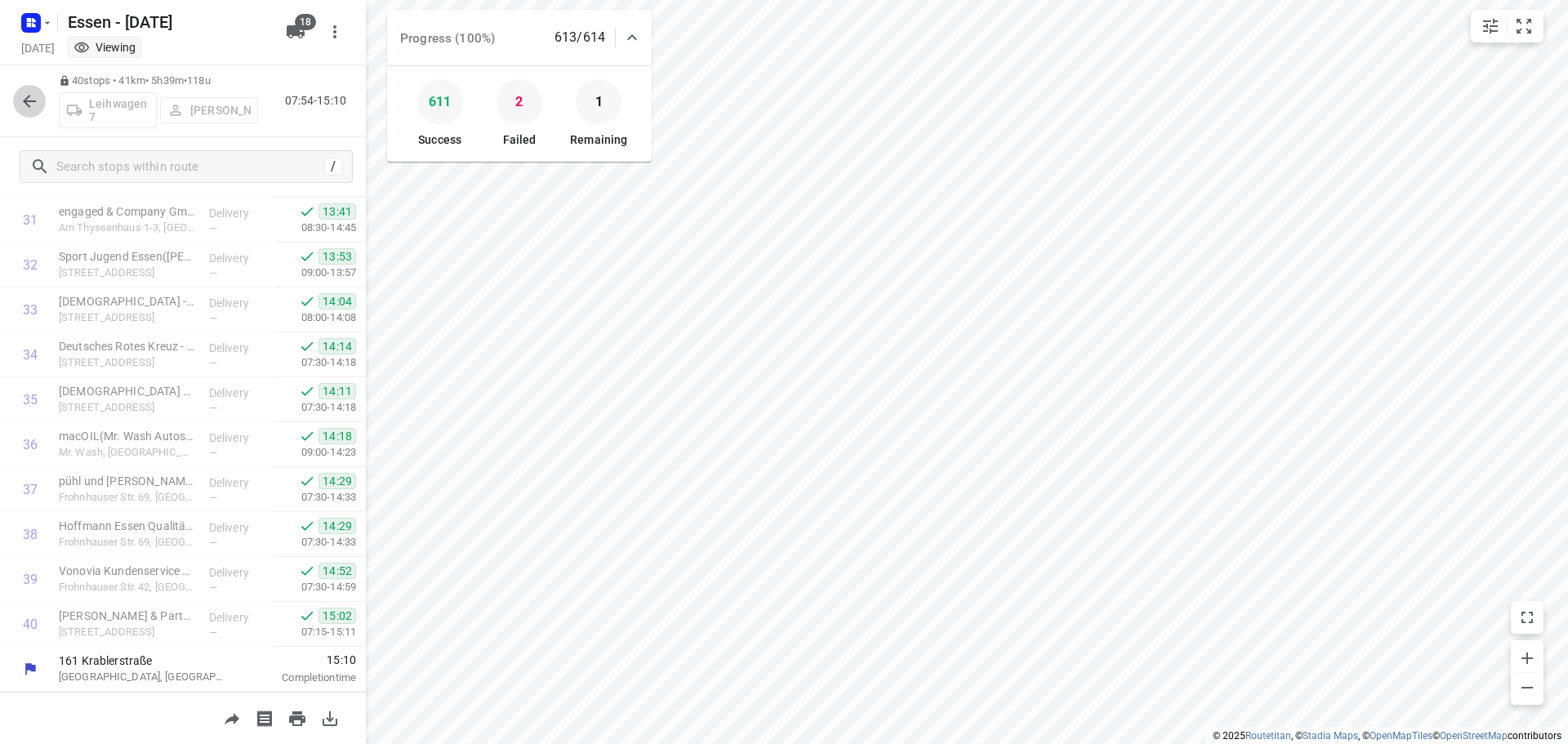
click at [32, 101] on icon "button" at bounding box center [29, 101] width 13 height 13
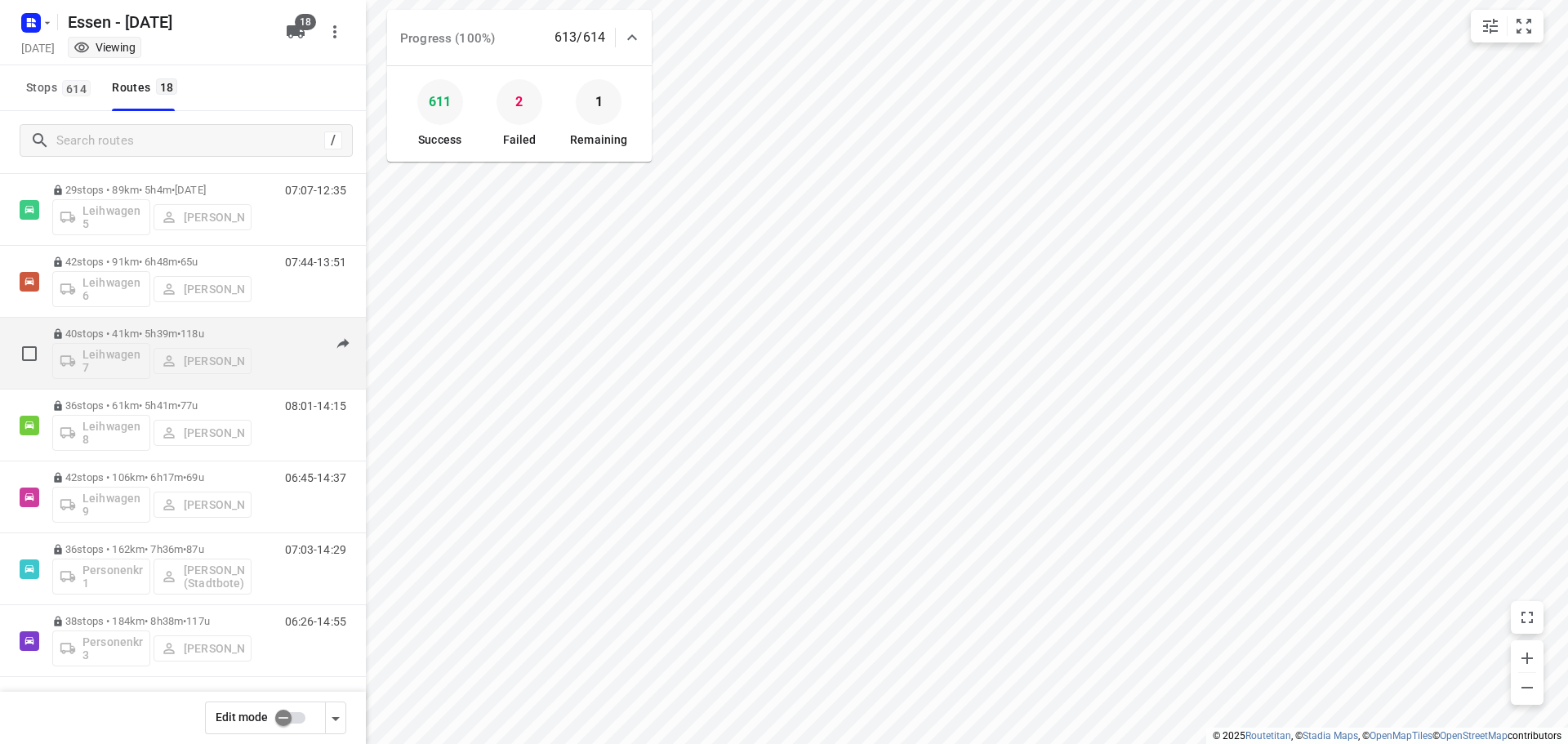
scroll to position [825, 0]
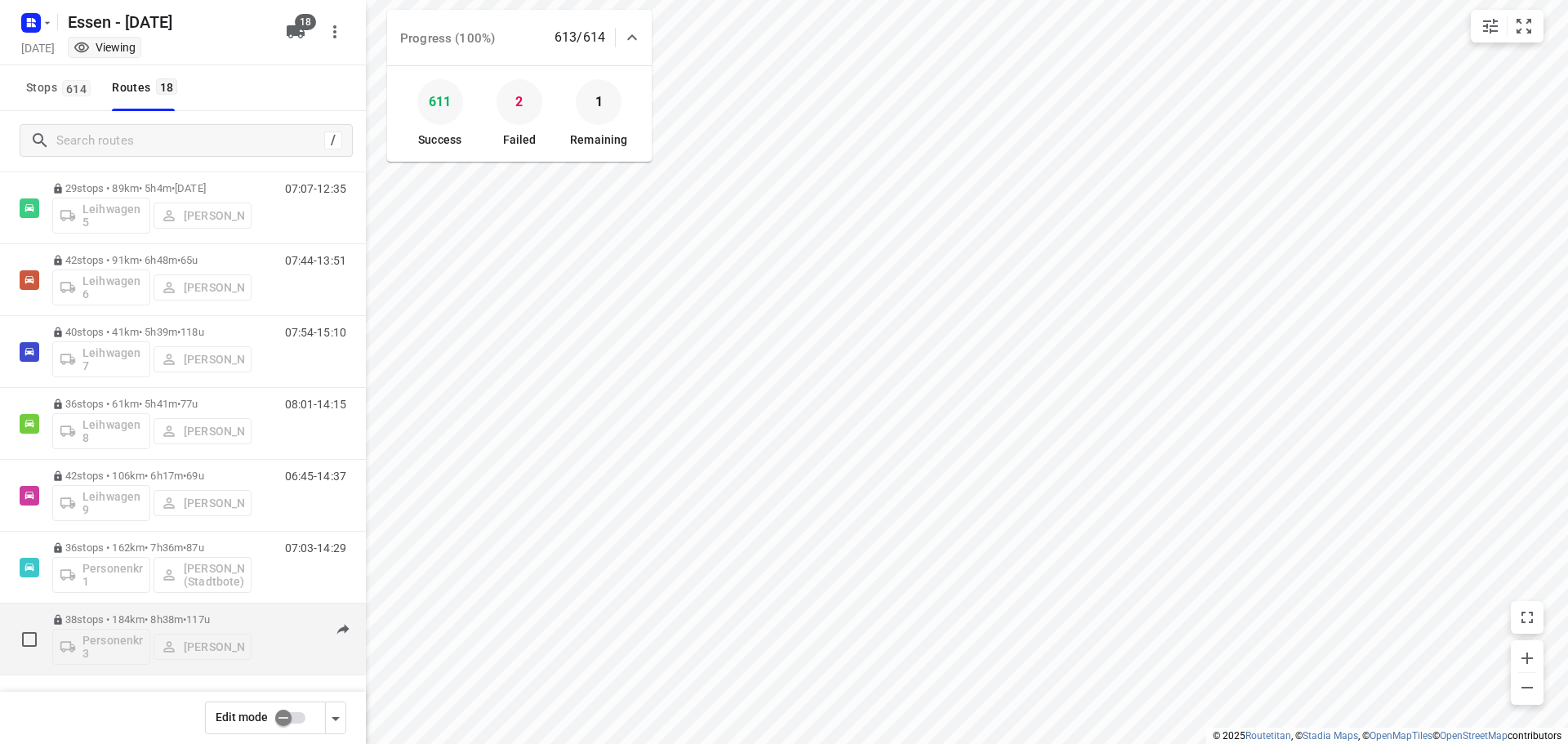
click at [168, 620] on p "38 stops • 184km • 8h38m • [DATE]" at bounding box center [151, 619] width 199 height 12
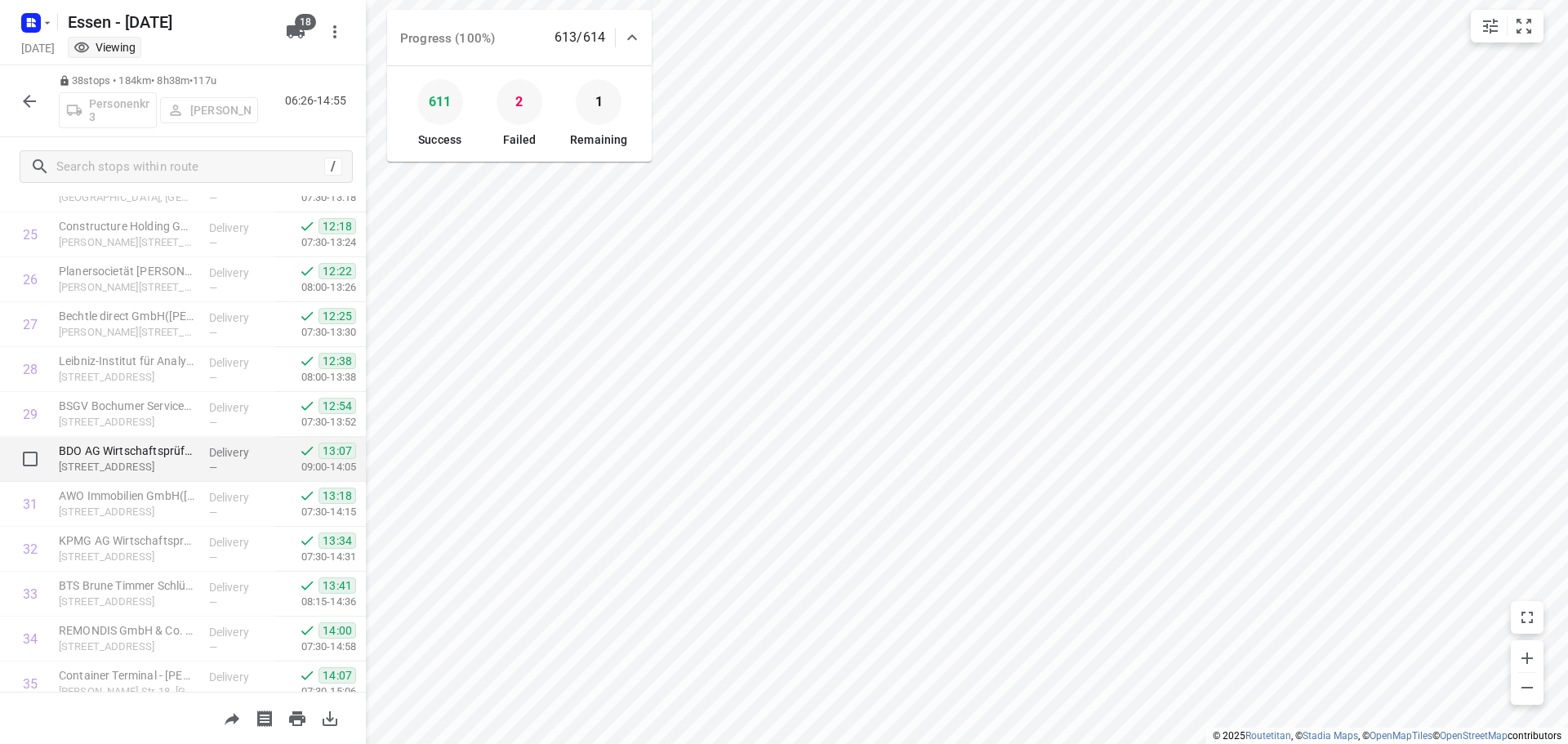
scroll to position [1338, 0]
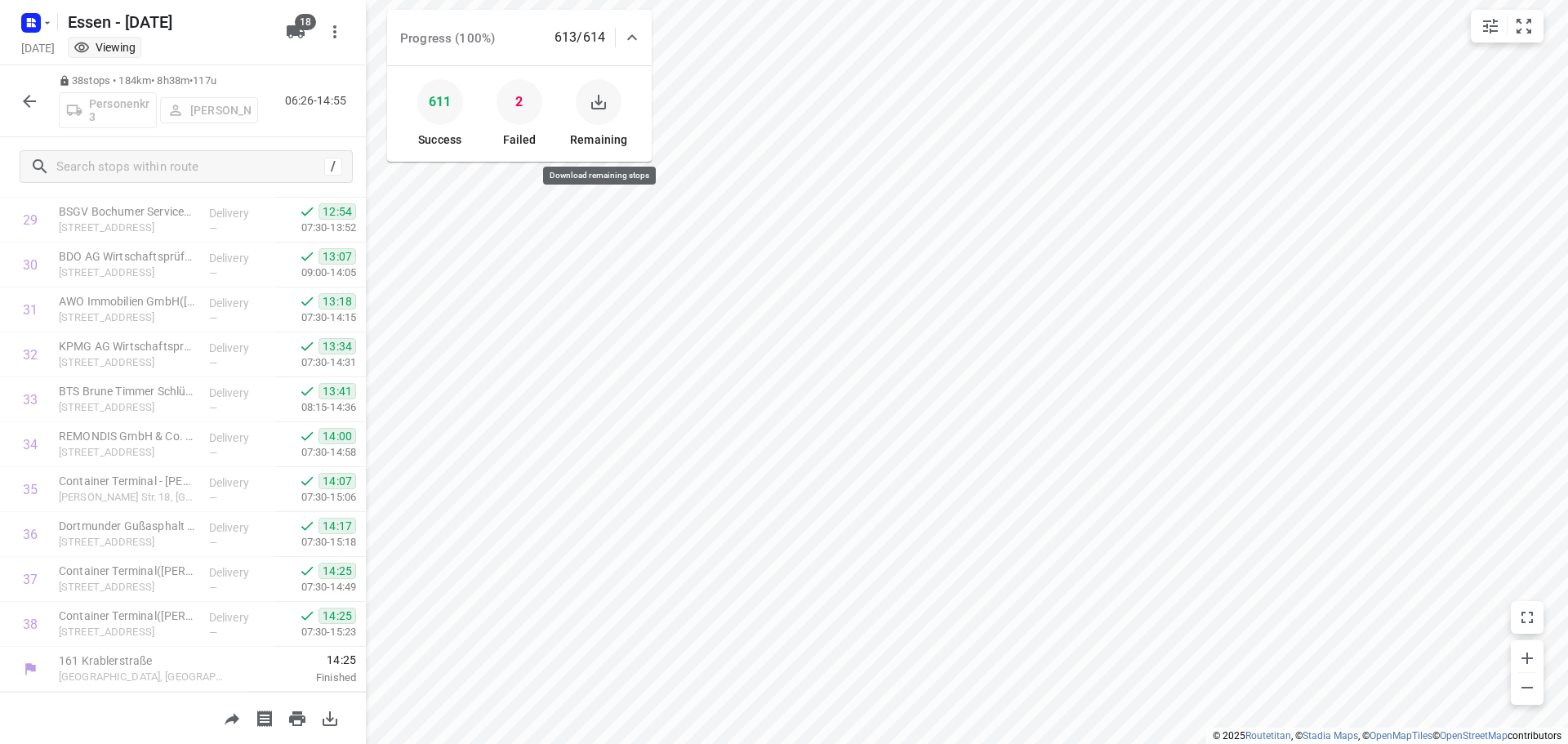
click at [600, 107] on icon "button" at bounding box center [598, 102] width 20 height 20
click at [28, 103] on icon "button" at bounding box center [29, 101] width 20 height 20
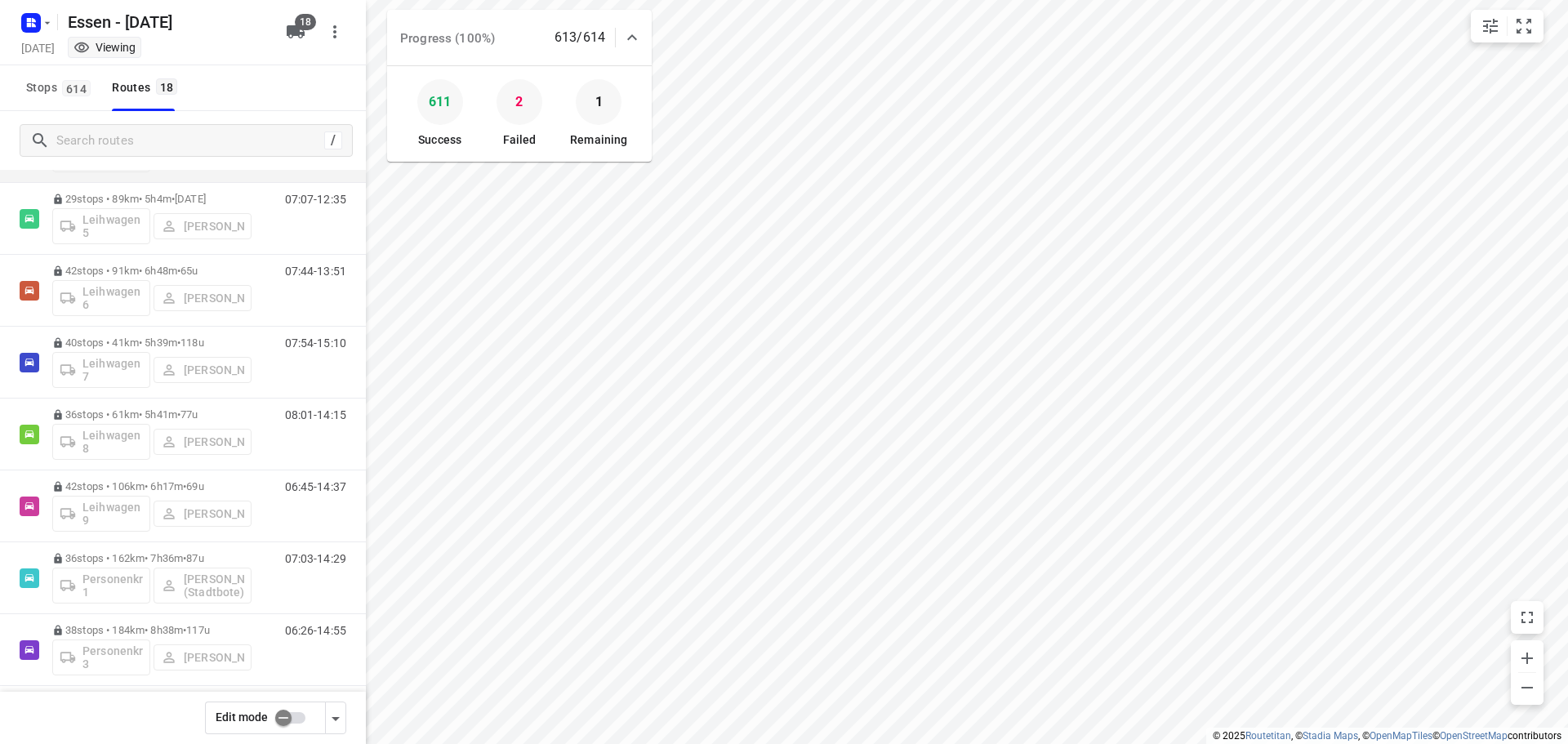
scroll to position [825, 0]
